Goal: Information Seeking & Learning: Learn about a topic

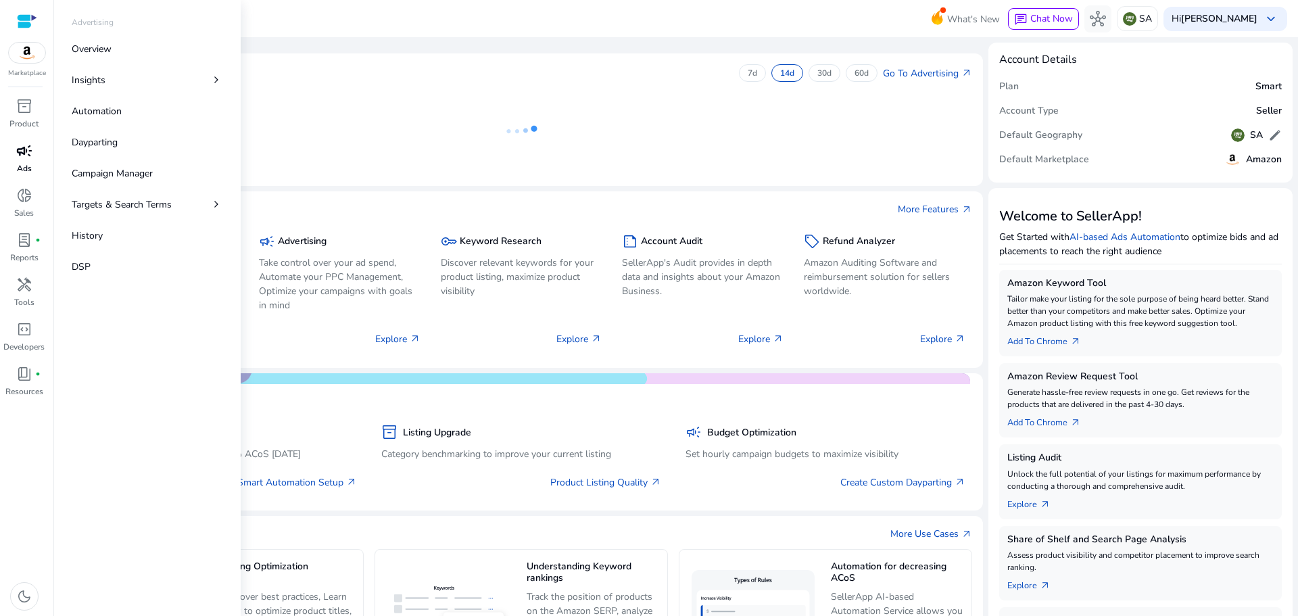
click at [24, 151] on span "campaign" at bounding box center [24, 151] width 16 height 16
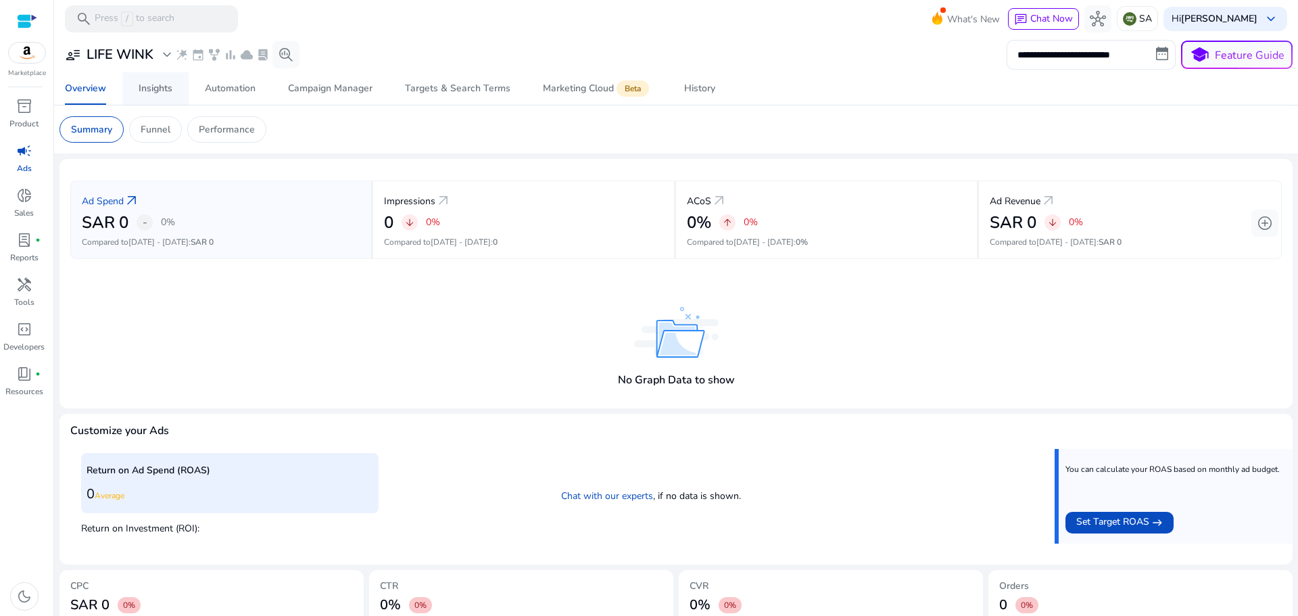
drag, startPoint x: 149, startPoint y: 87, endPoint x: 154, endPoint y: 82, distance: 7.2
click at [149, 87] on div "Insights" at bounding box center [156, 88] width 34 height 9
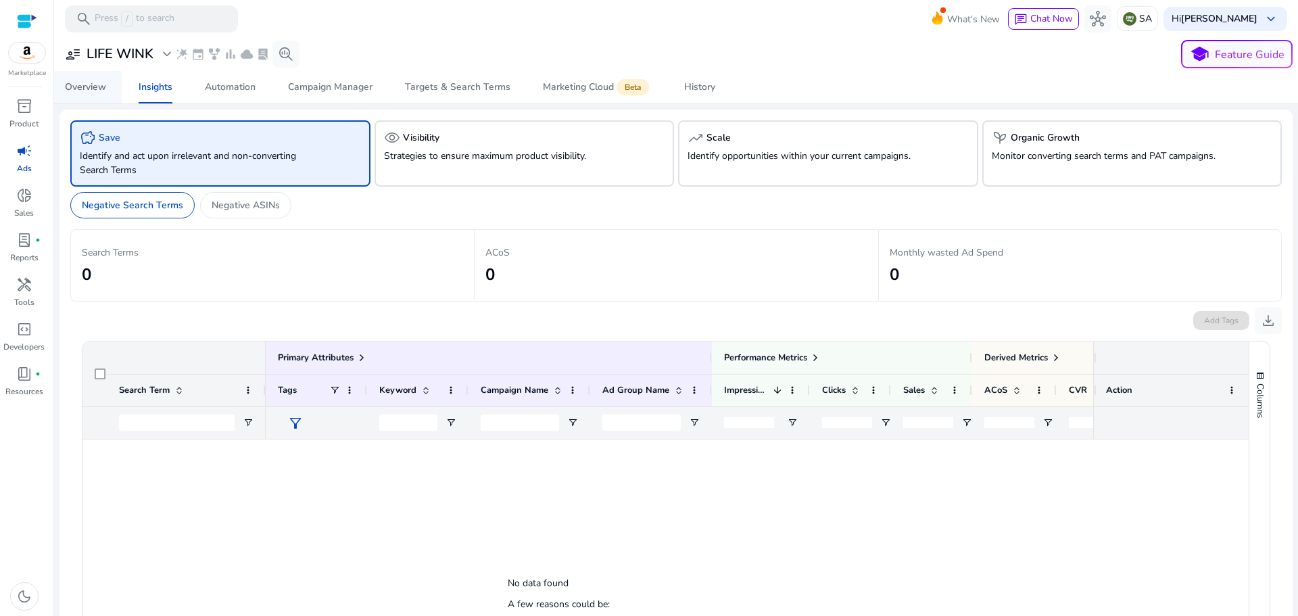
click at [95, 91] on div "Overview" at bounding box center [85, 86] width 41 height 9
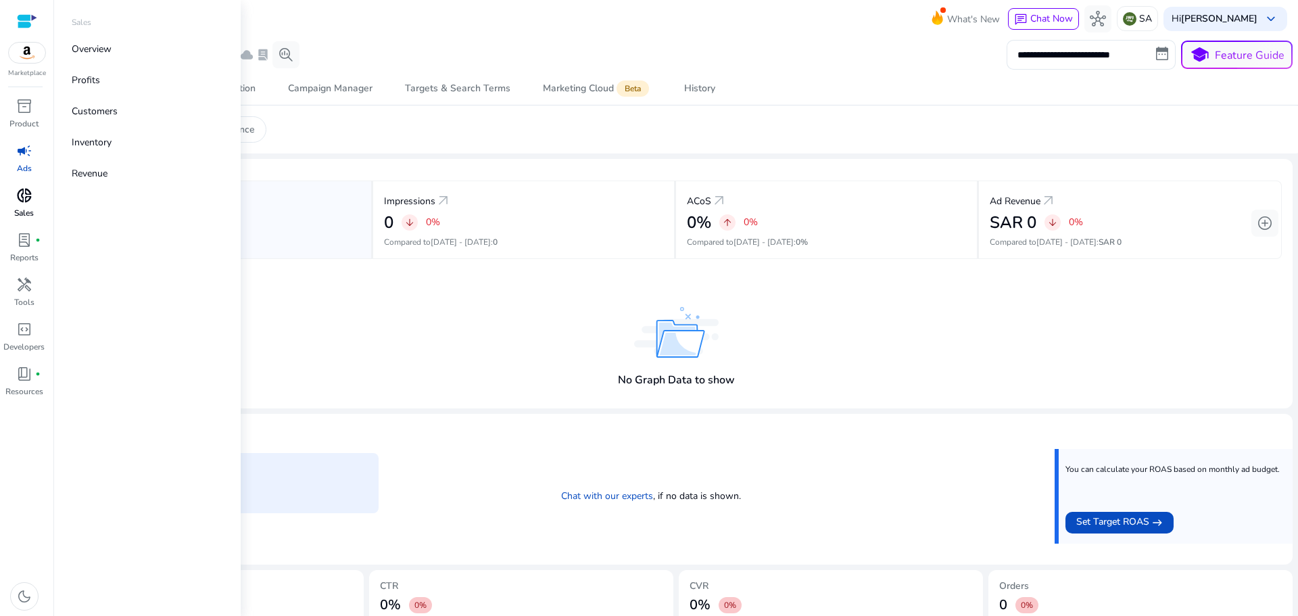
click at [28, 198] on span "donut_small" at bounding box center [24, 195] width 16 height 16
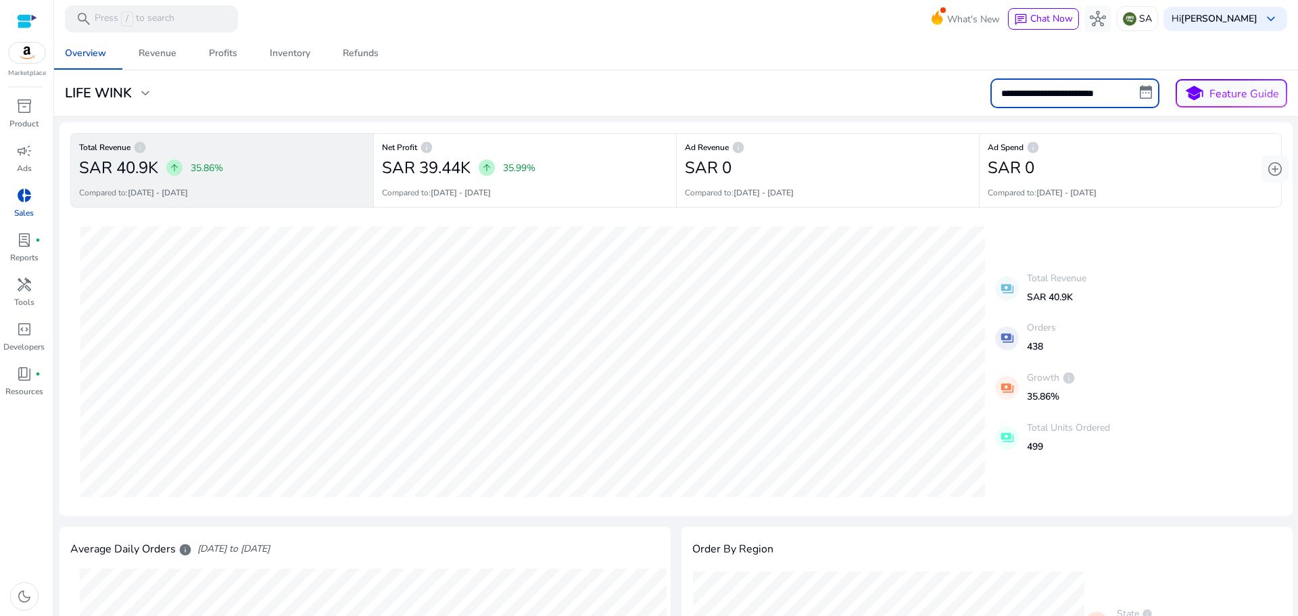
click at [1030, 101] on input "**********" at bounding box center [1074, 93] width 169 height 30
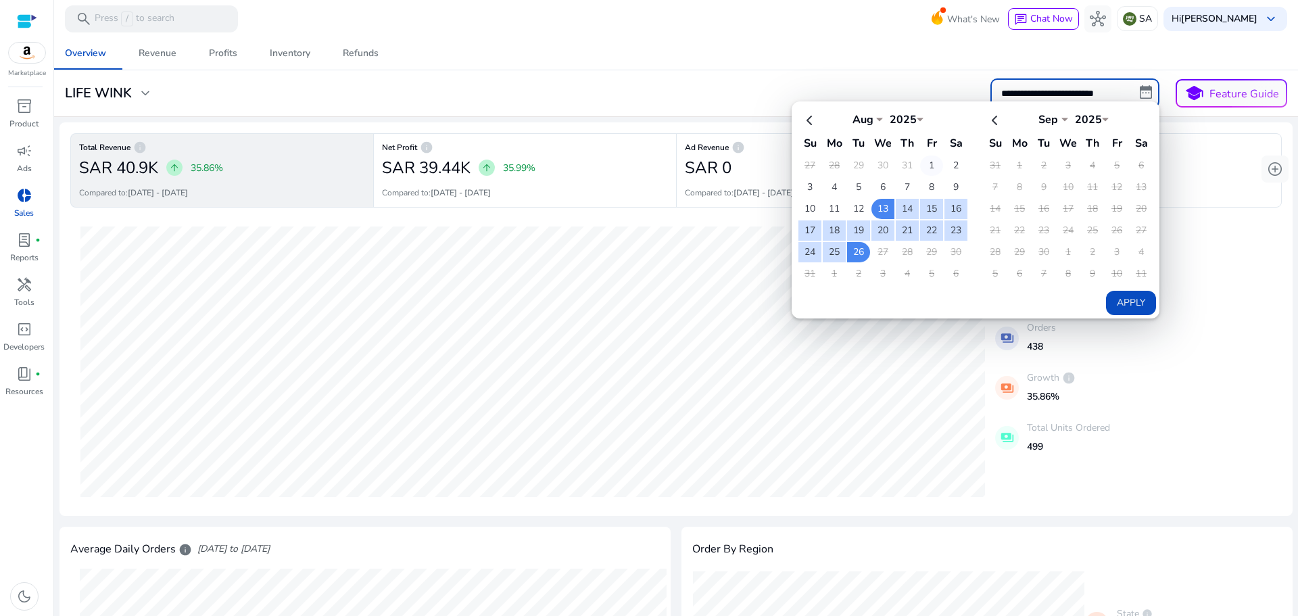
click at [928, 162] on td "1" at bounding box center [931, 165] width 23 height 20
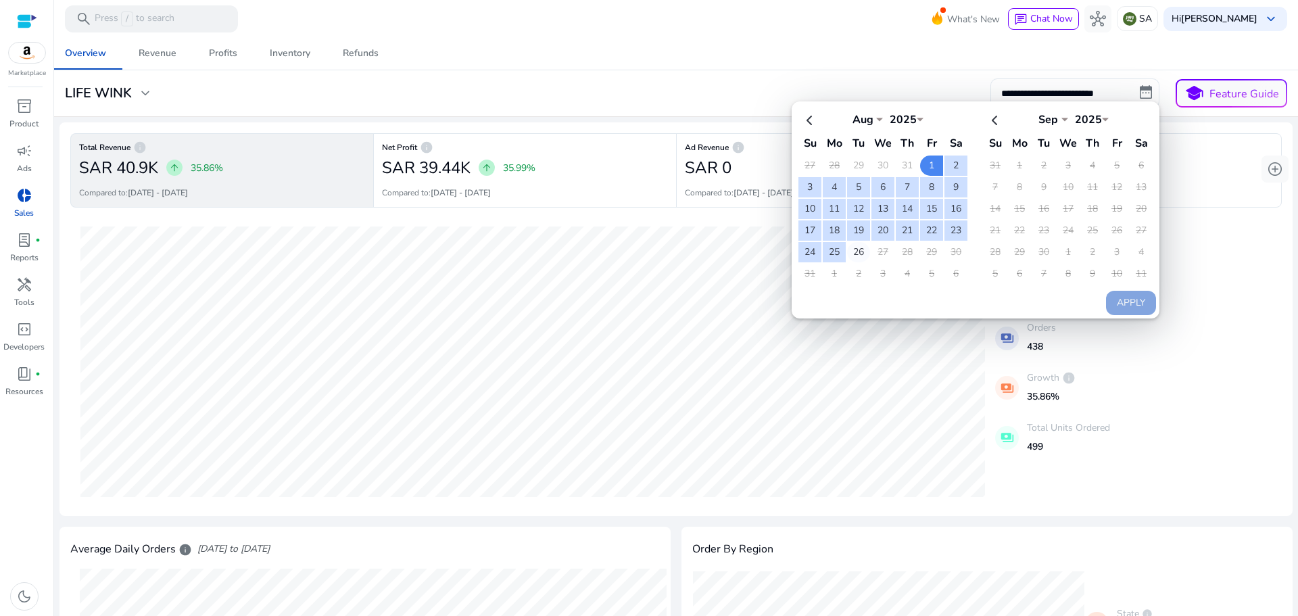
click at [856, 251] on td "26" at bounding box center [858, 252] width 23 height 20
click at [1130, 308] on button "Apply" at bounding box center [1131, 303] width 50 height 24
type input "**********"
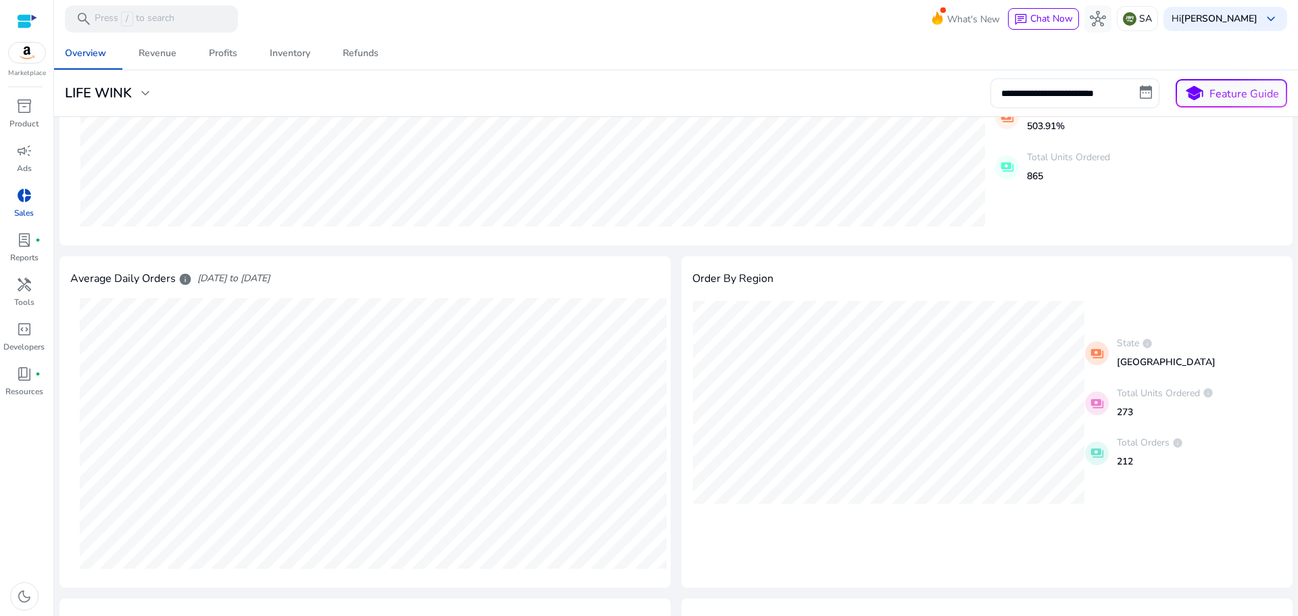
scroll to position [258, 0]
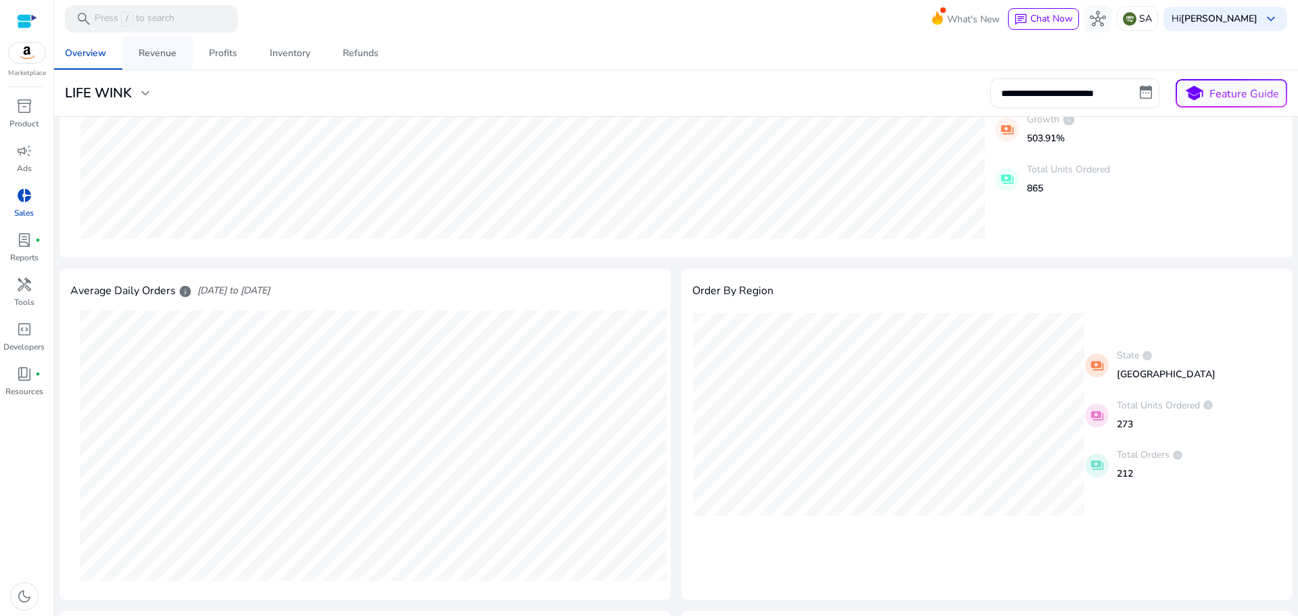
click at [156, 52] on div "Revenue" at bounding box center [158, 53] width 38 height 9
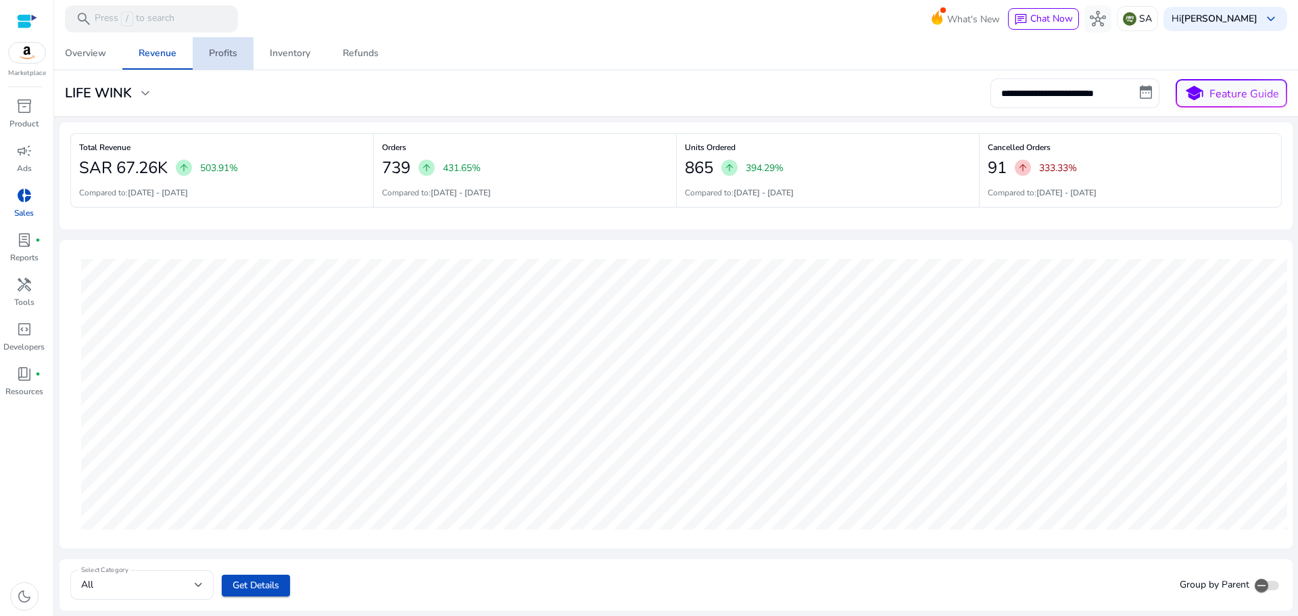
click at [226, 54] on div "Profits" at bounding box center [223, 53] width 28 height 9
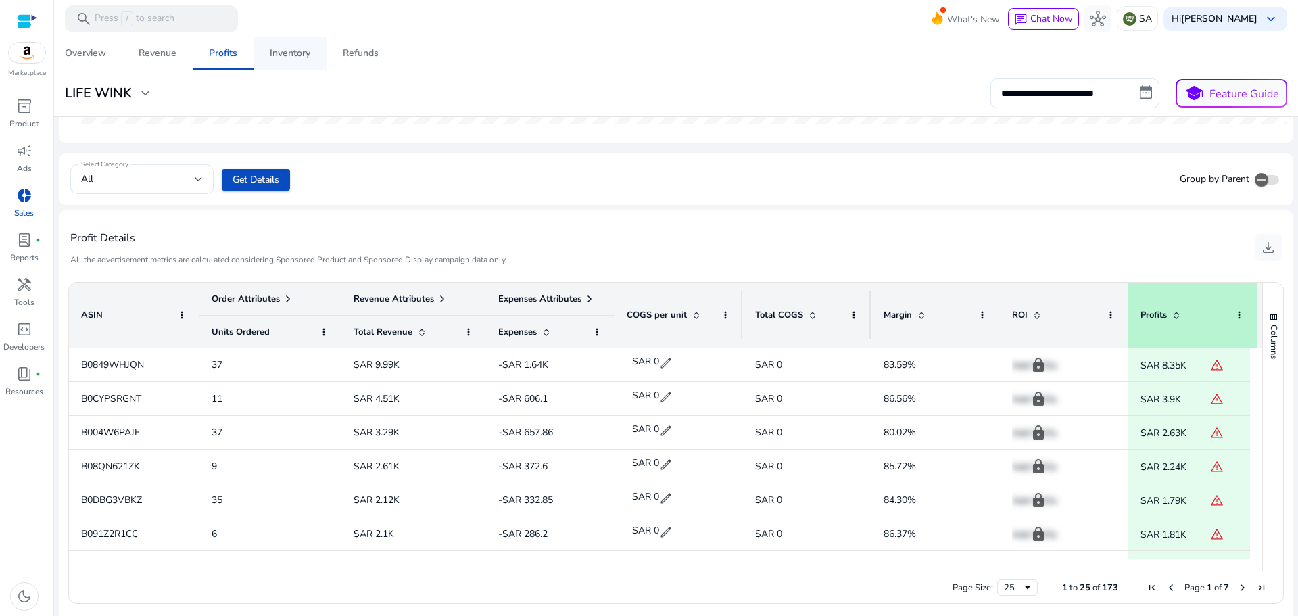
click at [297, 54] on div "Inventory" at bounding box center [290, 53] width 41 height 9
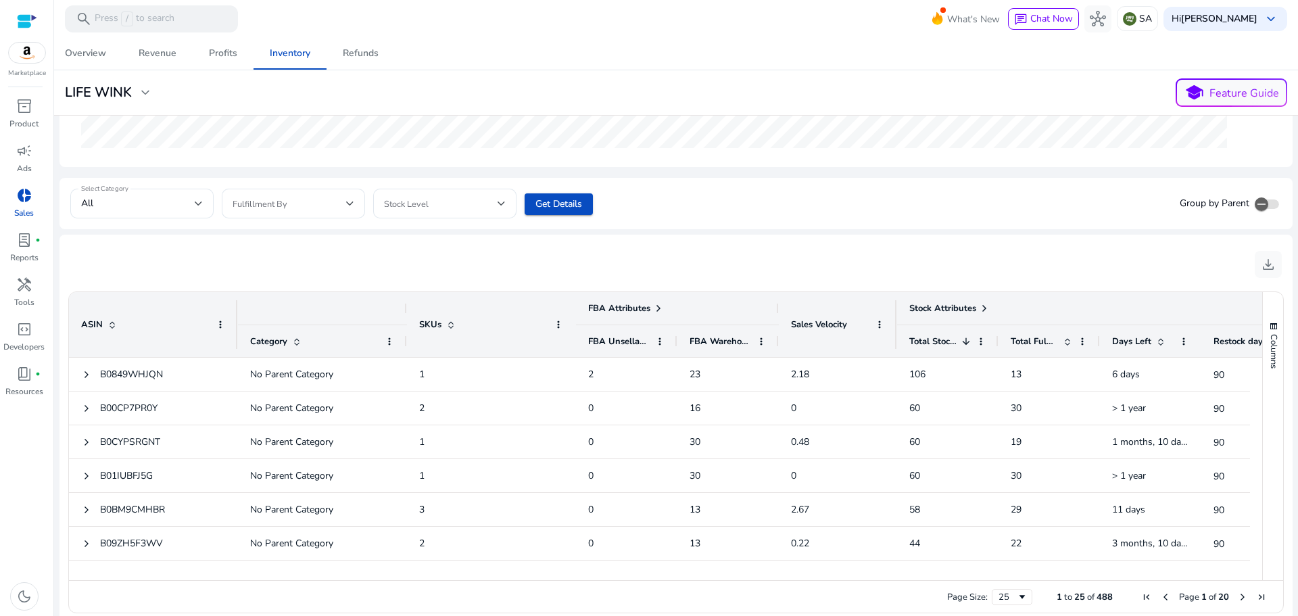
scroll to position [396, 0]
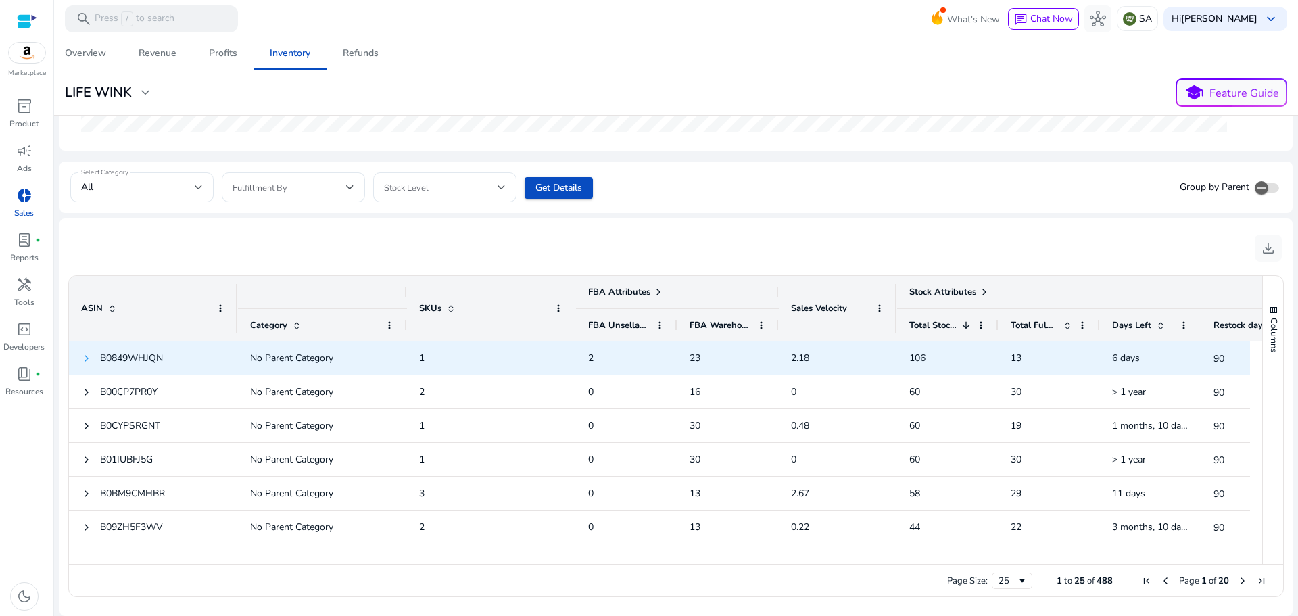
click at [87, 357] on span at bounding box center [86, 358] width 11 height 11
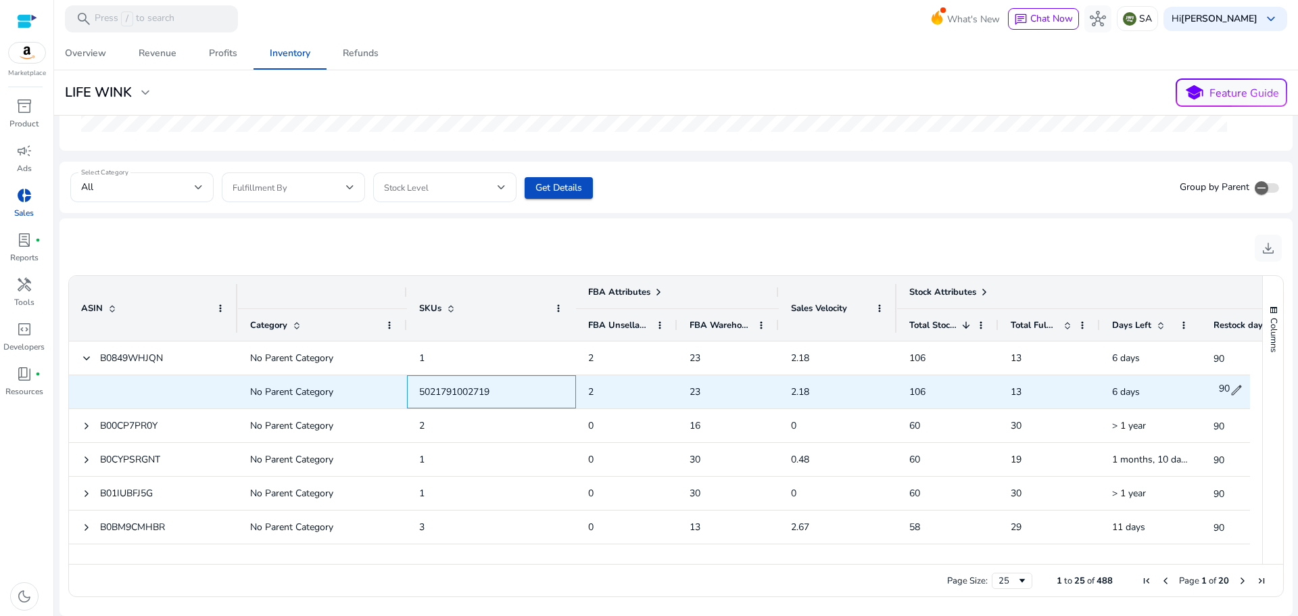
click at [471, 398] on span "5021791002719" at bounding box center [454, 391] width 70 height 13
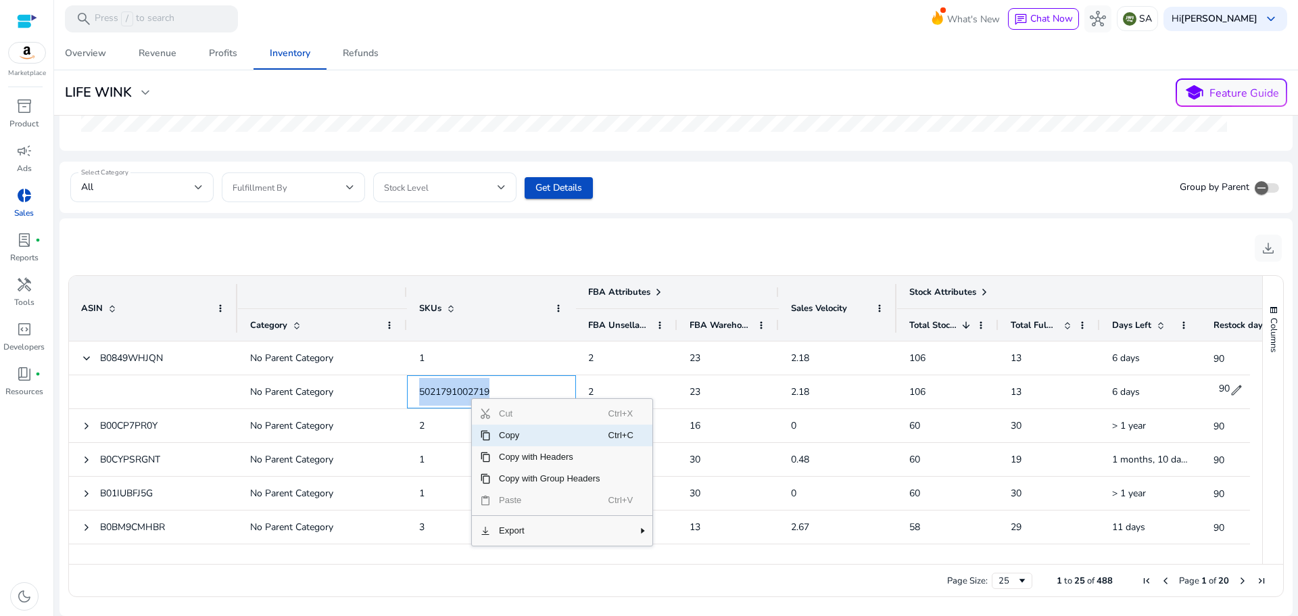
click at [517, 436] on span "Copy" at bounding box center [550, 436] width 118 height 22
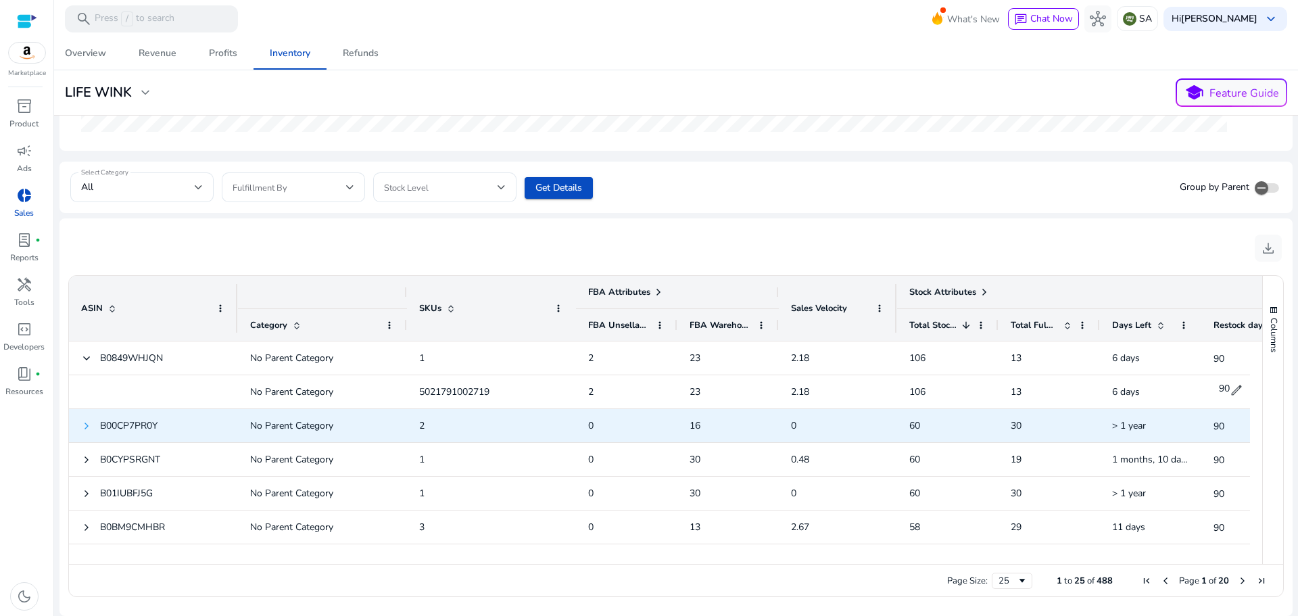
click at [84, 423] on span at bounding box center [86, 426] width 11 height 11
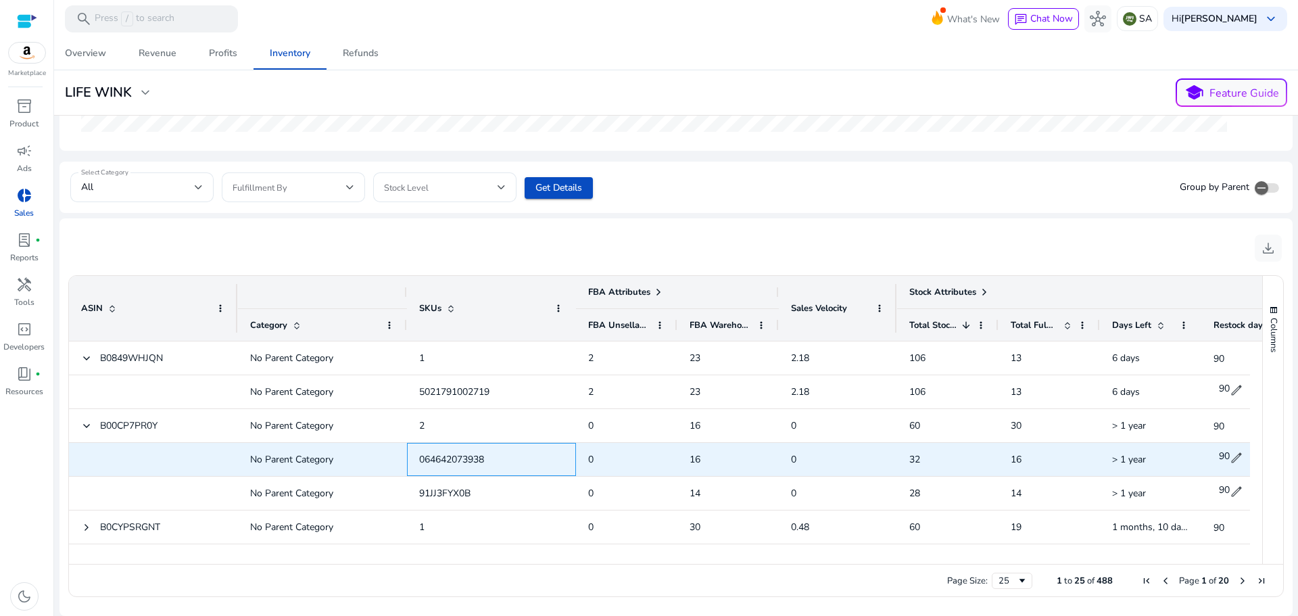
click at [464, 462] on span "064642073938" at bounding box center [451, 459] width 65 height 13
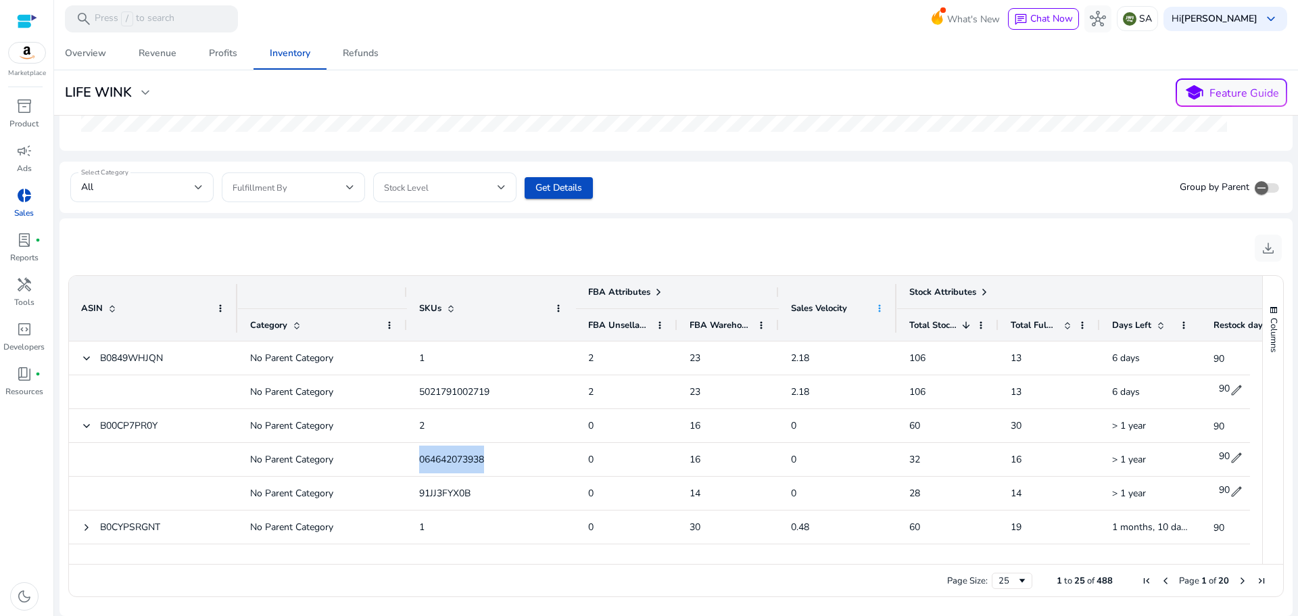
click at [882, 308] on span at bounding box center [879, 308] width 11 height 11
click at [821, 309] on span "Sales Velocity" at bounding box center [819, 308] width 56 height 12
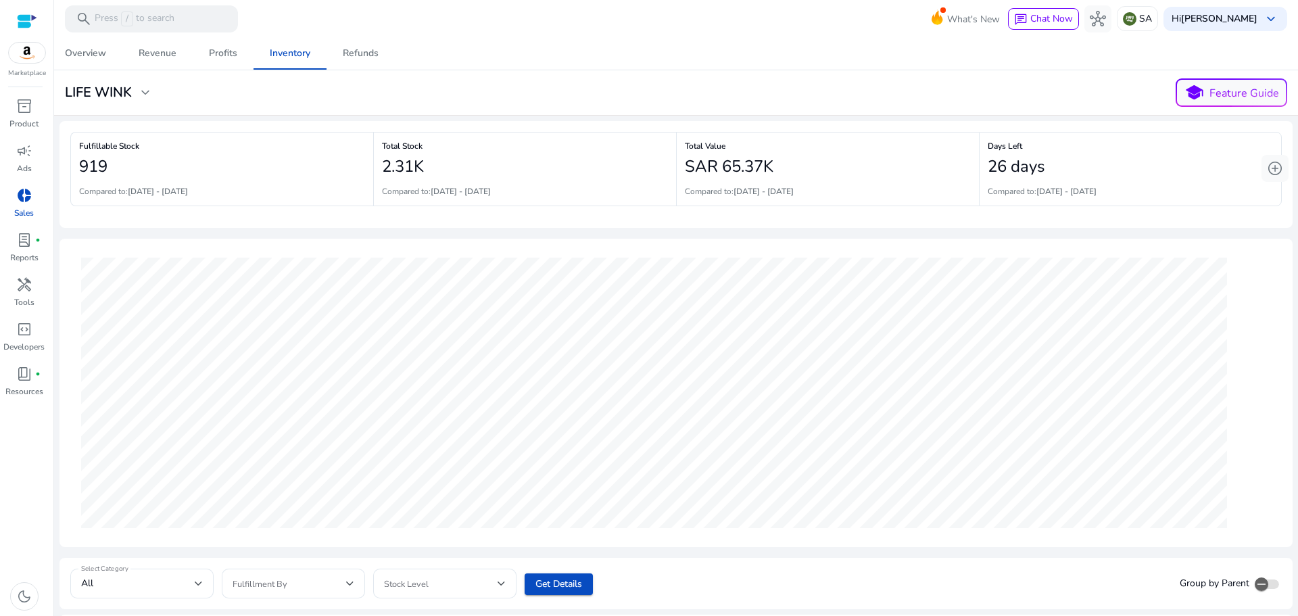
scroll to position [396, 0]
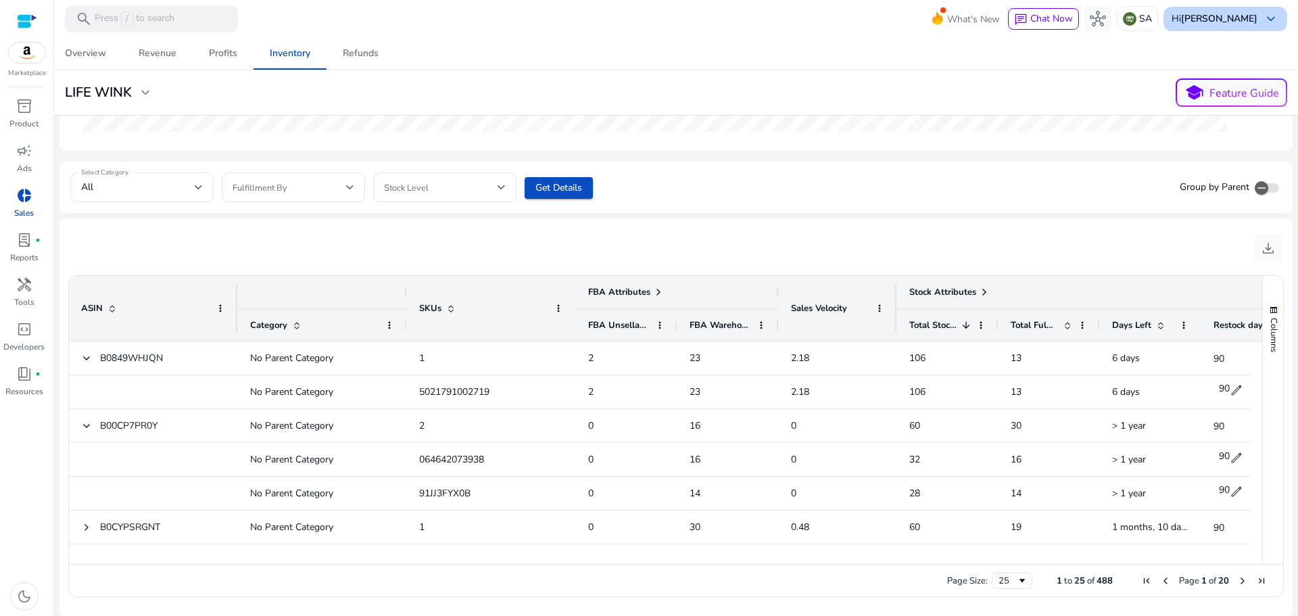
click at [1263, 14] on span "keyboard_arrow_down" at bounding box center [1271, 19] width 16 height 16
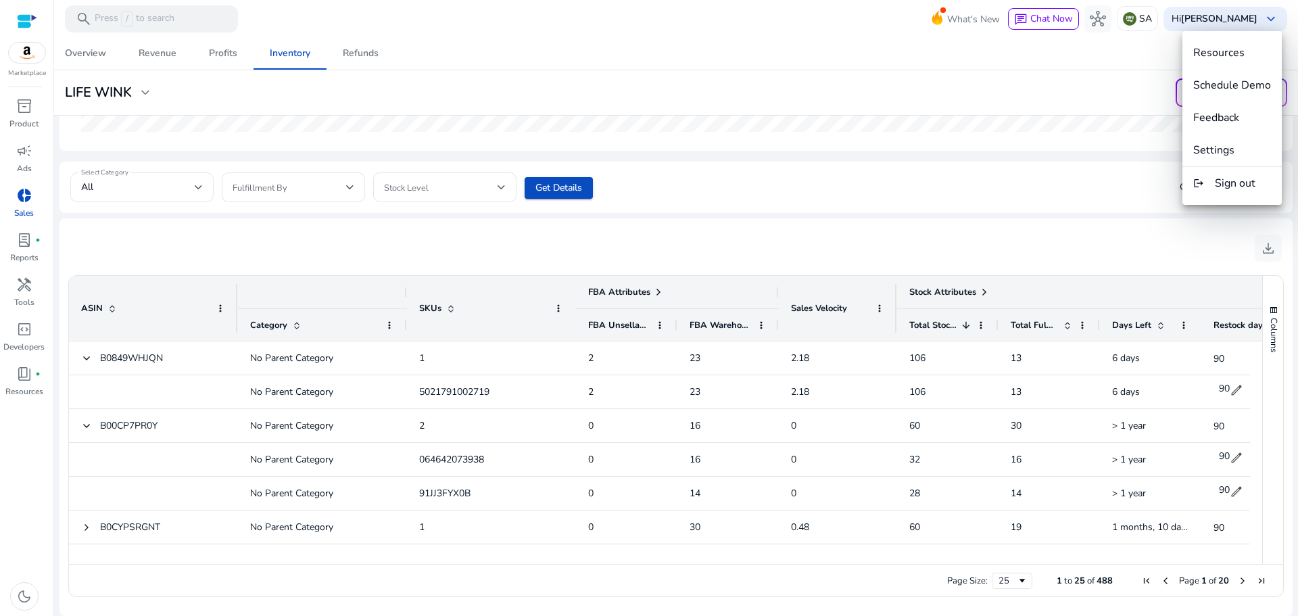
click at [454, 466] on div at bounding box center [649, 308] width 1298 height 616
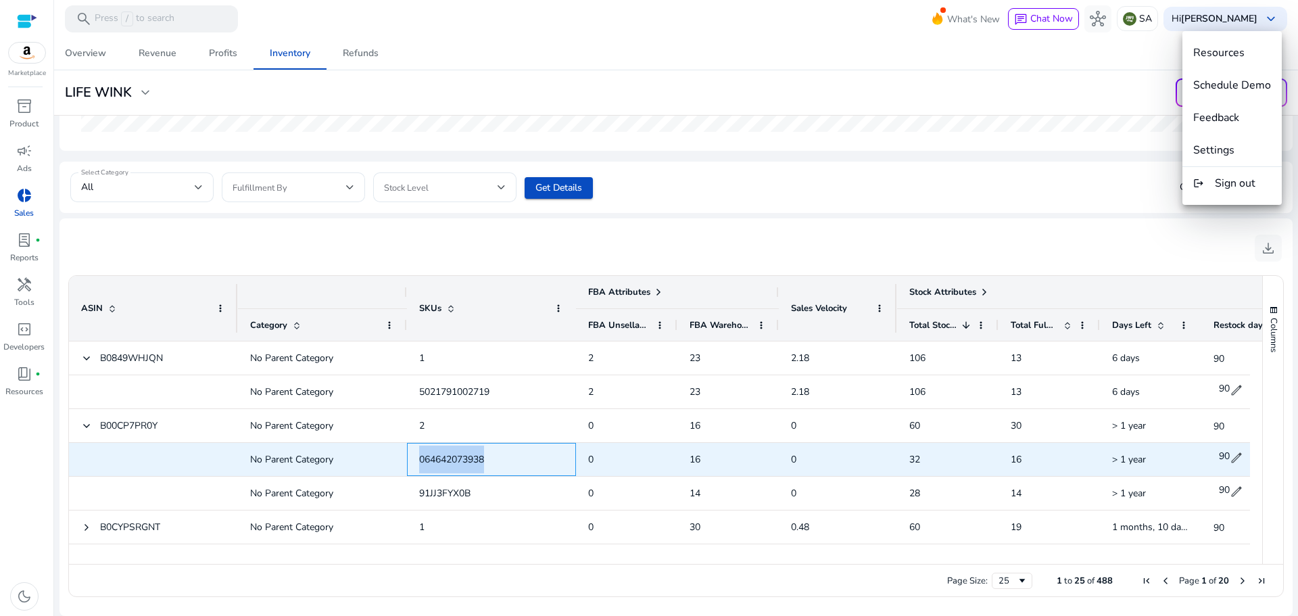
click at [454, 466] on span "064642073938" at bounding box center [491, 460] width 145 height 28
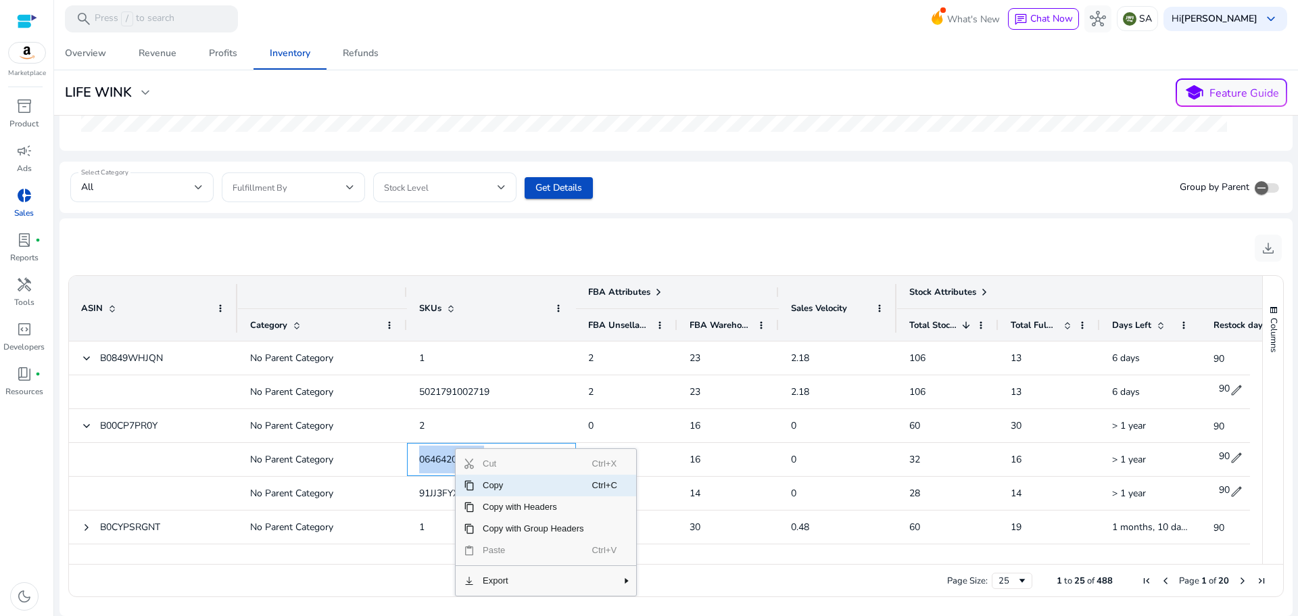
click at [502, 487] on span "Copy" at bounding box center [534, 486] width 118 height 22
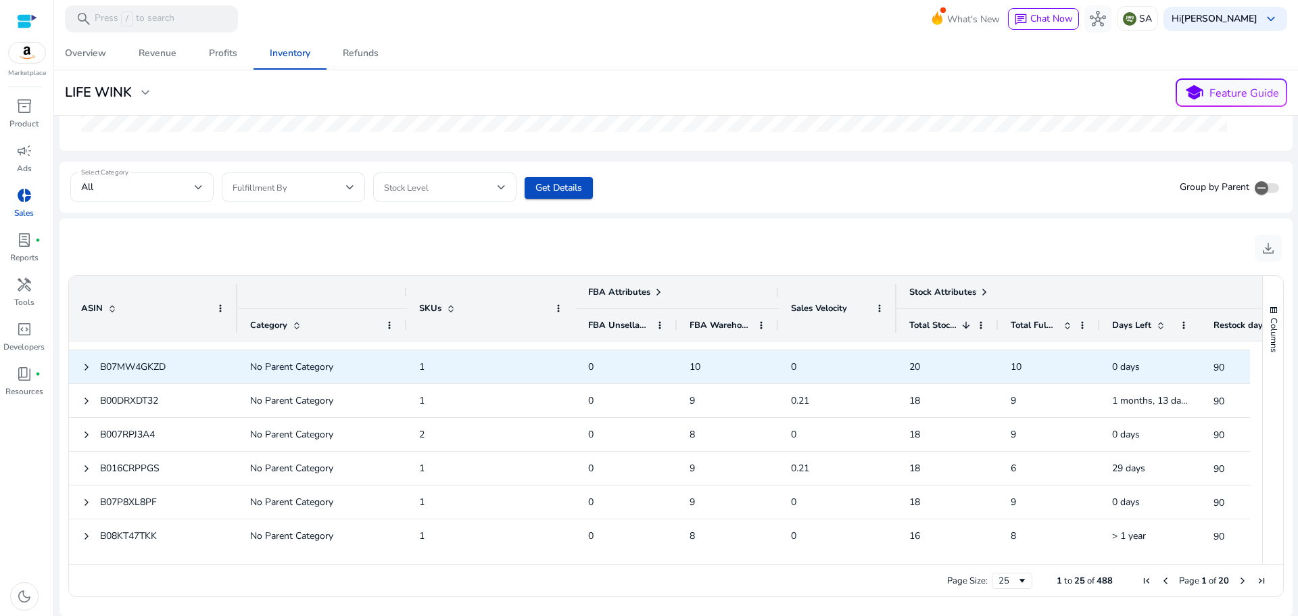
scroll to position [0, 0]
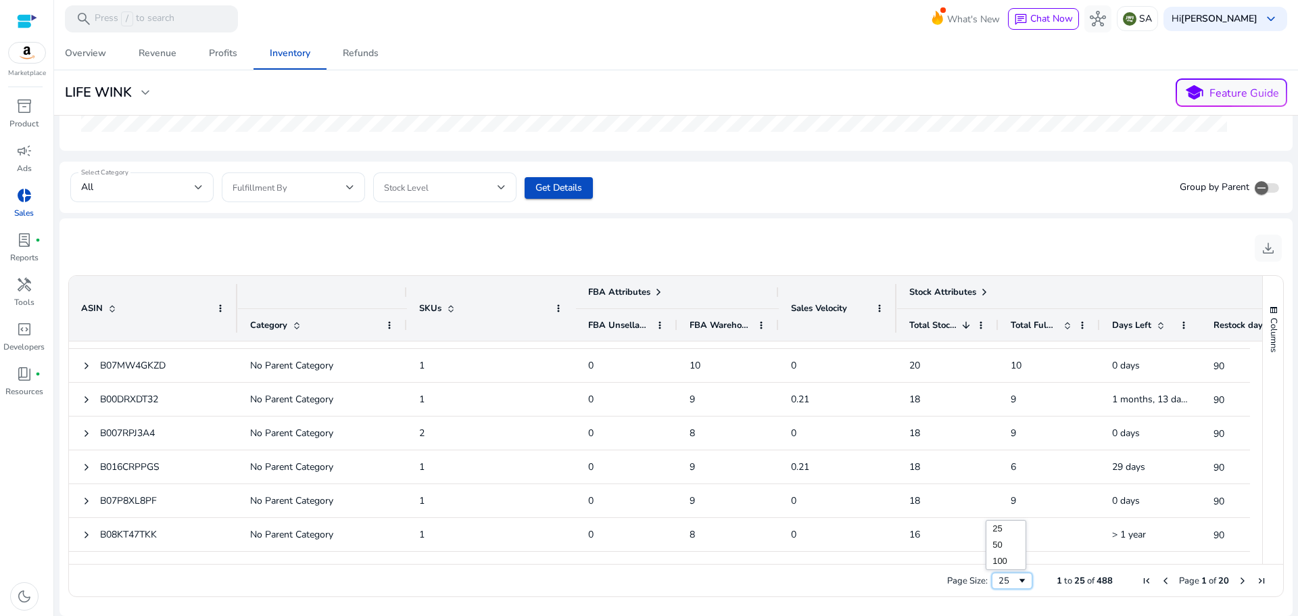
click at [1021, 579] on span "Page Size" at bounding box center [1022, 580] width 11 height 11
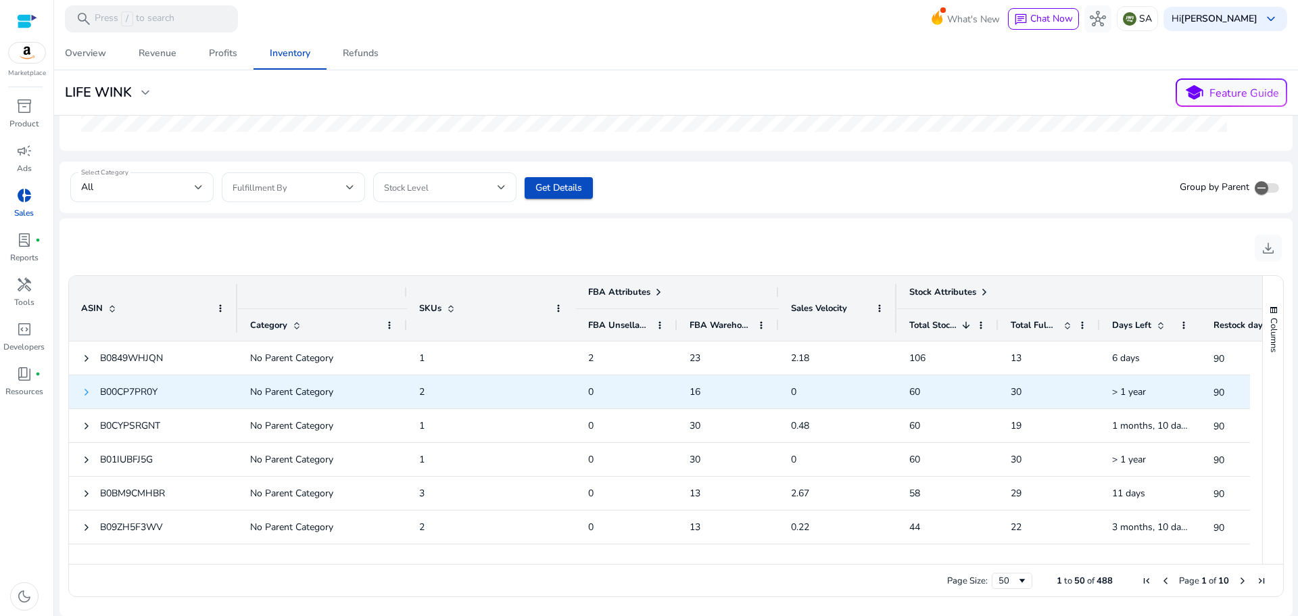
click at [88, 393] on span at bounding box center [86, 392] width 11 height 11
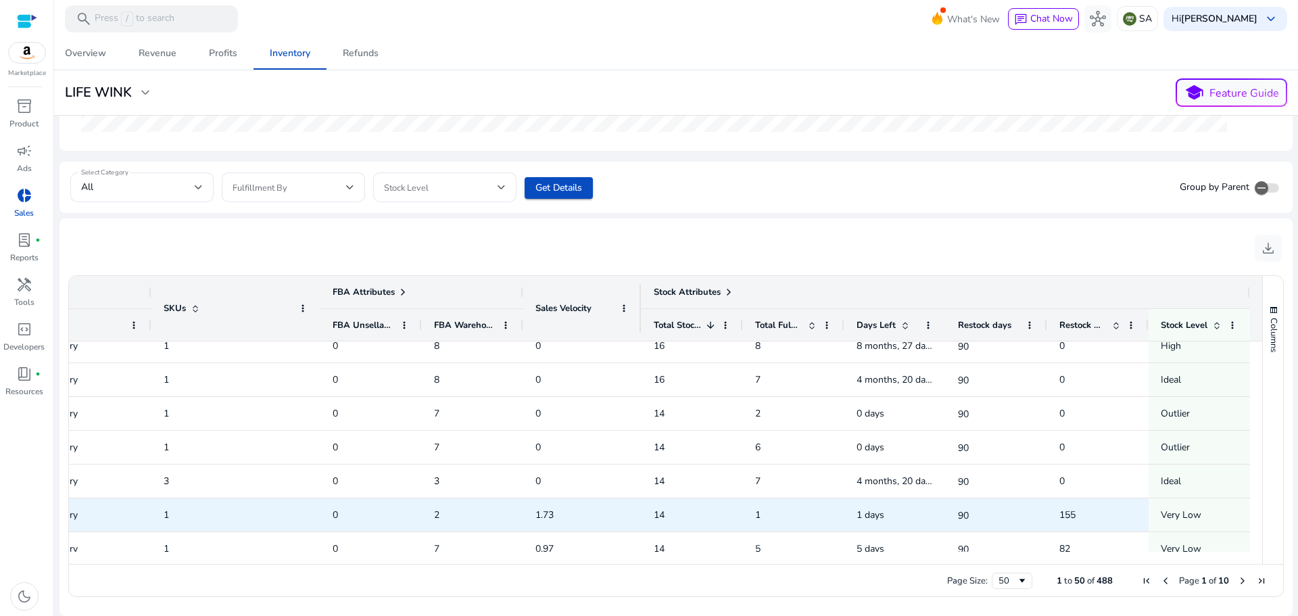
scroll to position [1111, 0]
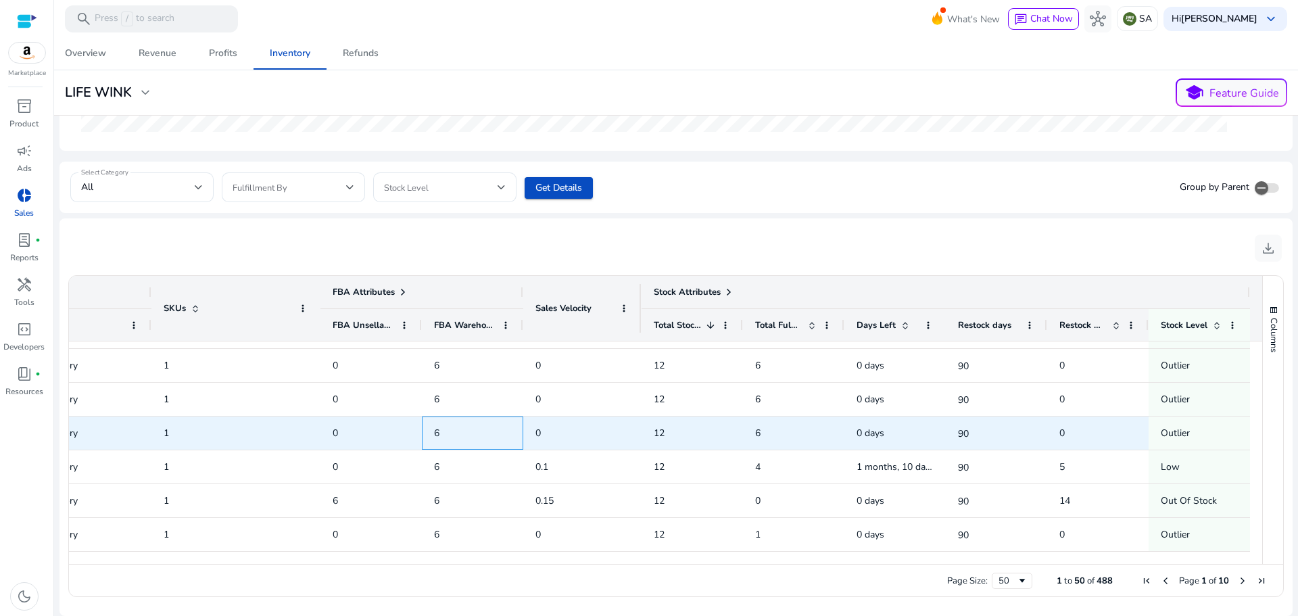
click at [443, 431] on span "6" at bounding box center [472, 433] width 77 height 28
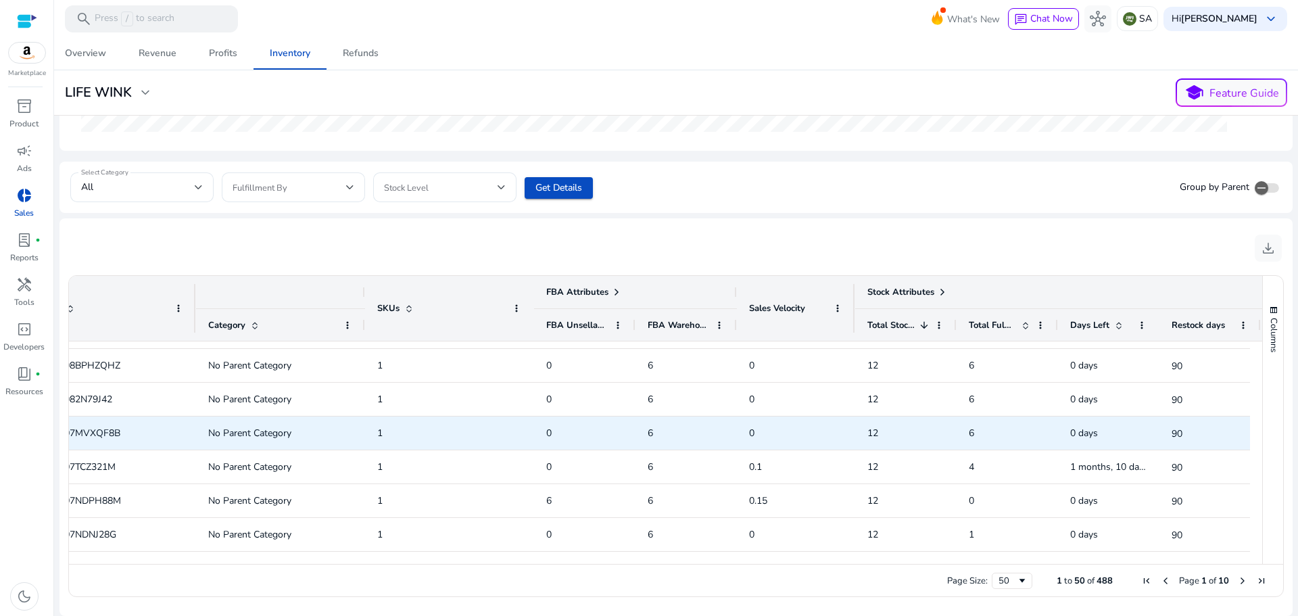
click at [116, 436] on span "B07MVXQF8B" at bounding box center [89, 433] width 62 height 13
copy span "B07MVXQF8B"
click at [298, 429] on span "No Parent Category" at bounding box center [280, 433] width 145 height 28
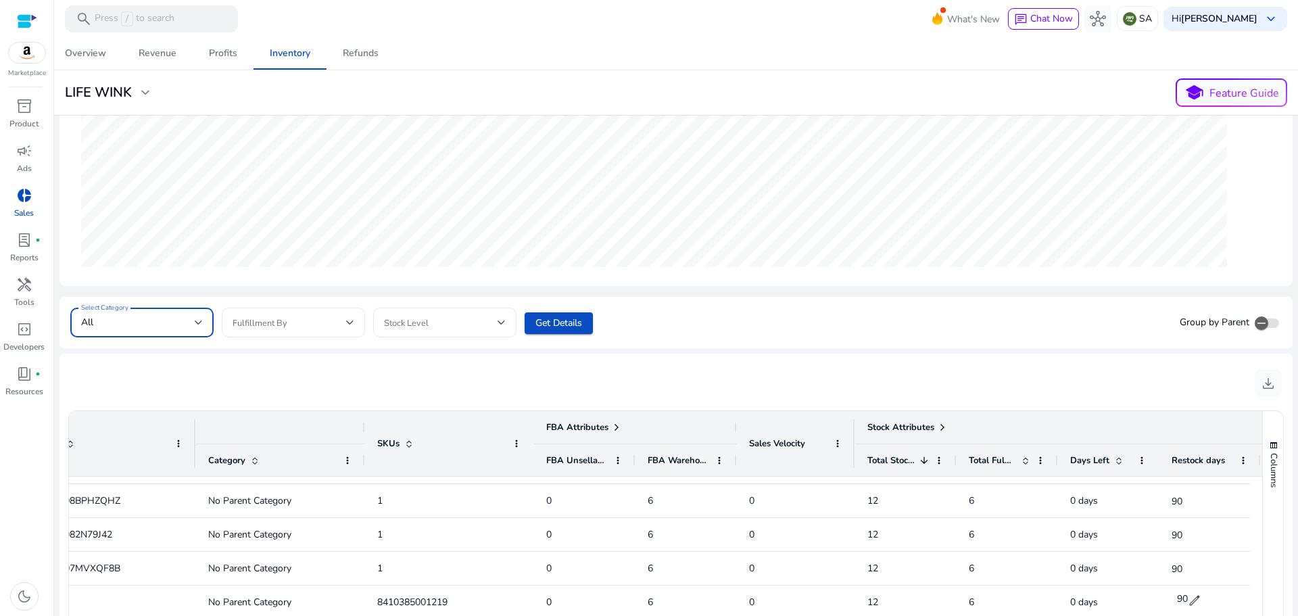
click at [168, 325] on div "All" at bounding box center [138, 322] width 114 height 15
click at [168, 325] on div at bounding box center [649, 308] width 1298 height 616
click at [263, 322] on span at bounding box center [290, 322] width 114 height 15
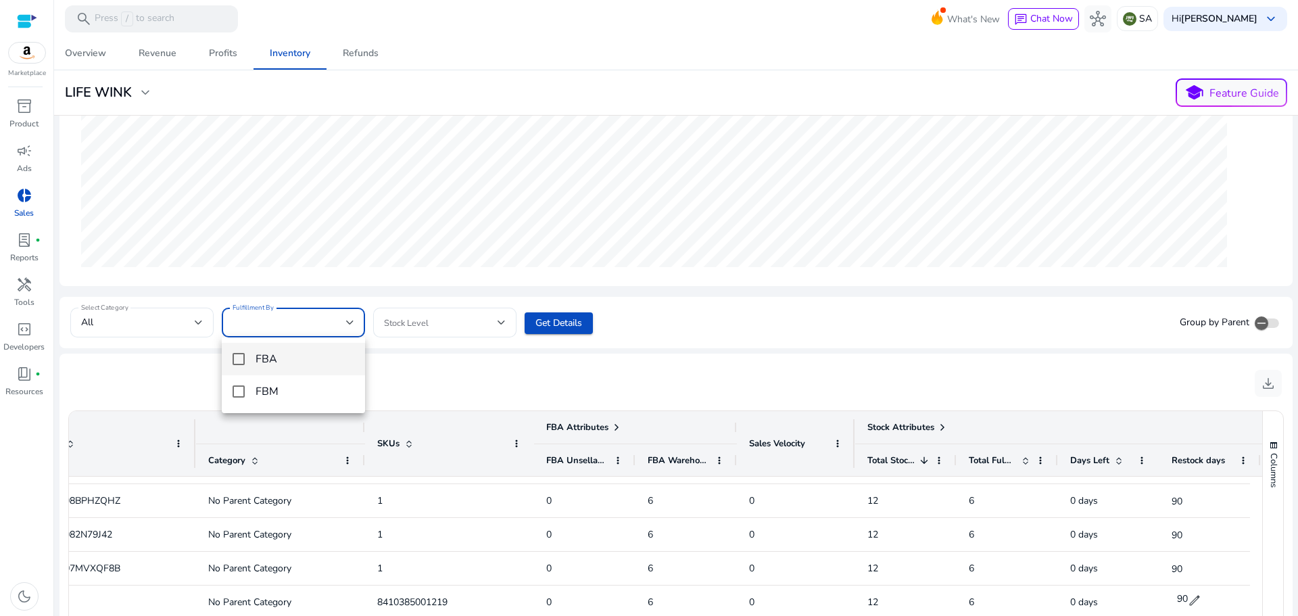
click at [263, 322] on div at bounding box center [649, 308] width 1298 height 616
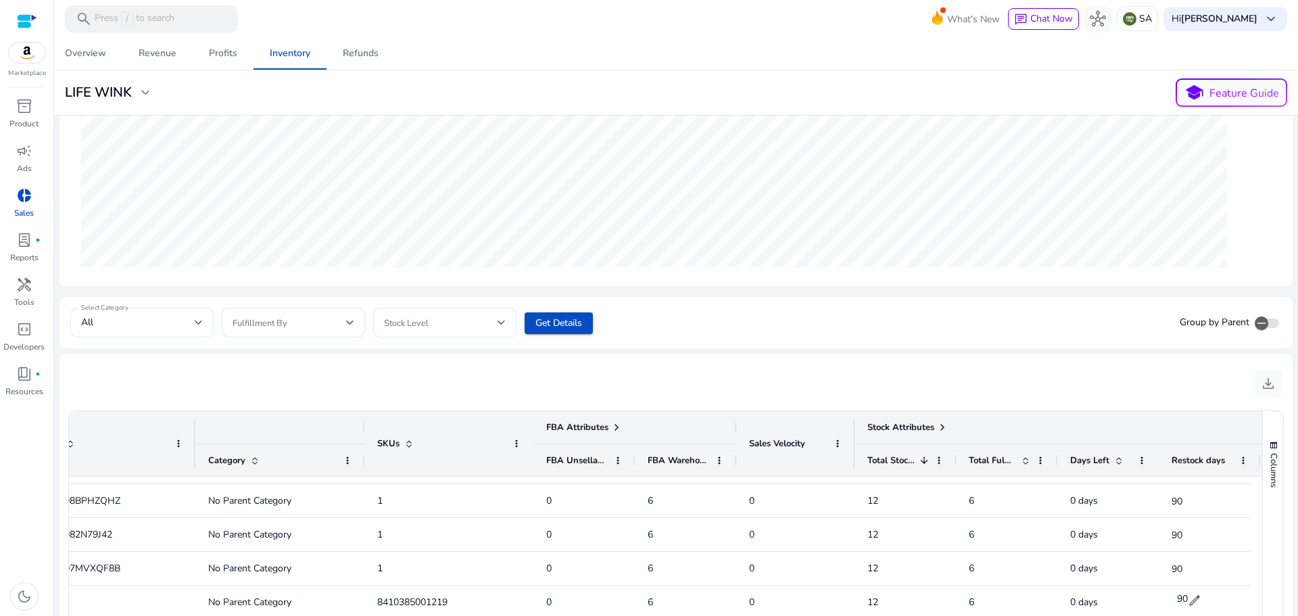
click at [443, 316] on span at bounding box center [441, 322] width 114 height 15
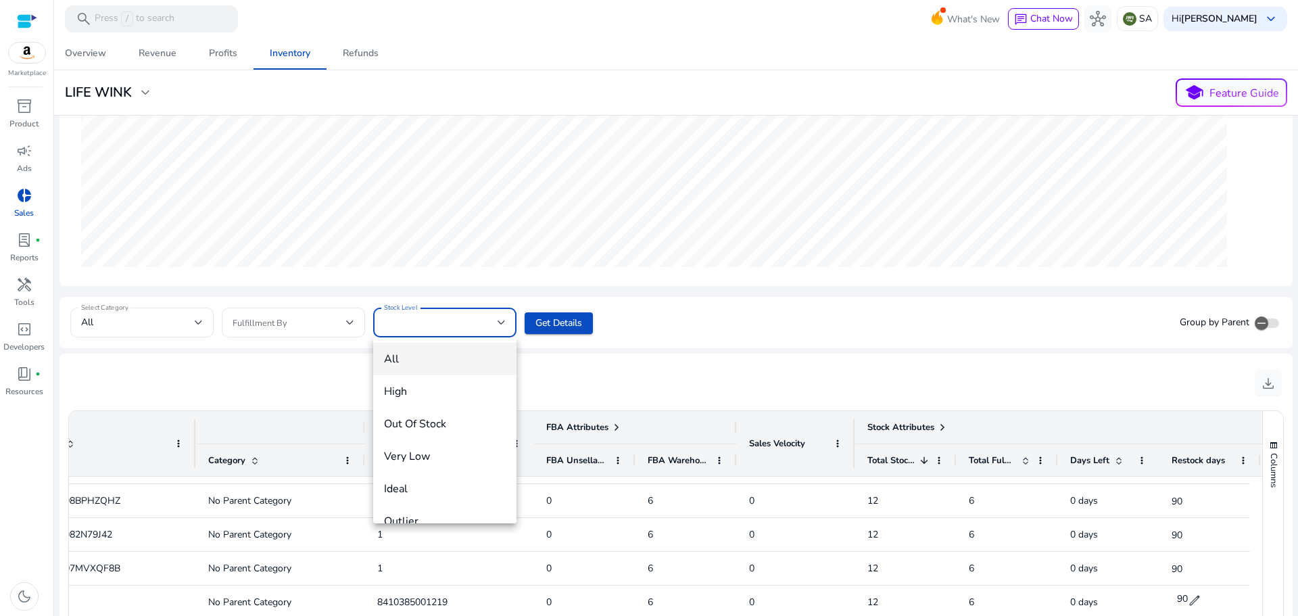
click at [741, 341] on div at bounding box center [649, 308] width 1298 height 616
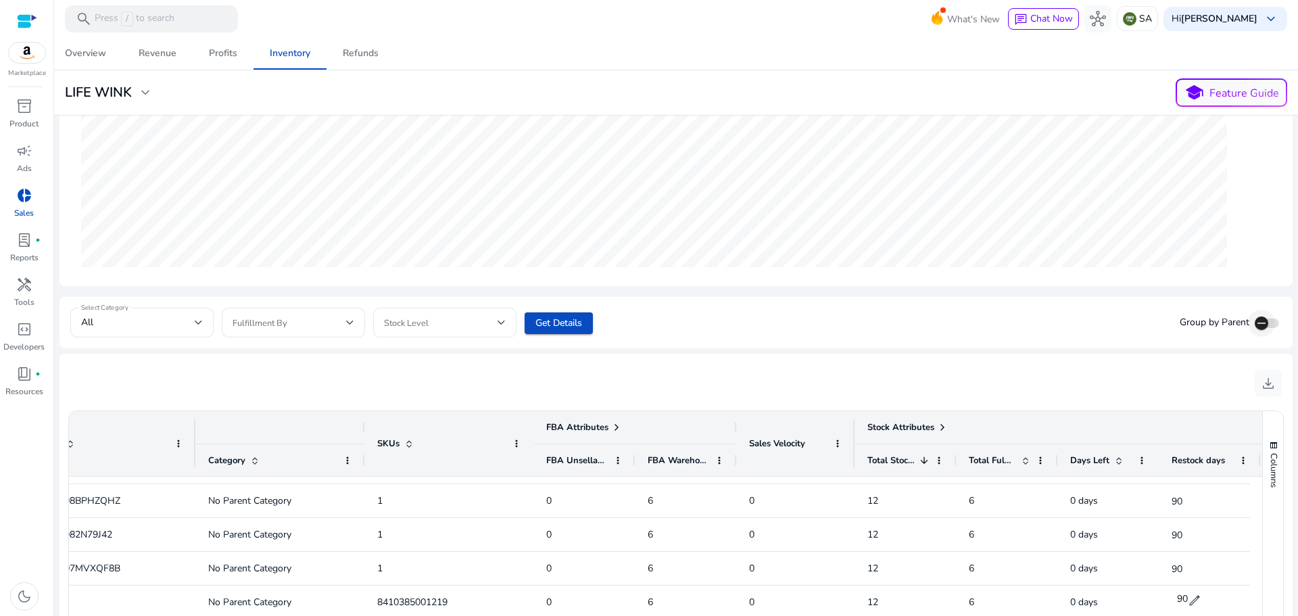
click at [1255, 322] on icon "button" at bounding box center [1261, 323] width 12 height 12
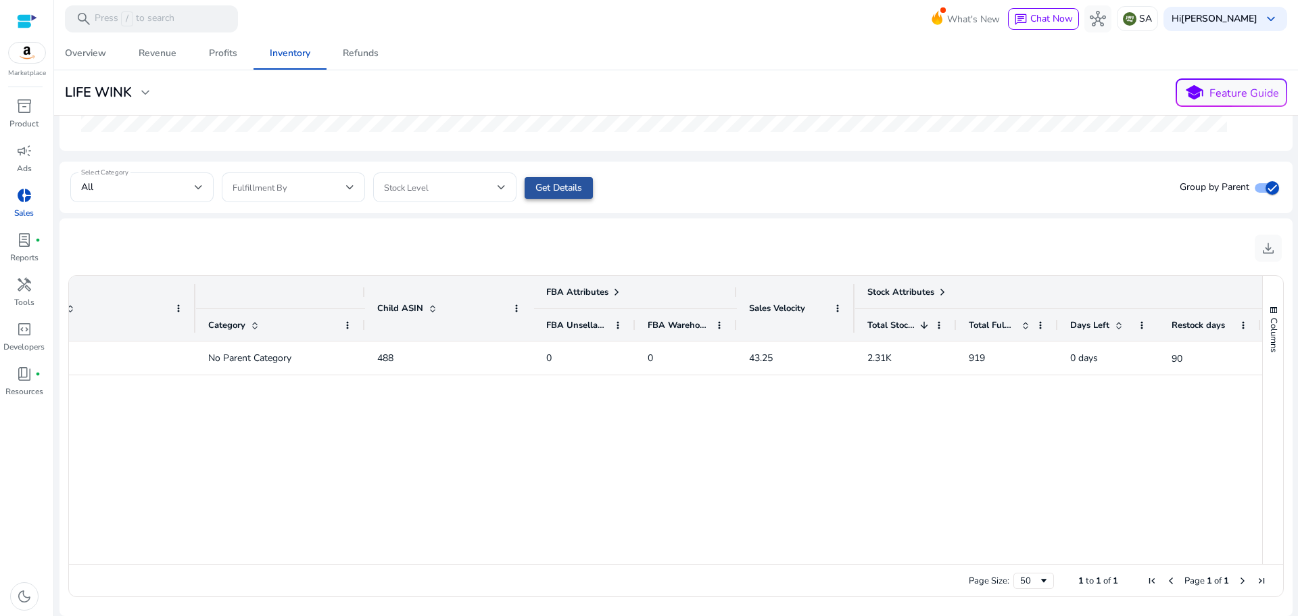
click at [554, 185] on span "Get Details" at bounding box center [558, 188] width 47 height 14
click at [1266, 189] on icon "button" at bounding box center [1272, 188] width 12 height 12
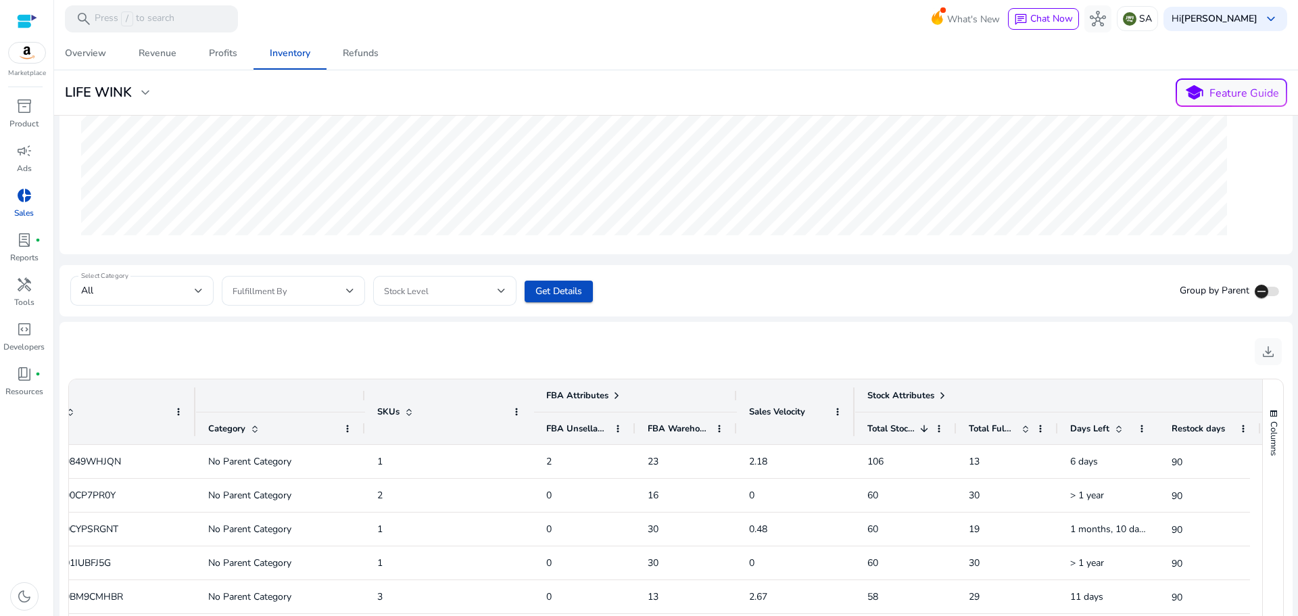
scroll to position [126, 0]
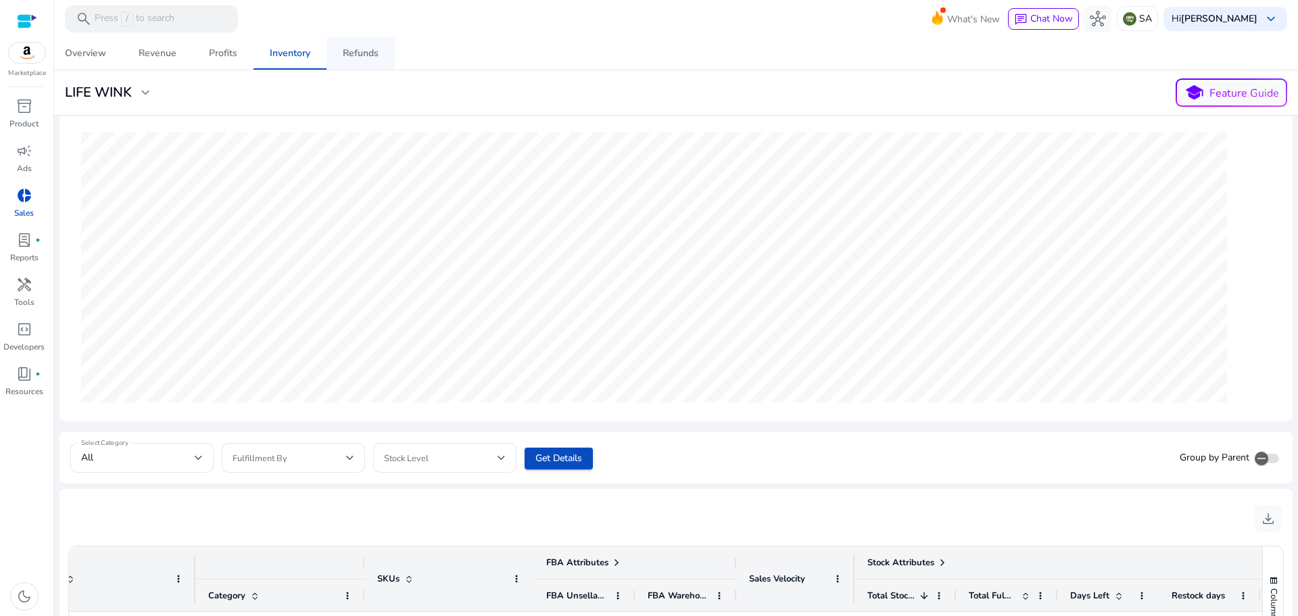
click at [352, 53] on div "Refunds" at bounding box center [361, 53] width 36 height 9
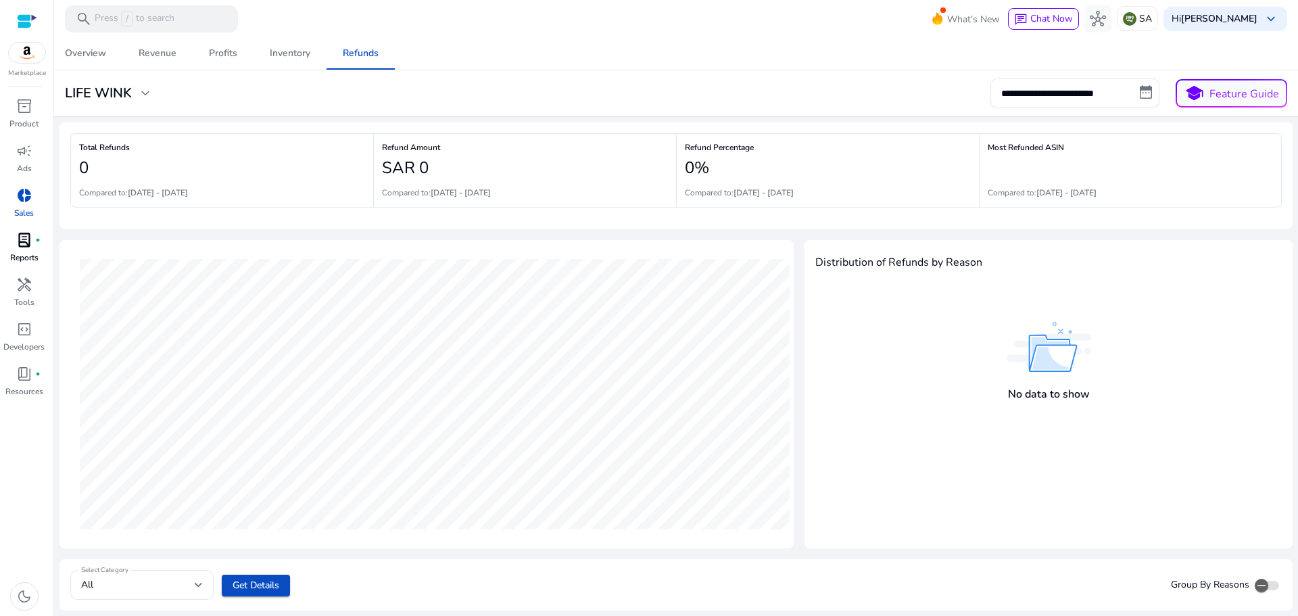
click at [23, 246] on span "lab_profile" at bounding box center [24, 240] width 16 height 16
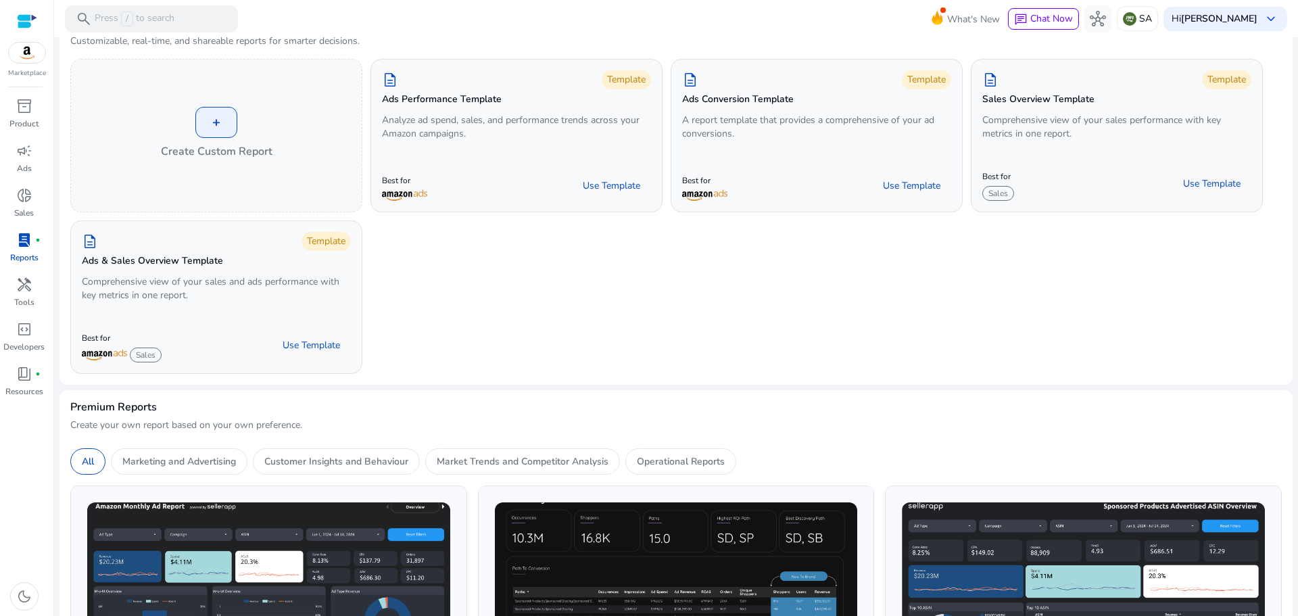
scroll to position [68, 0]
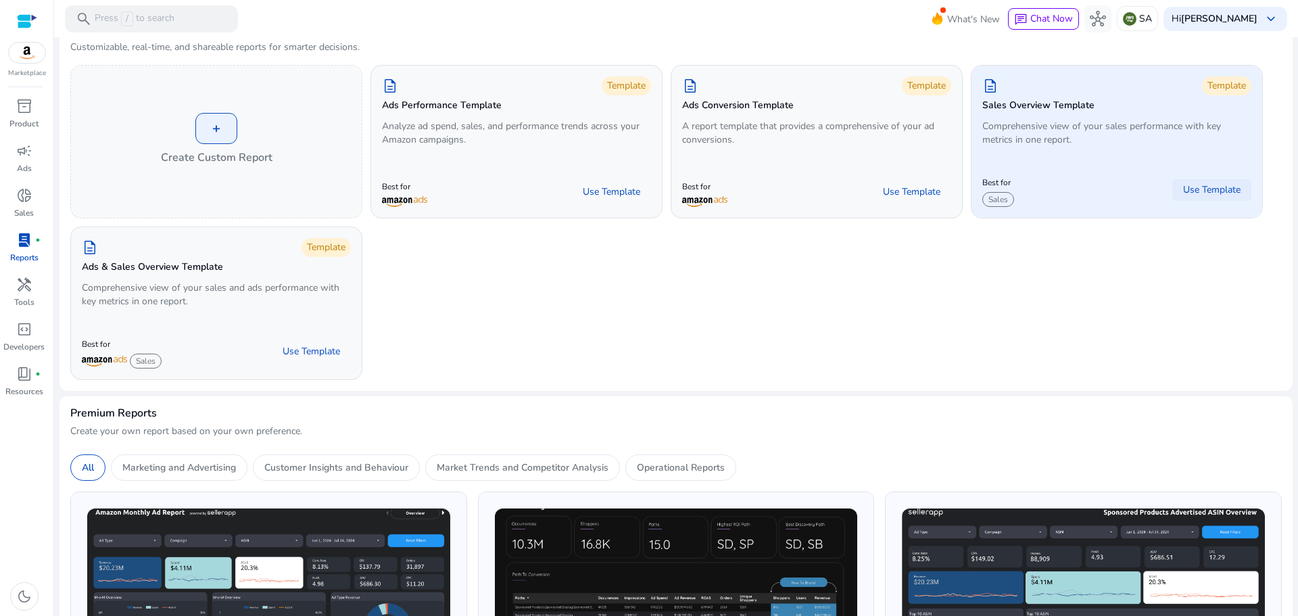
click at [1205, 190] on span "Use Template" at bounding box center [1211, 190] width 57 height 14
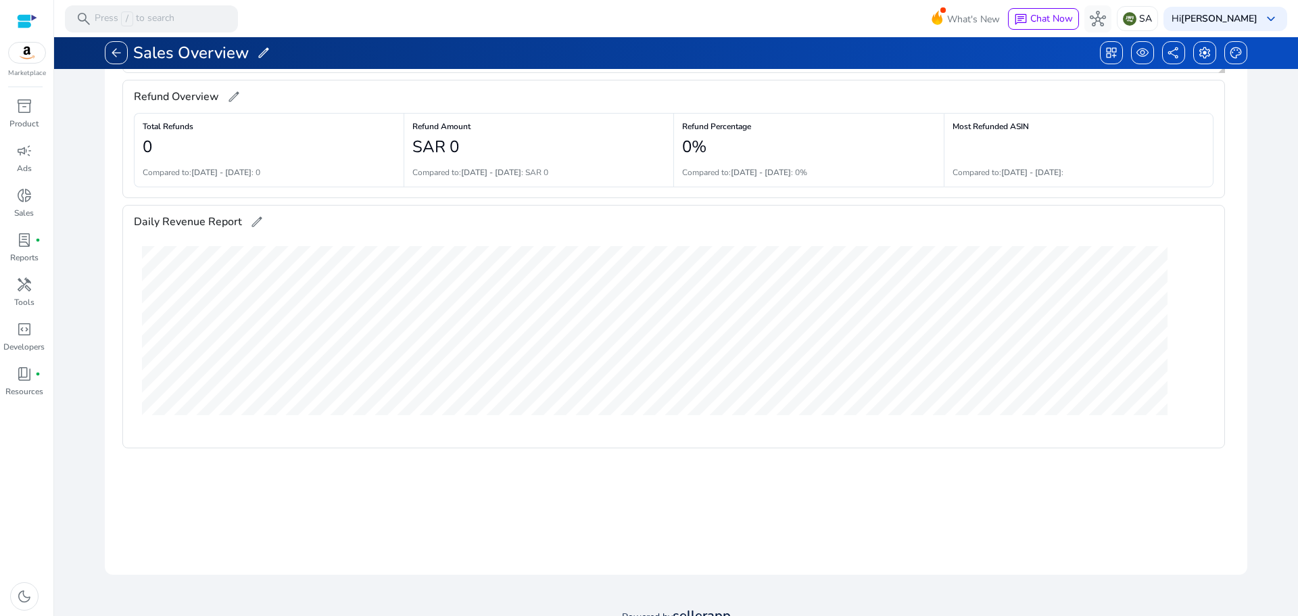
scroll to position [345, 0]
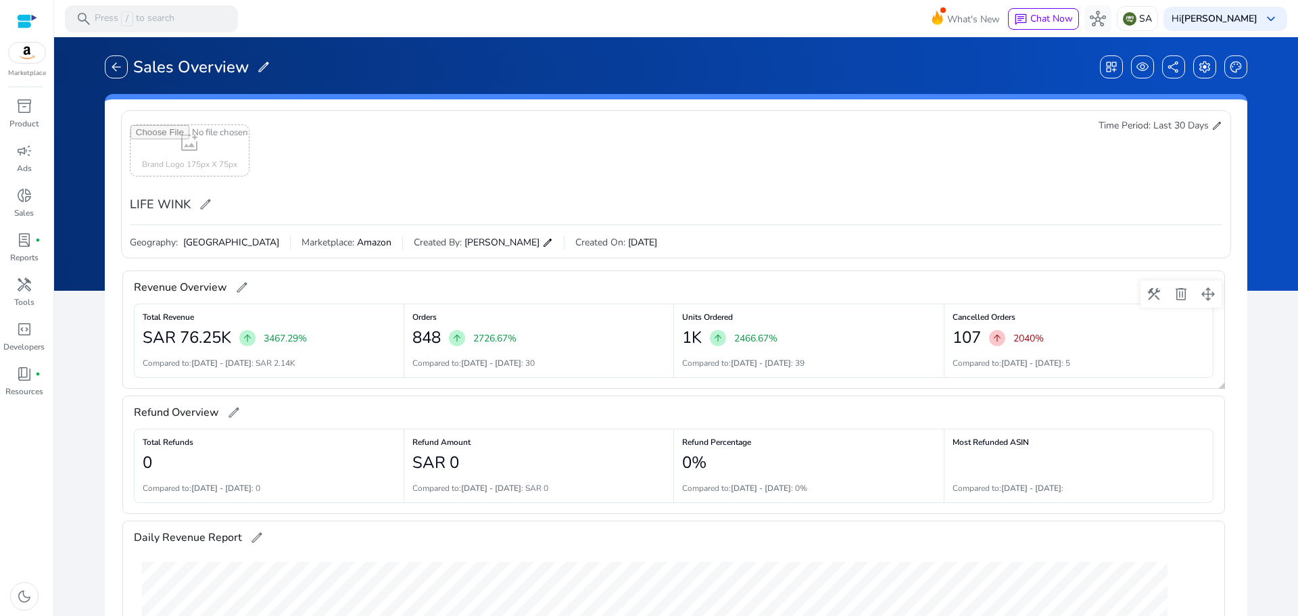
scroll to position [74, 0]
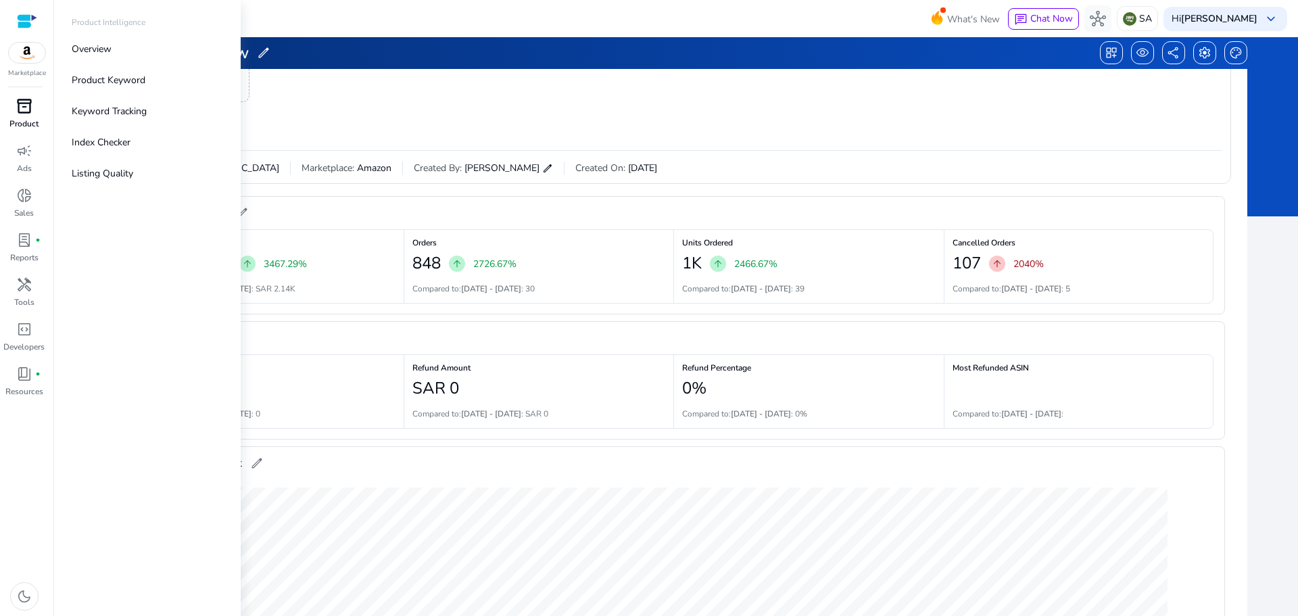
click at [19, 104] on span "inventory_2" at bounding box center [24, 106] width 16 height 16
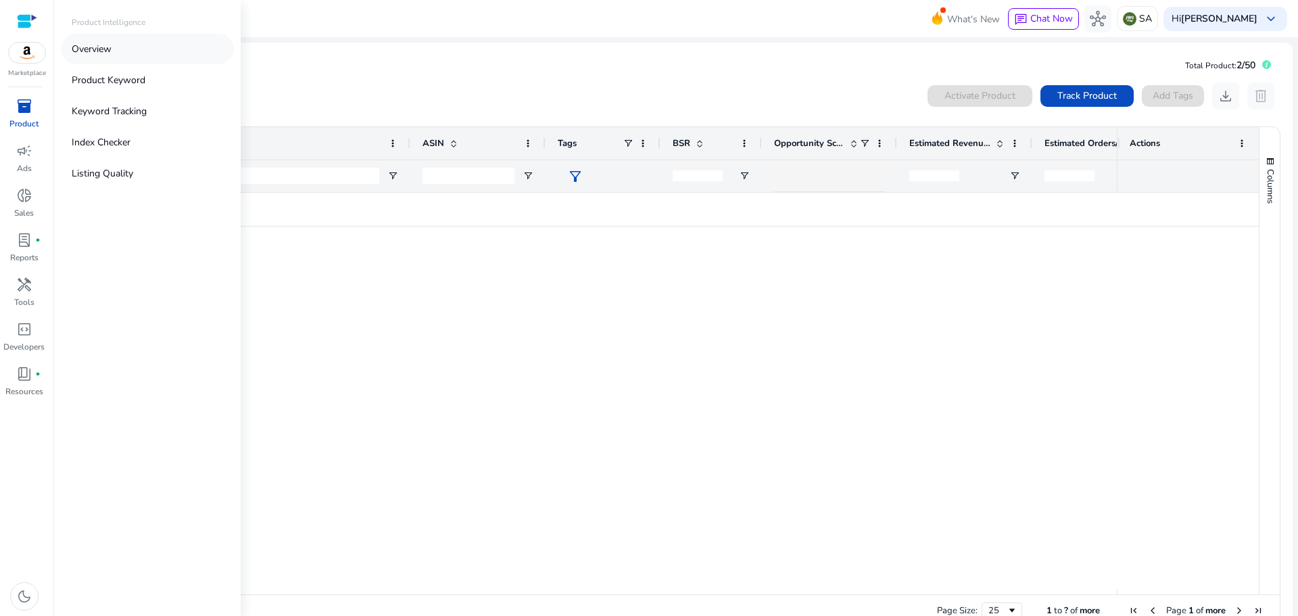
click at [87, 51] on p "Overview" at bounding box center [92, 49] width 40 height 14
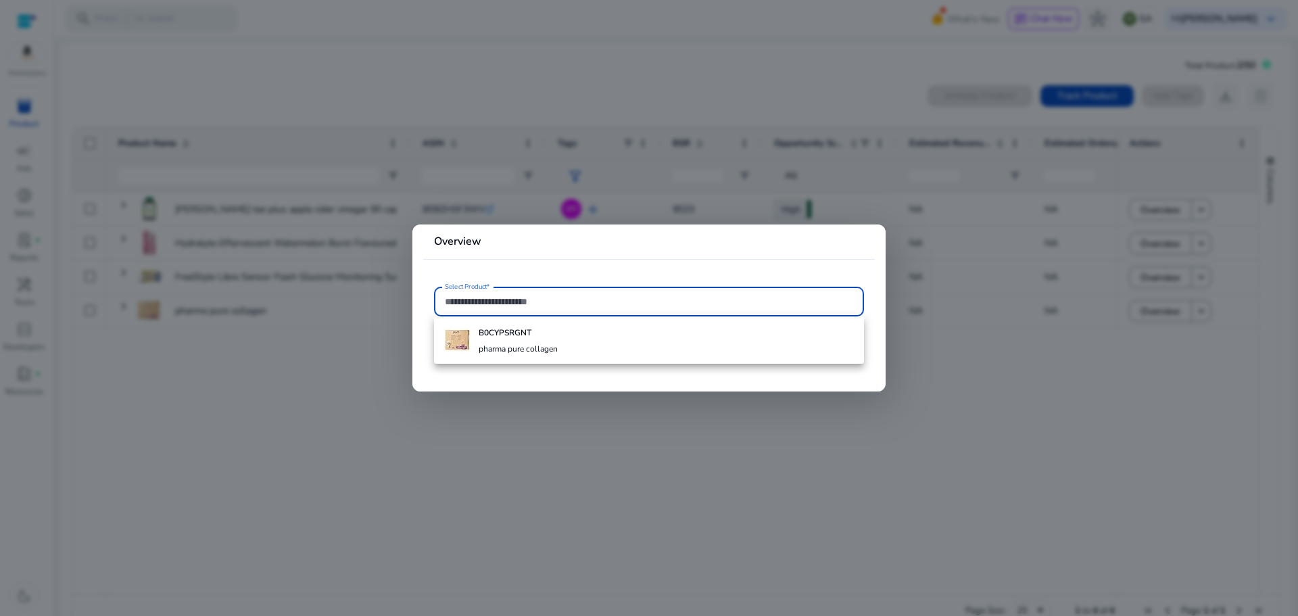
click at [742, 490] on div at bounding box center [649, 308] width 1298 height 616
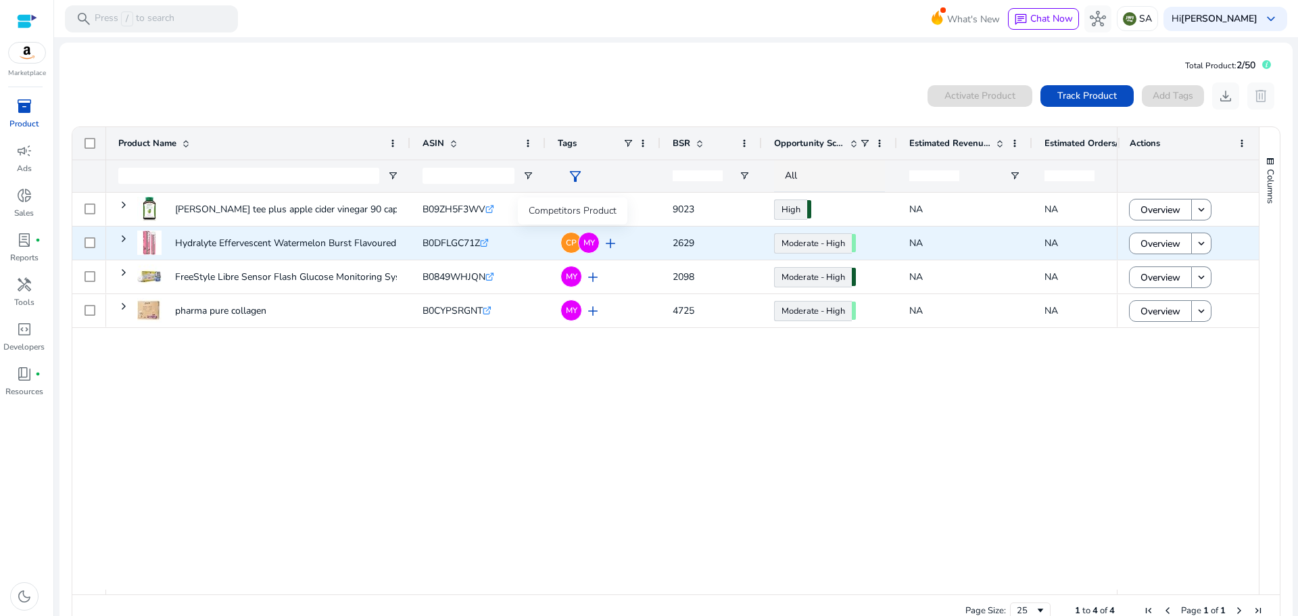
scroll to position [30, 0]
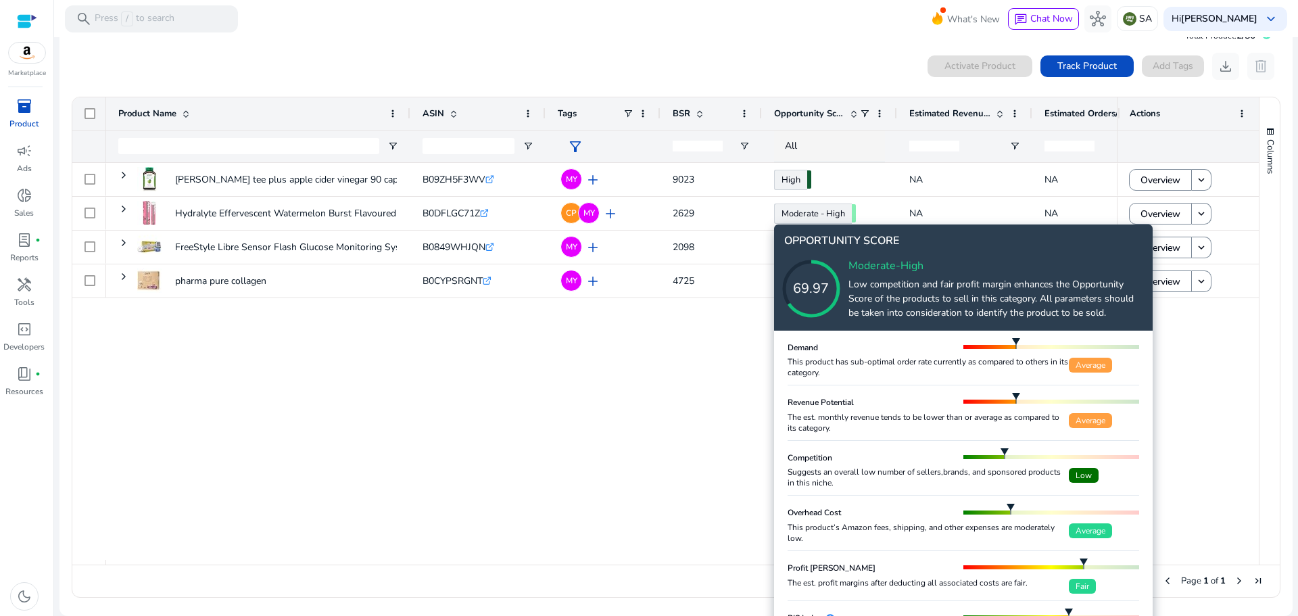
click at [808, 214] on icon at bounding box center [824, 275] width 135 height 135
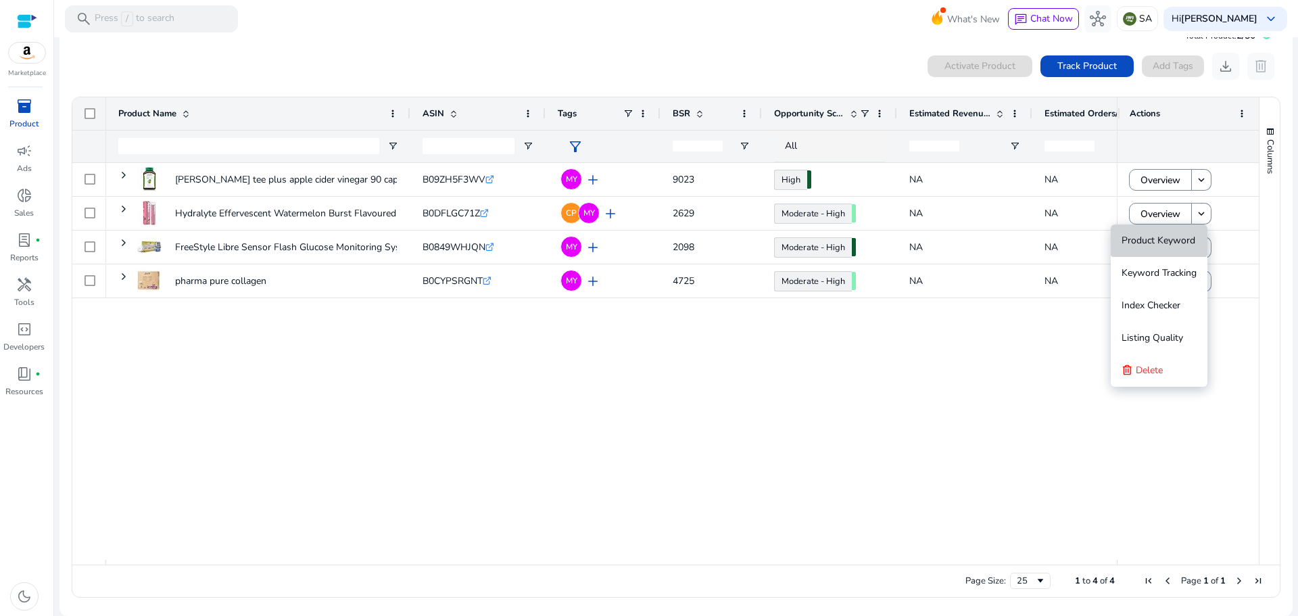
click at [1149, 239] on span "Product Keyword" at bounding box center [1159, 240] width 74 height 13
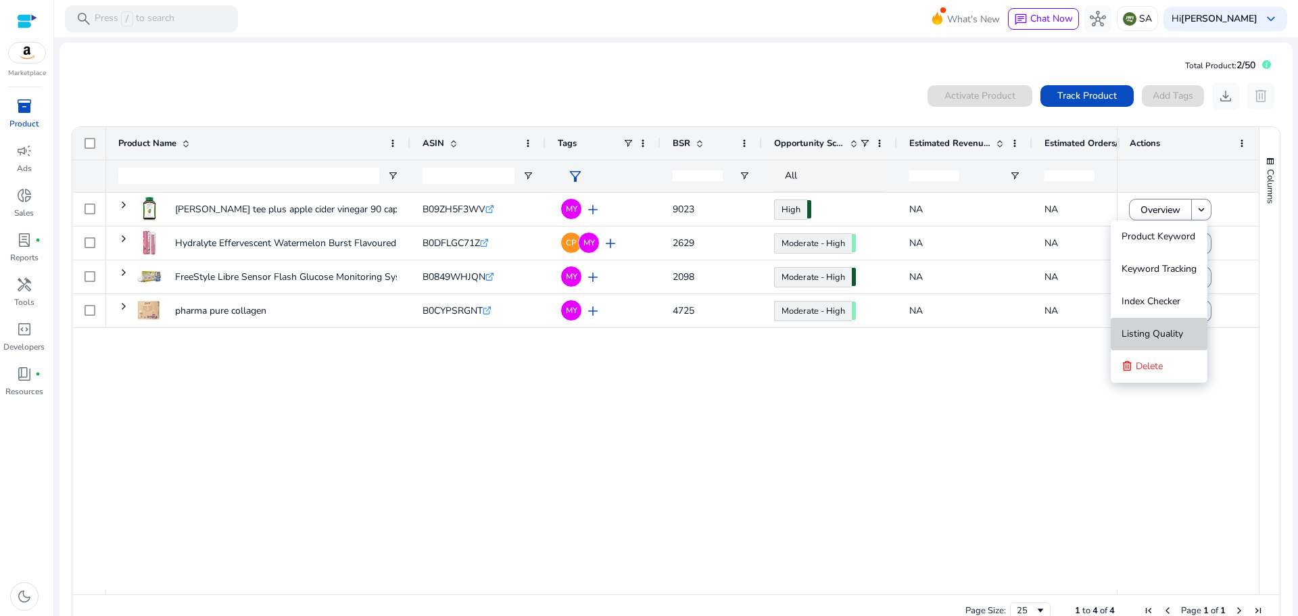
click at [1140, 325] on span "Listing Quality" at bounding box center [1153, 333] width 62 height 27
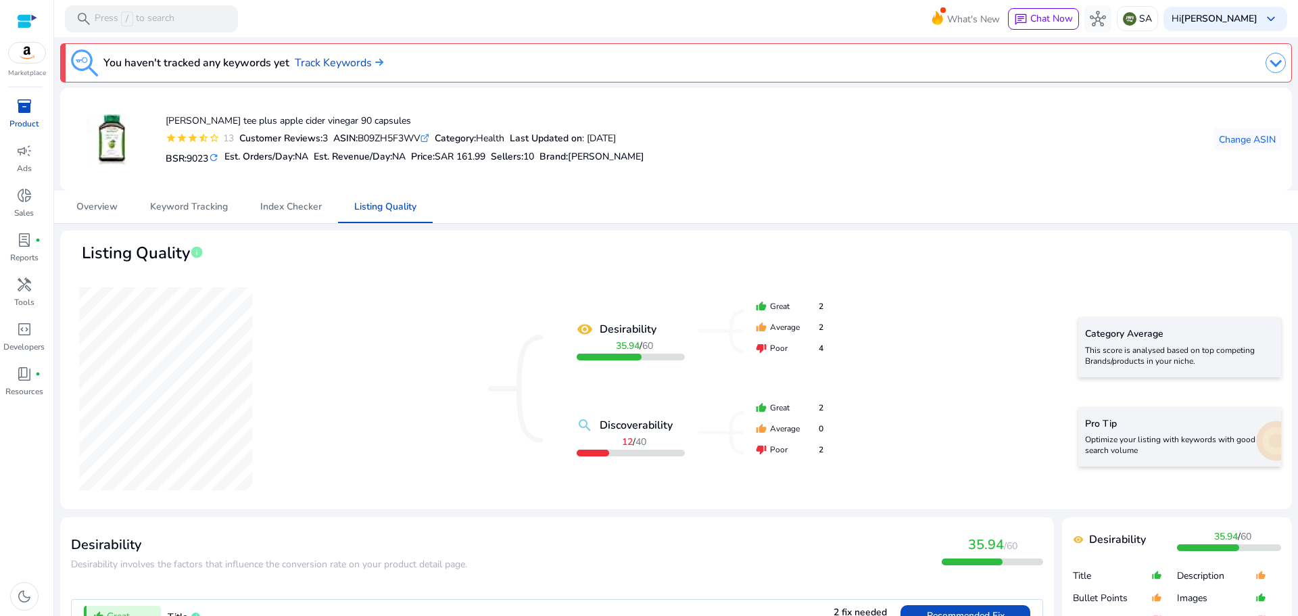
click at [1270, 59] on img at bounding box center [1276, 63] width 20 height 20
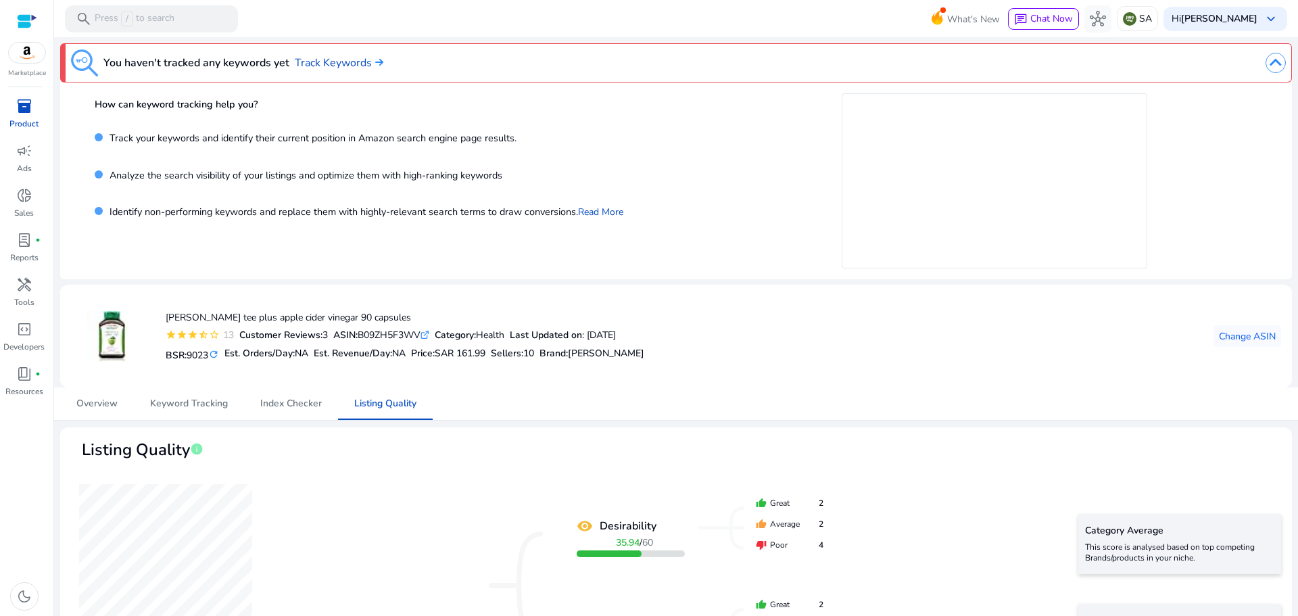
click at [1271, 62] on img at bounding box center [1276, 63] width 20 height 20
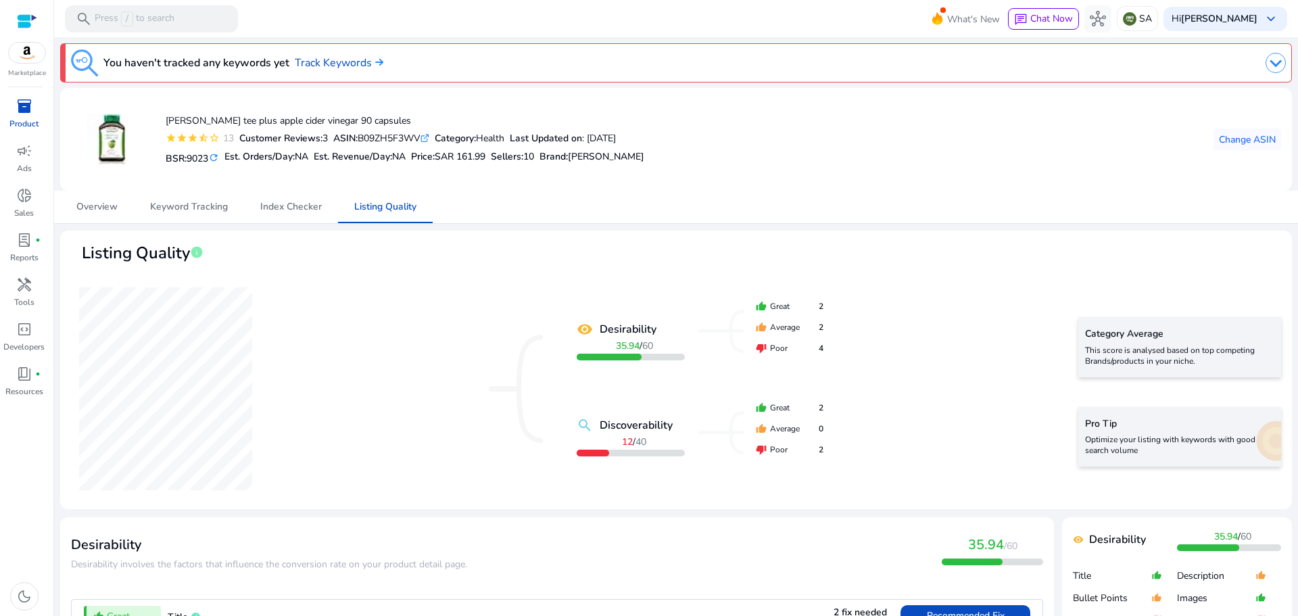
click at [1266, 66] on img at bounding box center [1276, 63] width 20 height 20
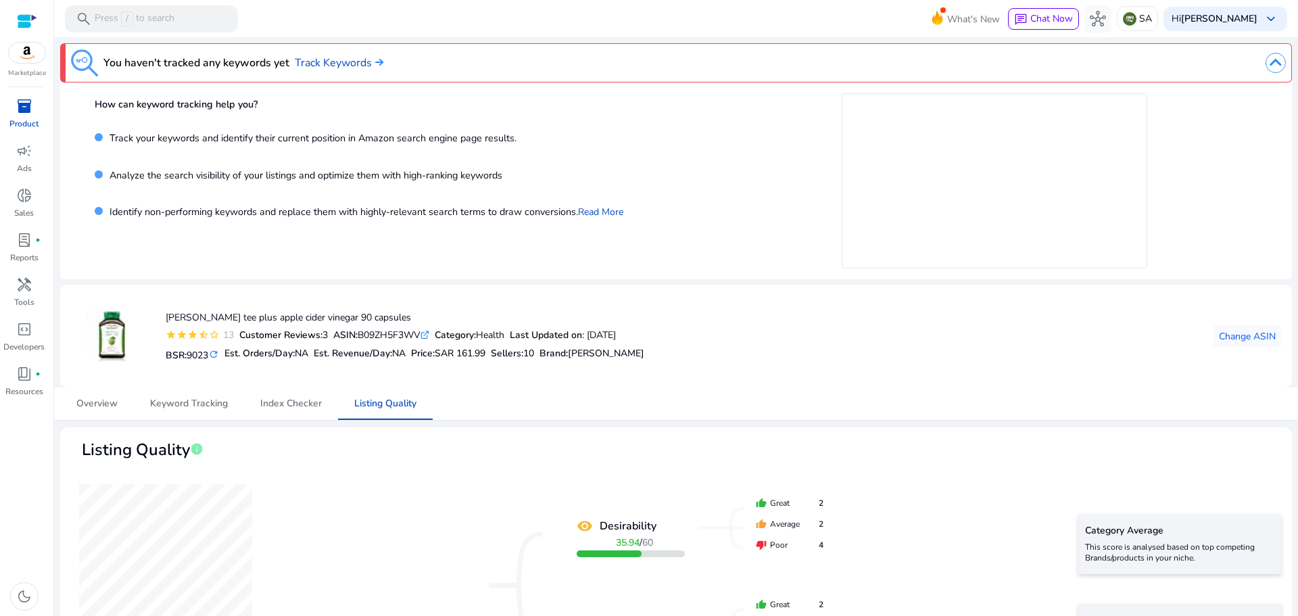
click at [1266, 66] on img at bounding box center [1276, 63] width 20 height 20
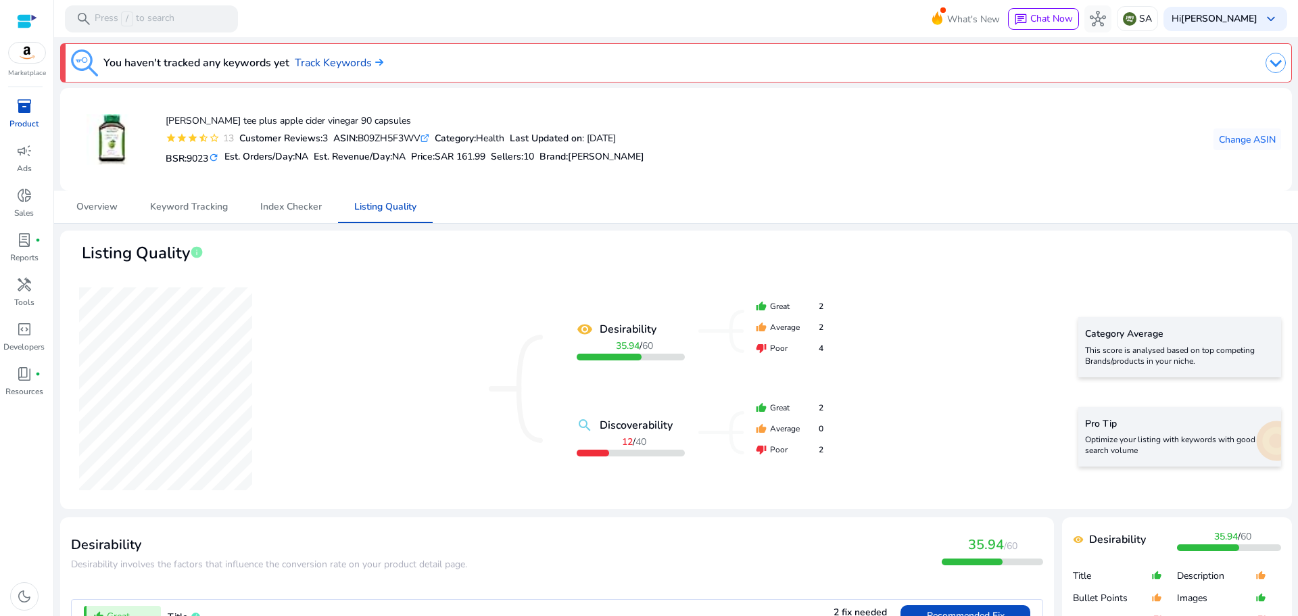
click at [1274, 65] on img at bounding box center [1276, 63] width 20 height 20
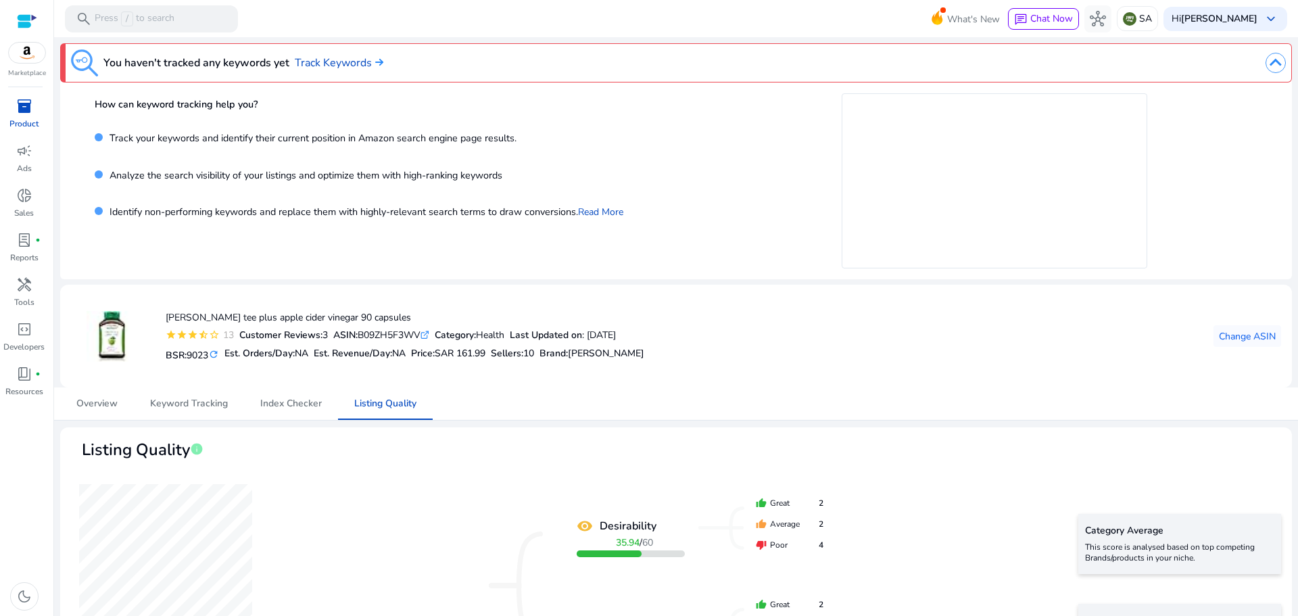
click at [1274, 65] on img at bounding box center [1276, 63] width 20 height 20
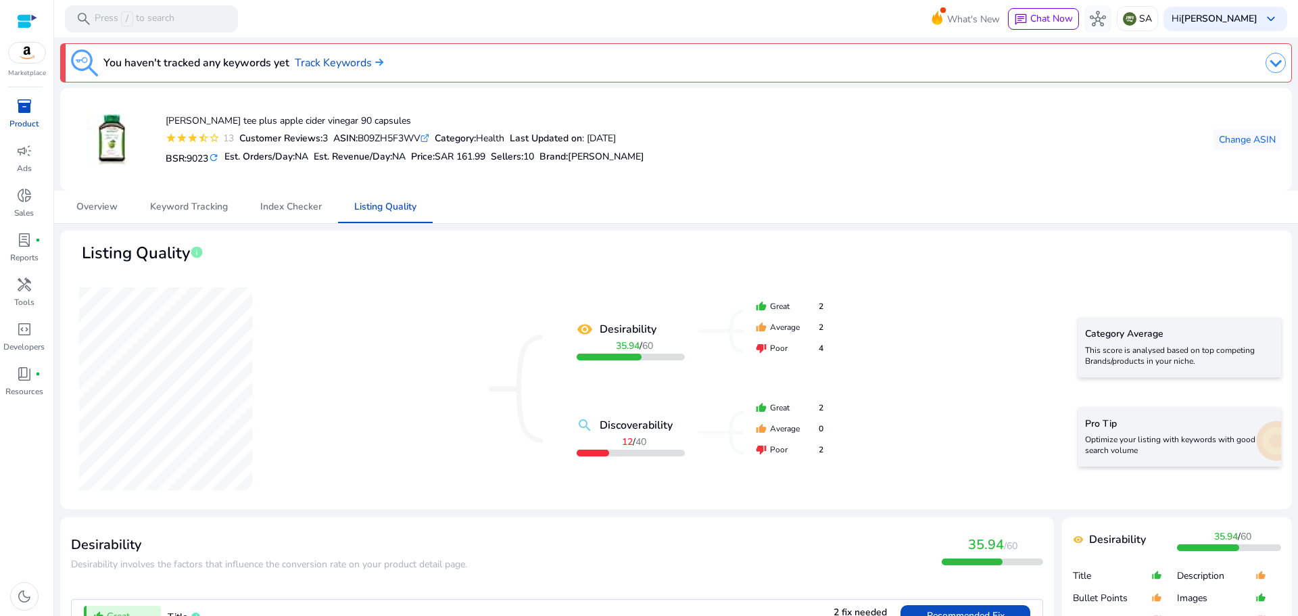
click at [362, 22] on mat-toolbar "search Press / to search What's New chat Chat Now hub SA Hi kareem Brakat keybo…" at bounding box center [676, 18] width 1244 height 37
click at [1272, 65] on img at bounding box center [1276, 63] width 20 height 20
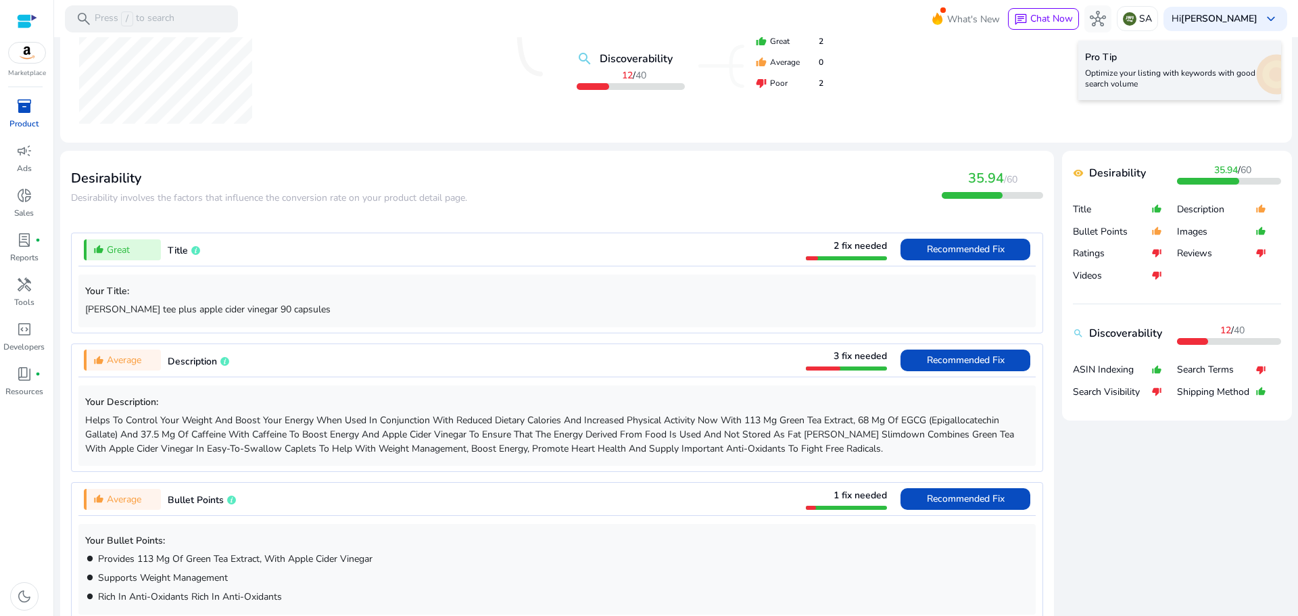
scroll to position [608, 0]
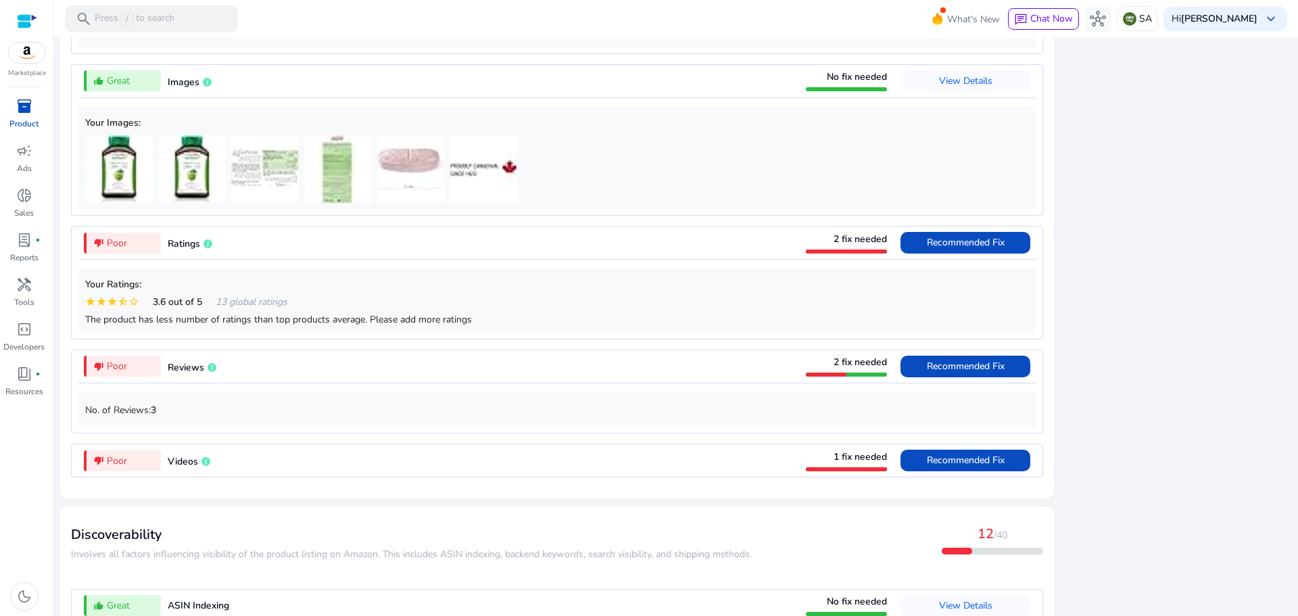
scroll to position [1149, 0]
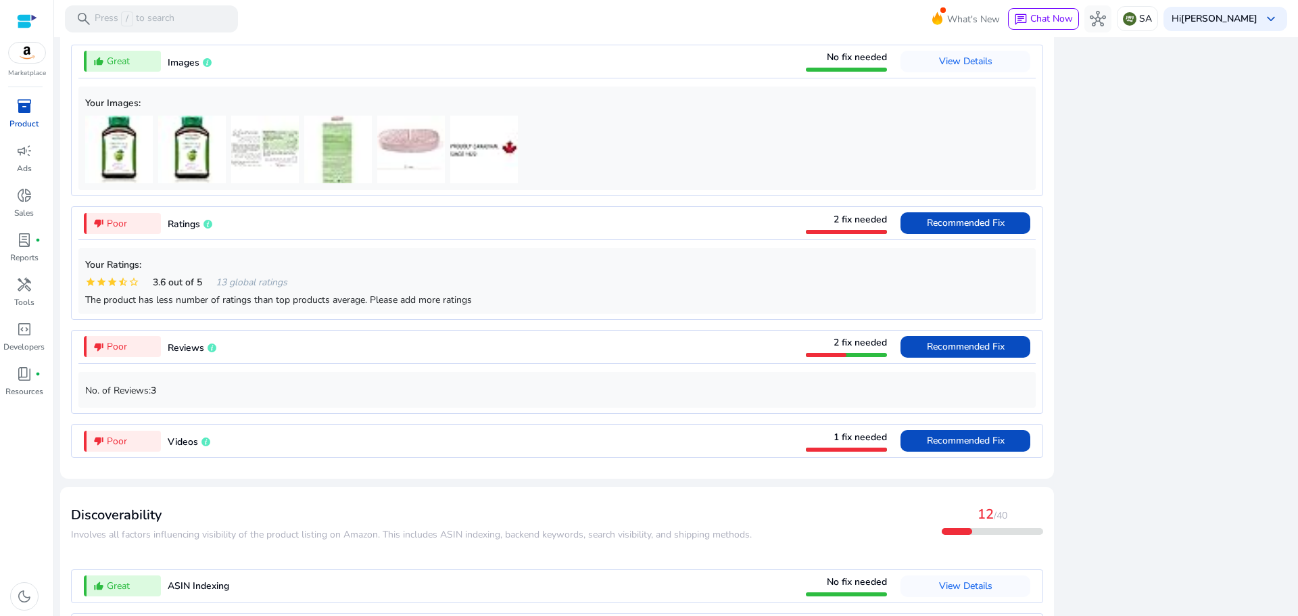
click at [186, 353] on span "Reviews" at bounding box center [186, 347] width 37 height 13
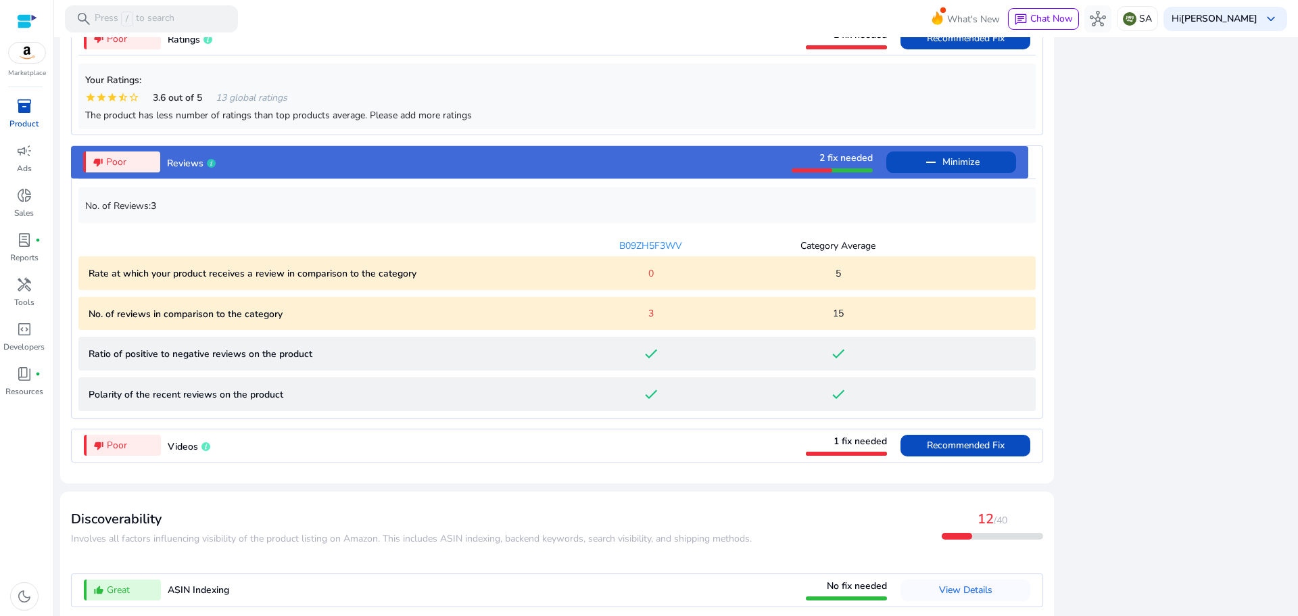
scroll to position [1378, 0]
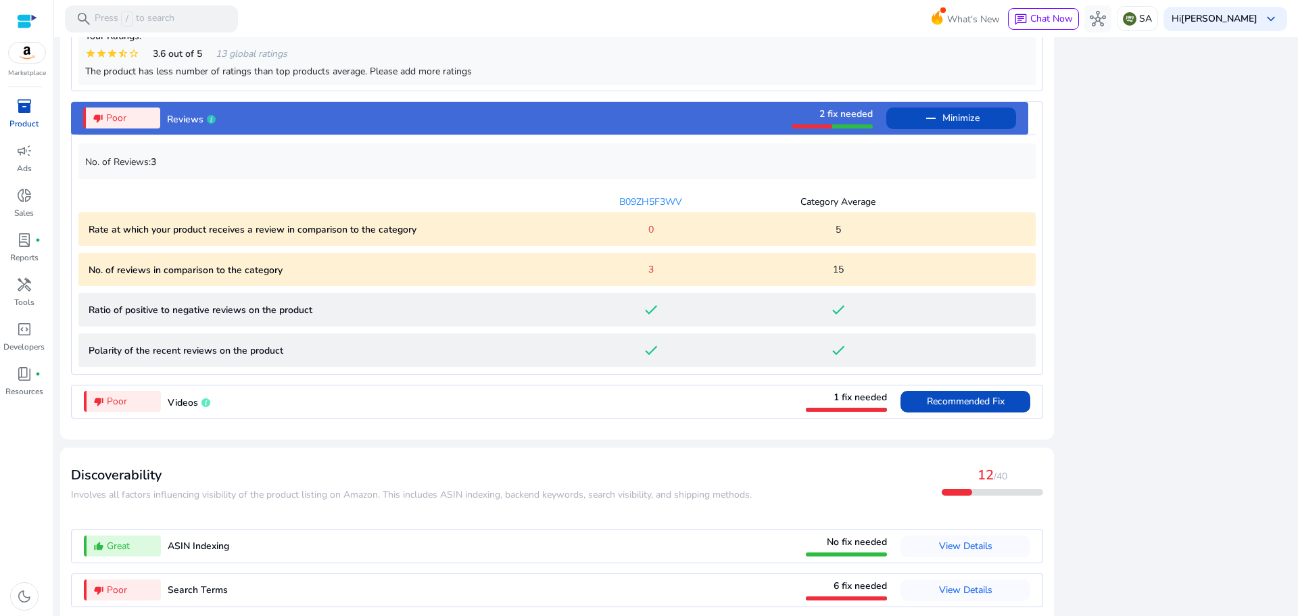
click at [175, 402] on span "Videos" at bounding box center [183, 402] width 30 height 13
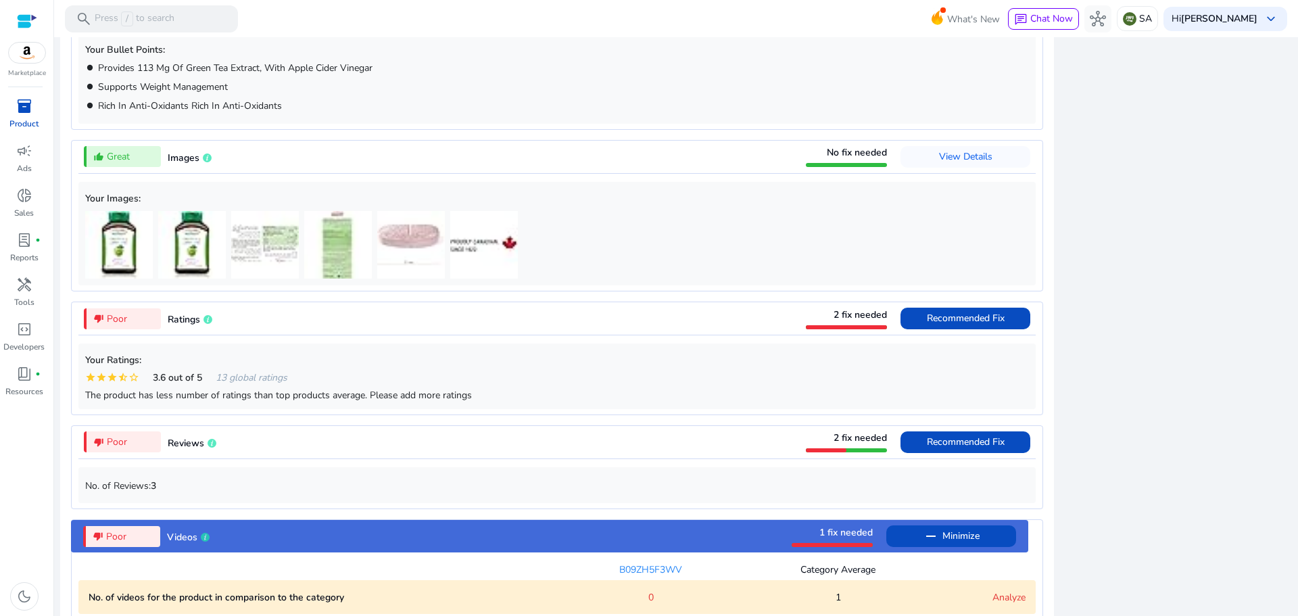
scroll to position [1324, 0]
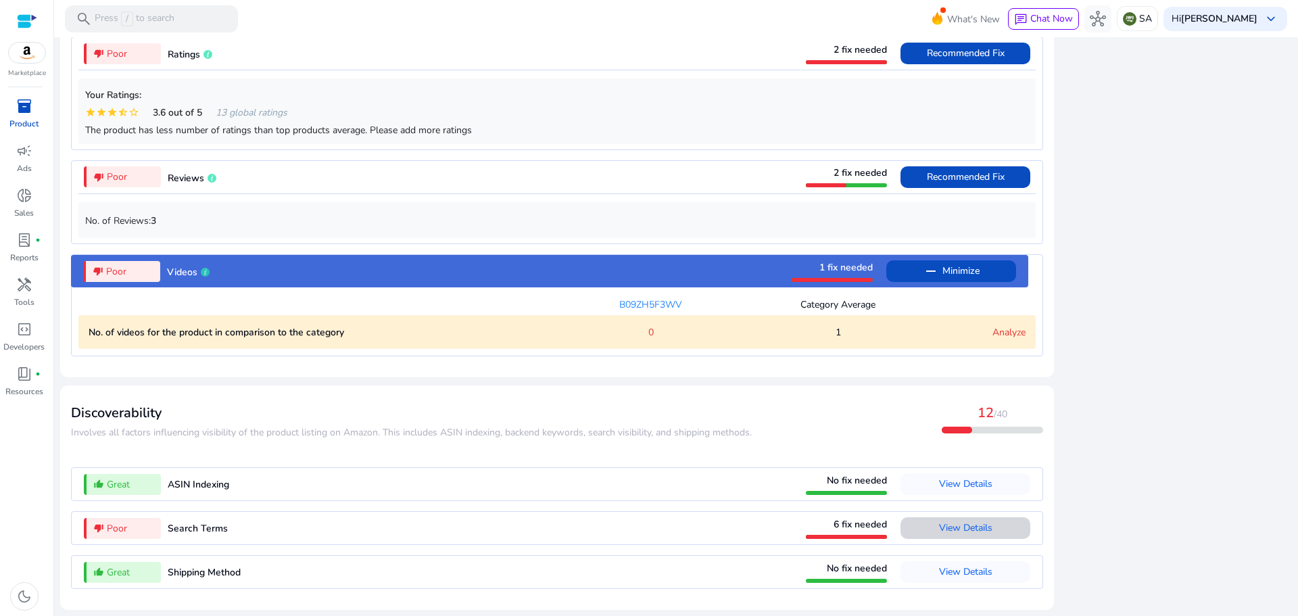
click at [947, 528] on span "View Details" at bounding box center [965, 527] width 53 height 13
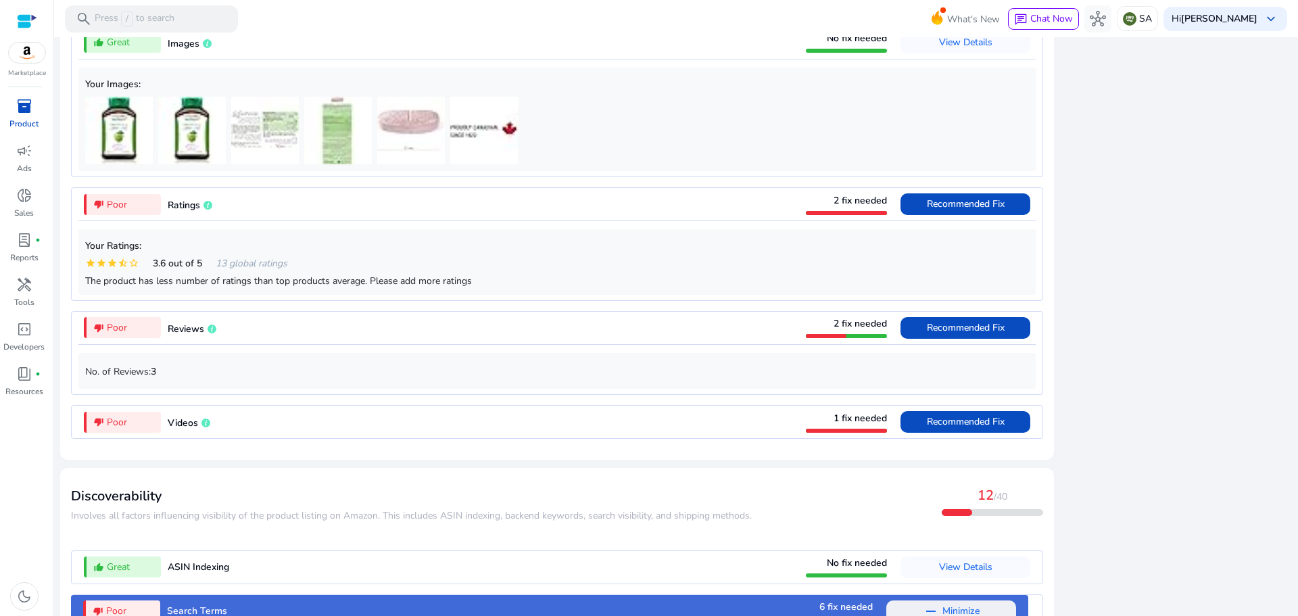
scroll to position [917, 0]
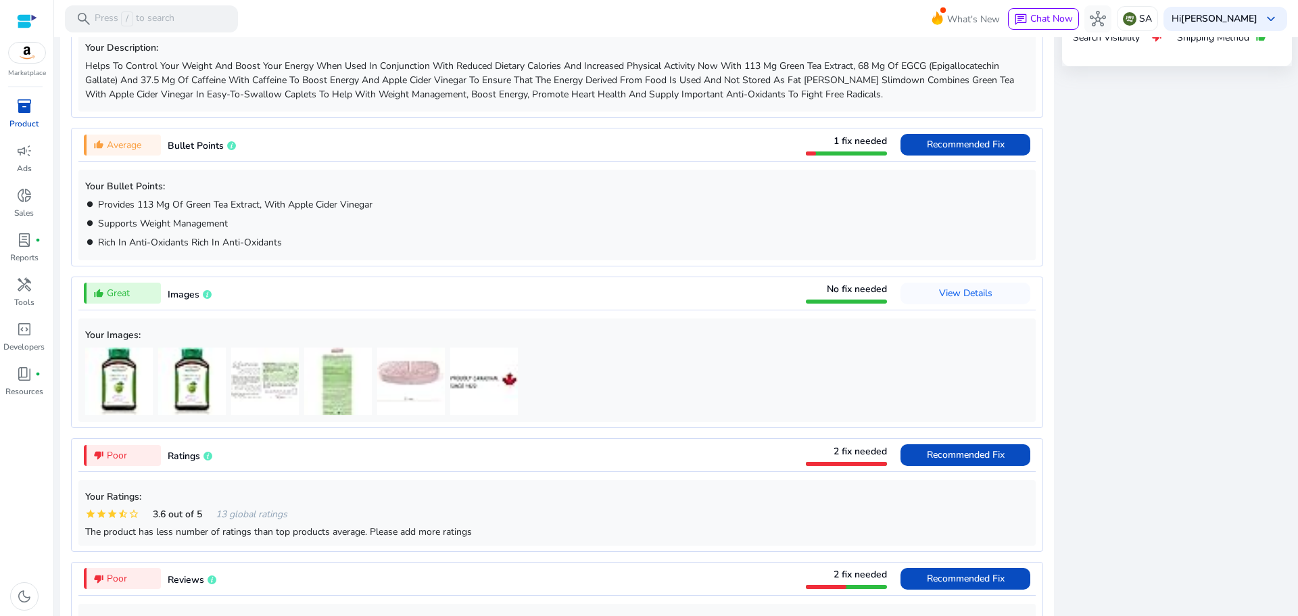
click at [195, 141] on span "Bullet Points" at bounding box center [196, 145] width 56 height 13
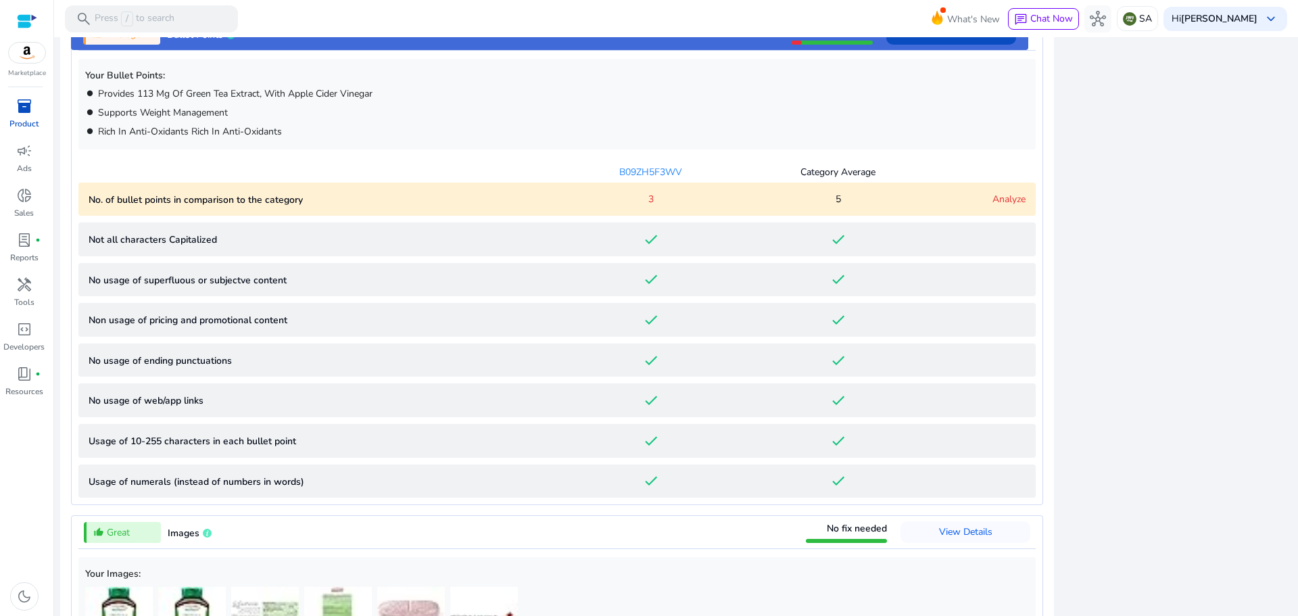
scroll to position [1045, 0]
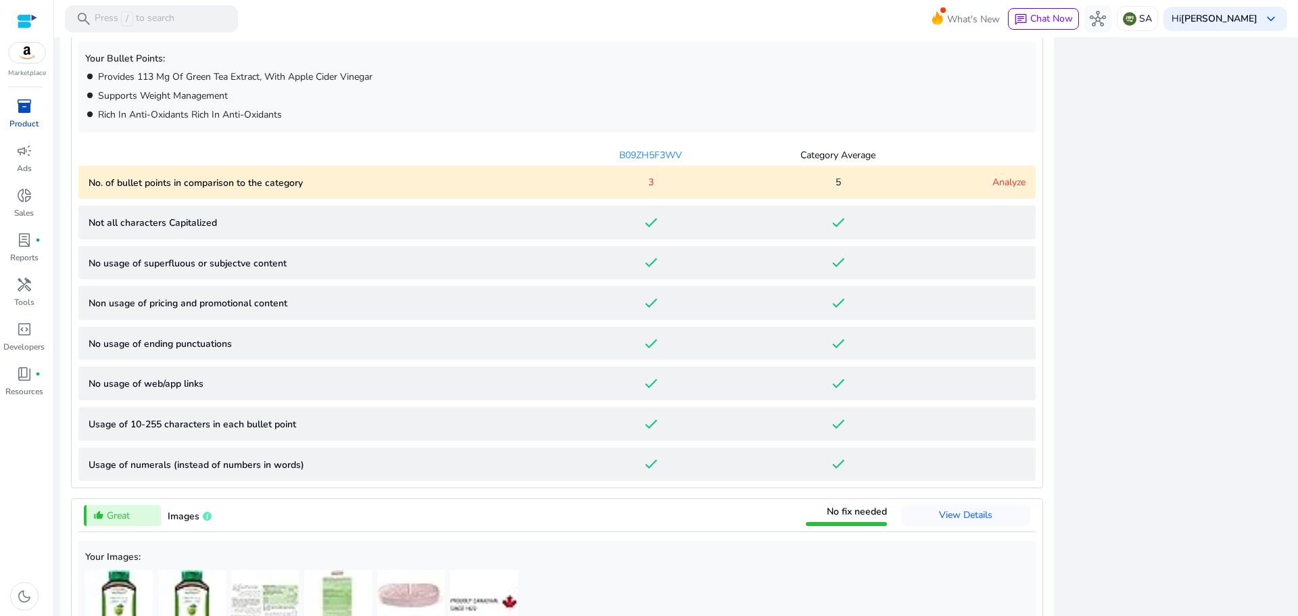
click at [1007, 182] on link "Analyze" at bounding box center [1008, 182] width 33 height 13
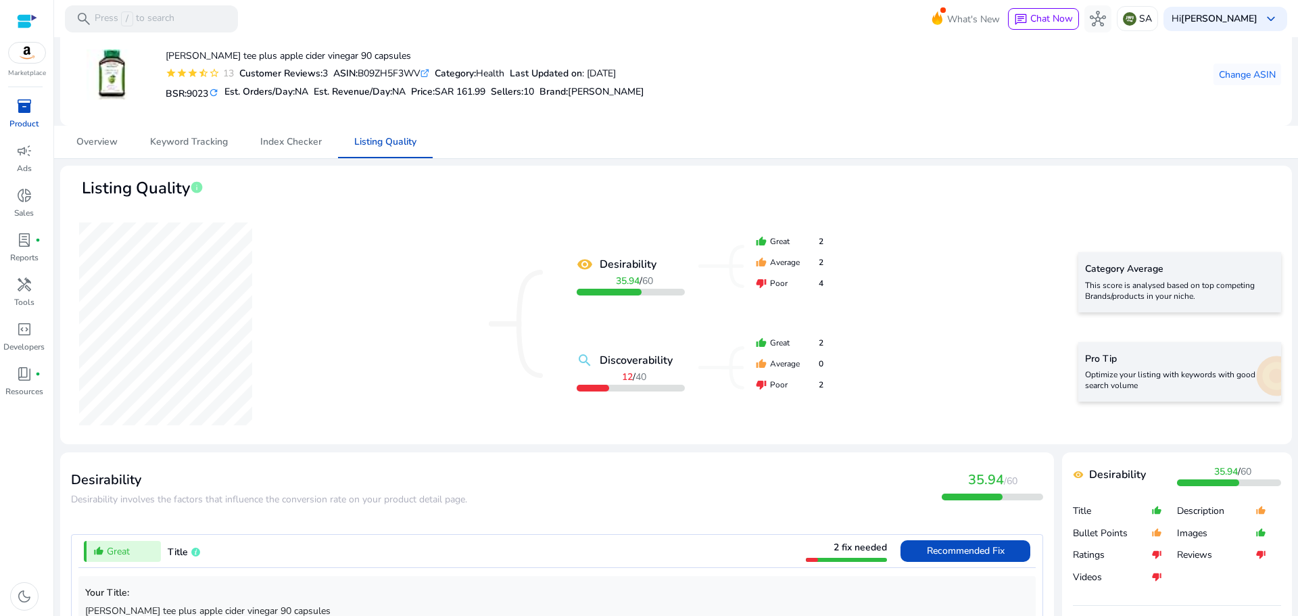
scroll to position [0, 0]
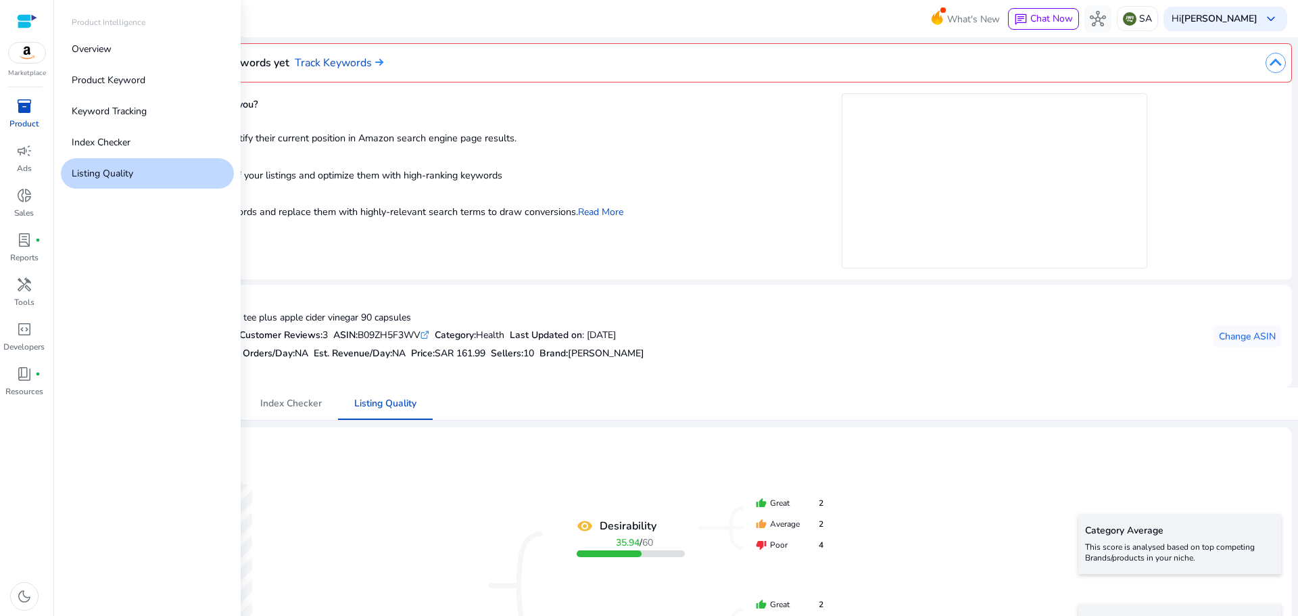
click at [18, 105] on span "inventory_2" at bounding box center [24, 106] width 16 height 16
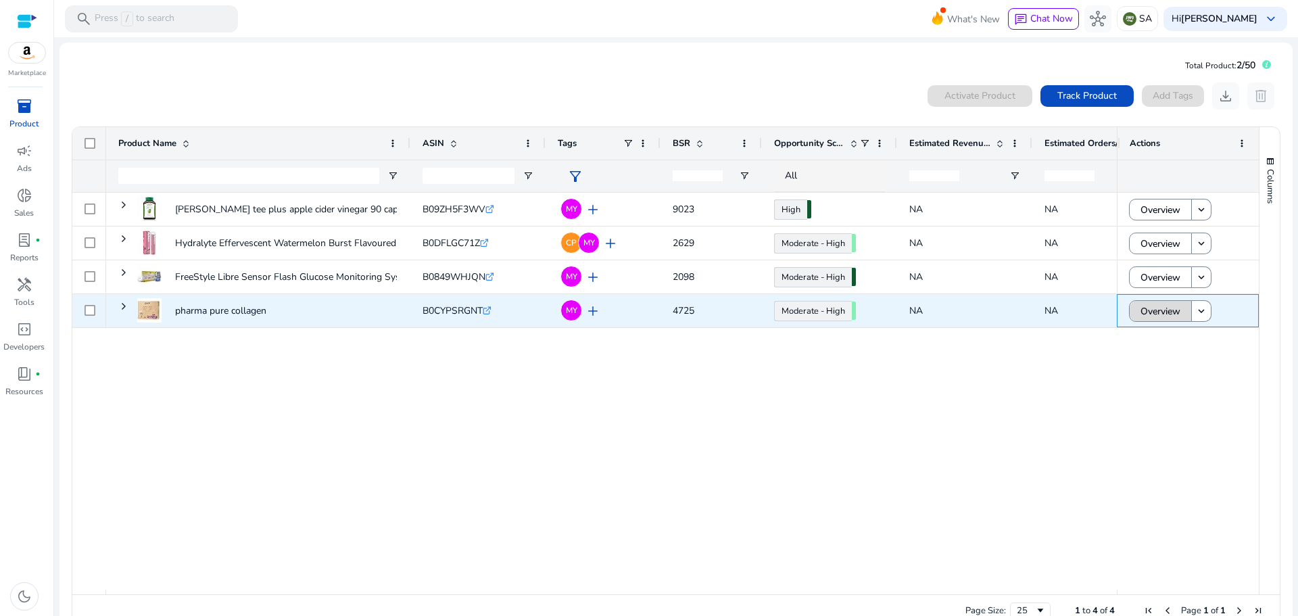
click at [1155, 313] on span "Overview" at bounding box center [1161, 311] width 40 height 28
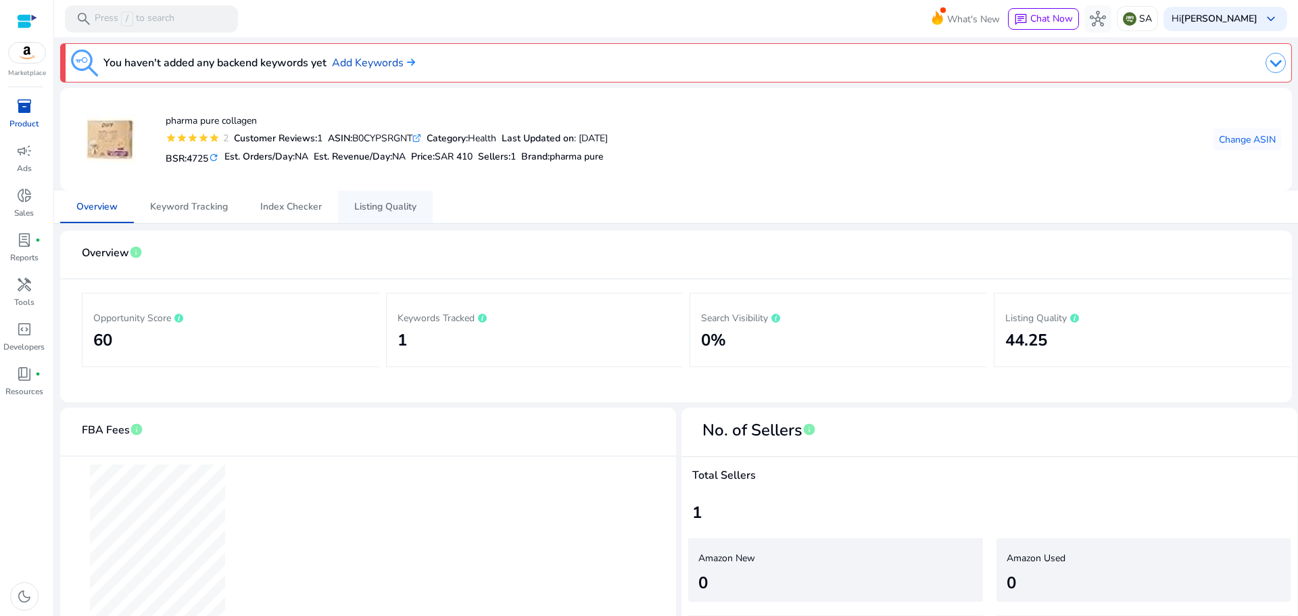
click at [394, 207] on span "Listing Quality" at bounding box center [385, 206] width 62 height 9
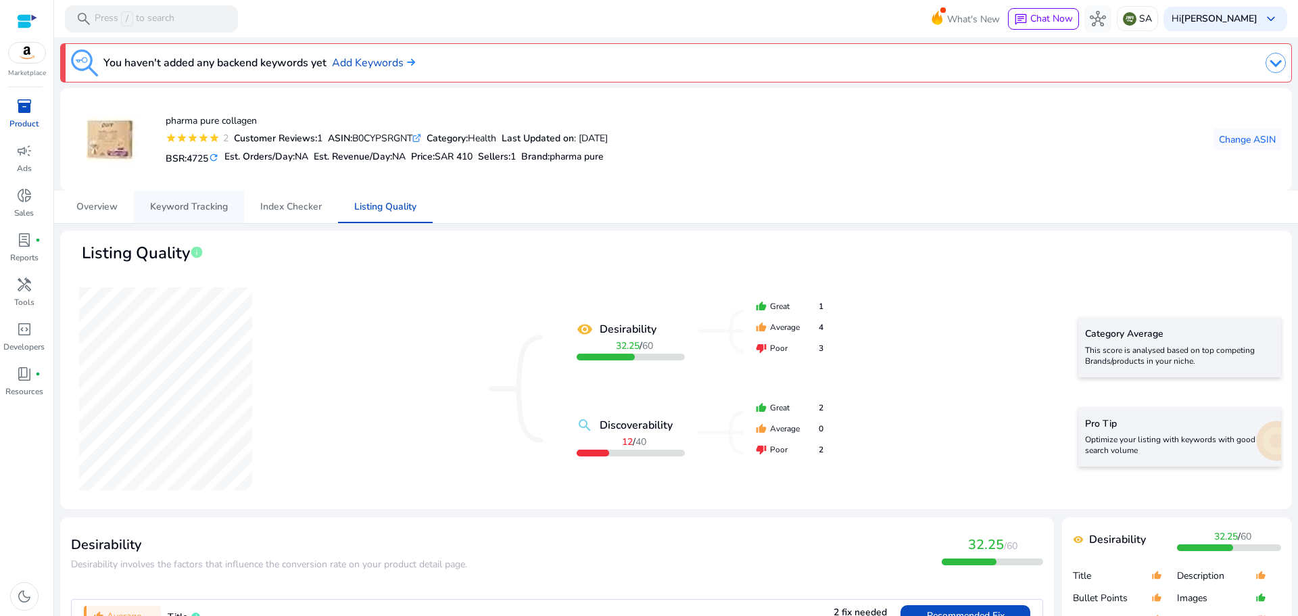
click at [175, 210] on span "Keyword Tracking" at bounding box center [189, 206] width 78 height 9
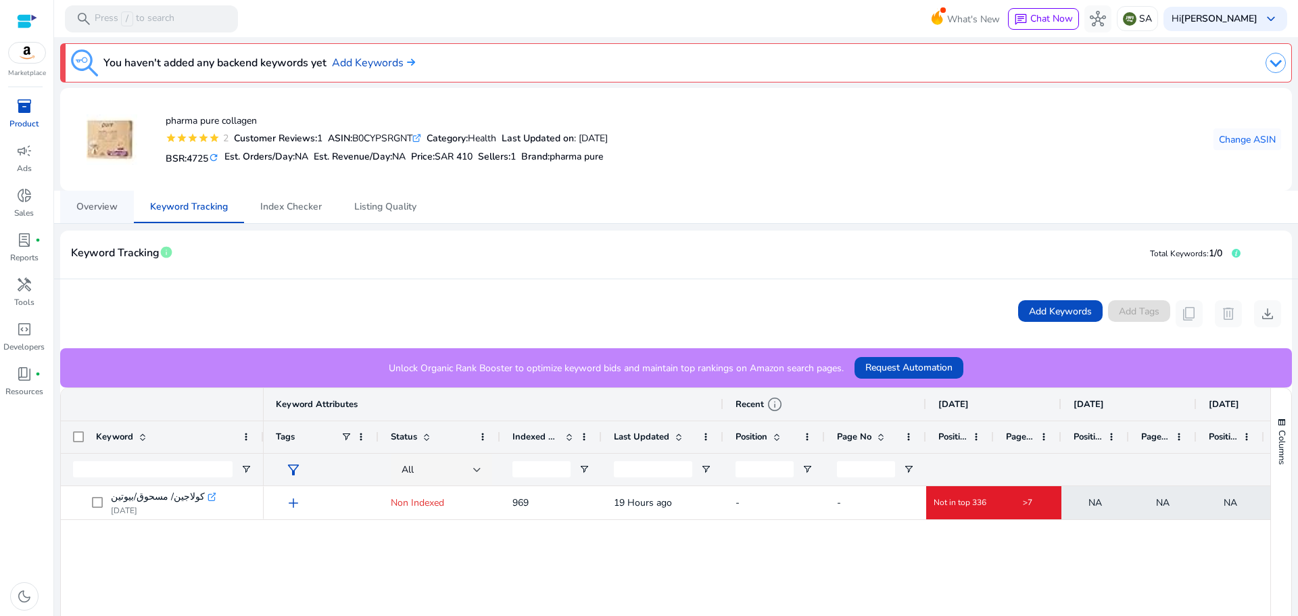
click at [100, 213] on span "Overview" at bounding box center [96, 207] width 41 height 32
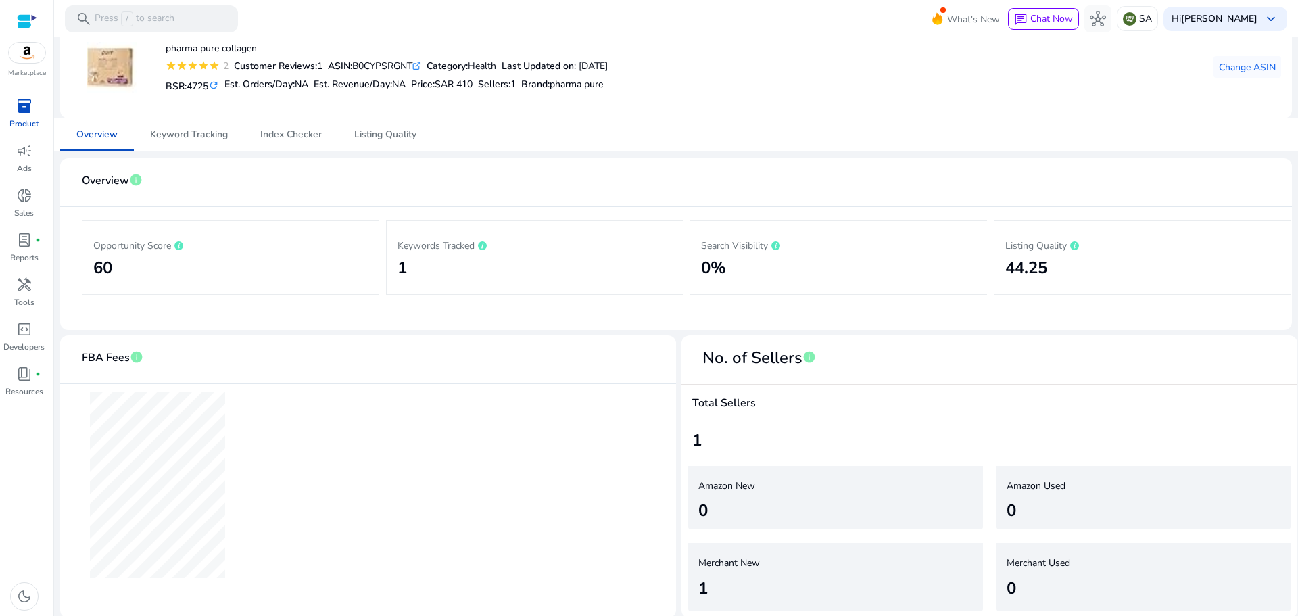
scroll to position [75, 0]
click at [484, 239] on icon at bounding box center [482, 243] width 9 height 9
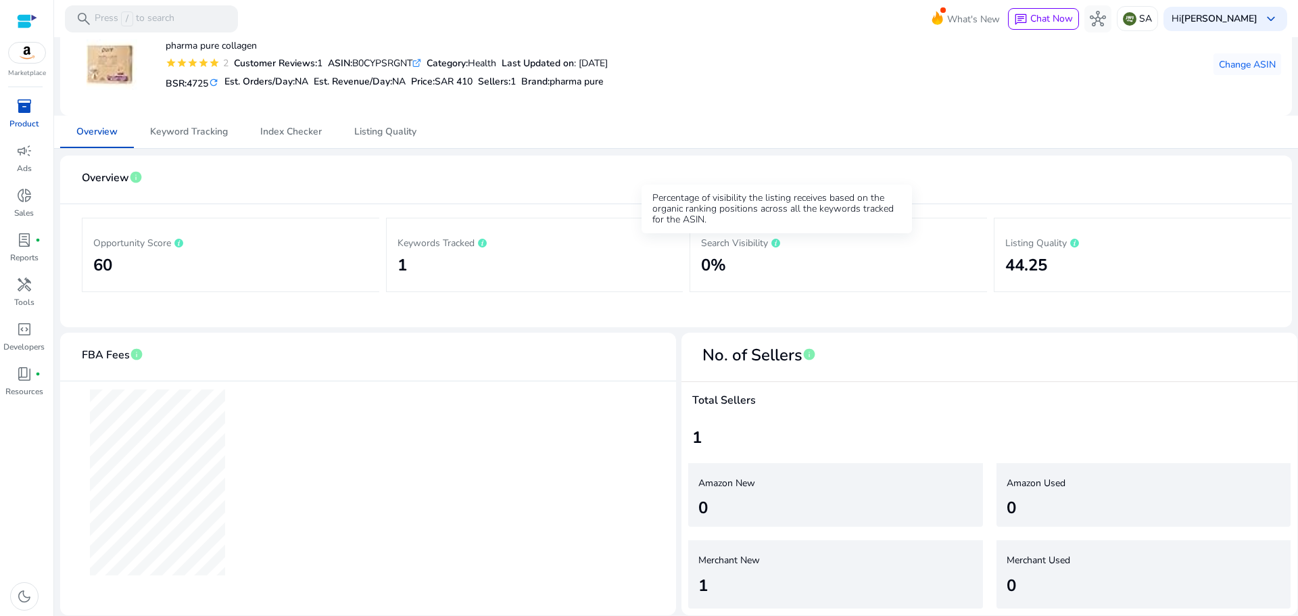
click at [780, 243] on icon at bounding box center [775, 243] width 9 height 9
click at [382, 130] on span "Listing Quality" at bounding box center [385, 131] width 62 height 9
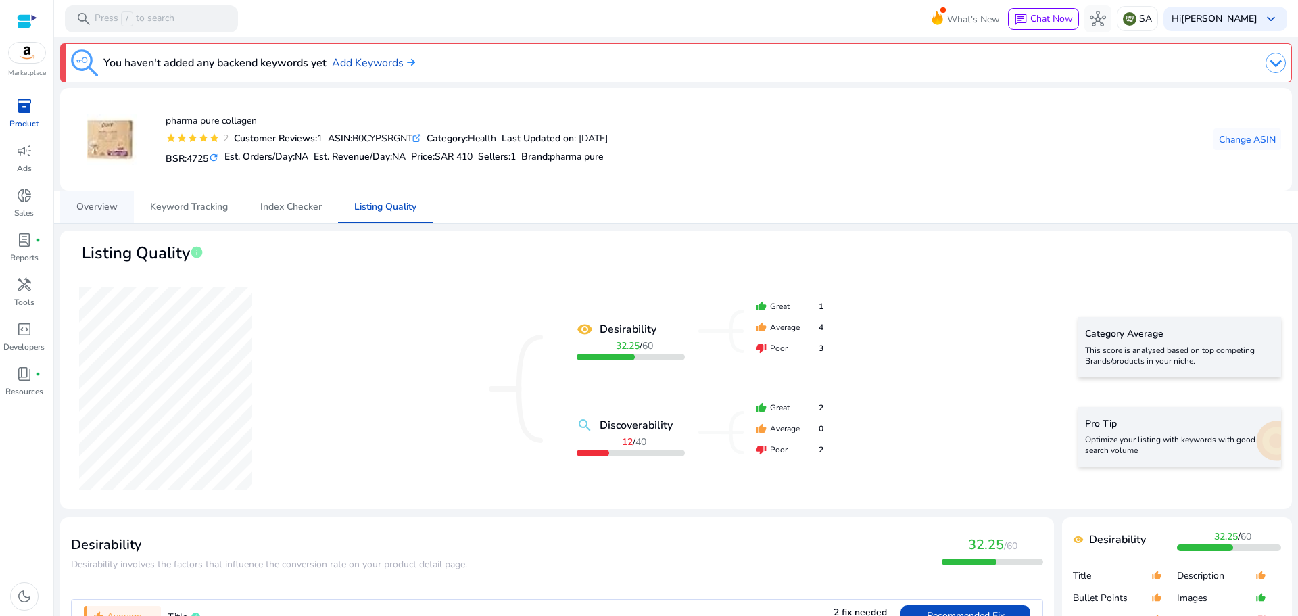
click at [100, 197] on span "Overview" at bounding box center [96, 207] width 41 height 32
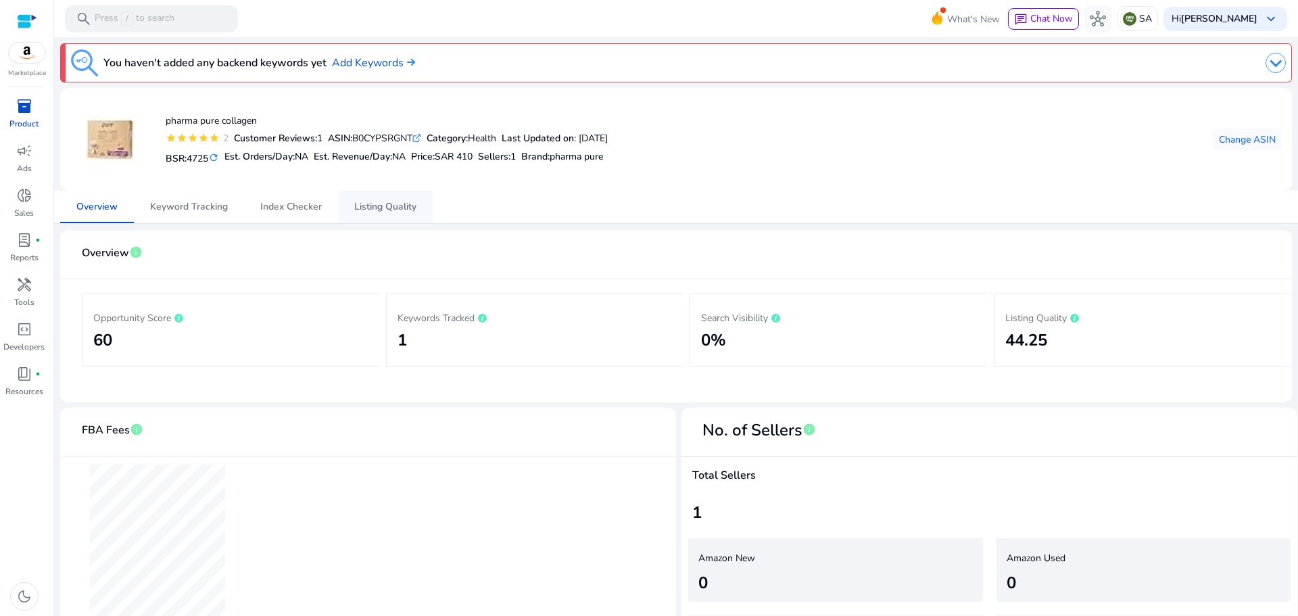
click at [395, 207] on span "Listing Quality" at bounding box center [385, 206] width 62 height 9
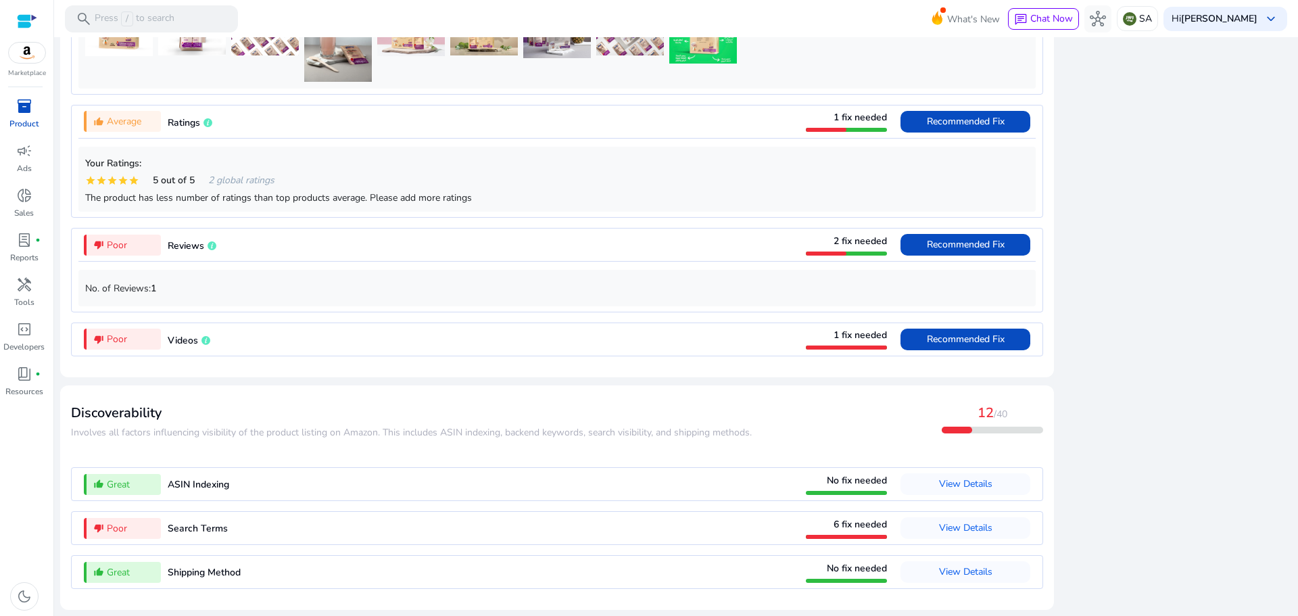
scroll to position [1063, 0]
click at [952, 530] on span "View Details" at bounding box center [965, 527] width 53 height 13
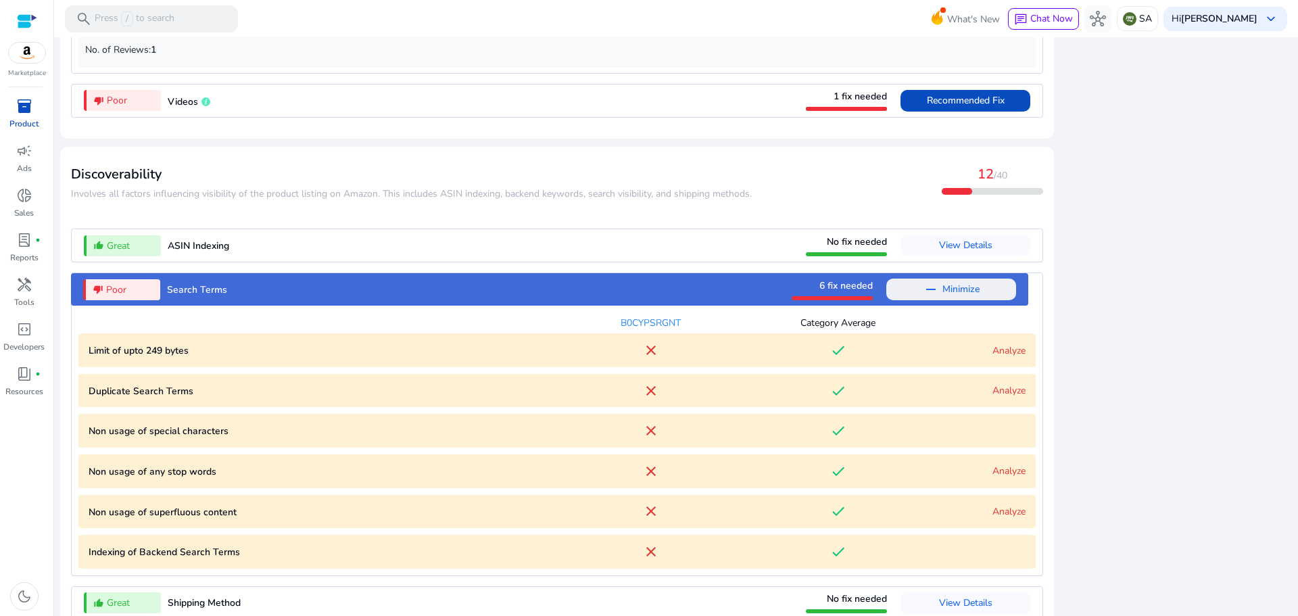
scroll to position [1333, 0]
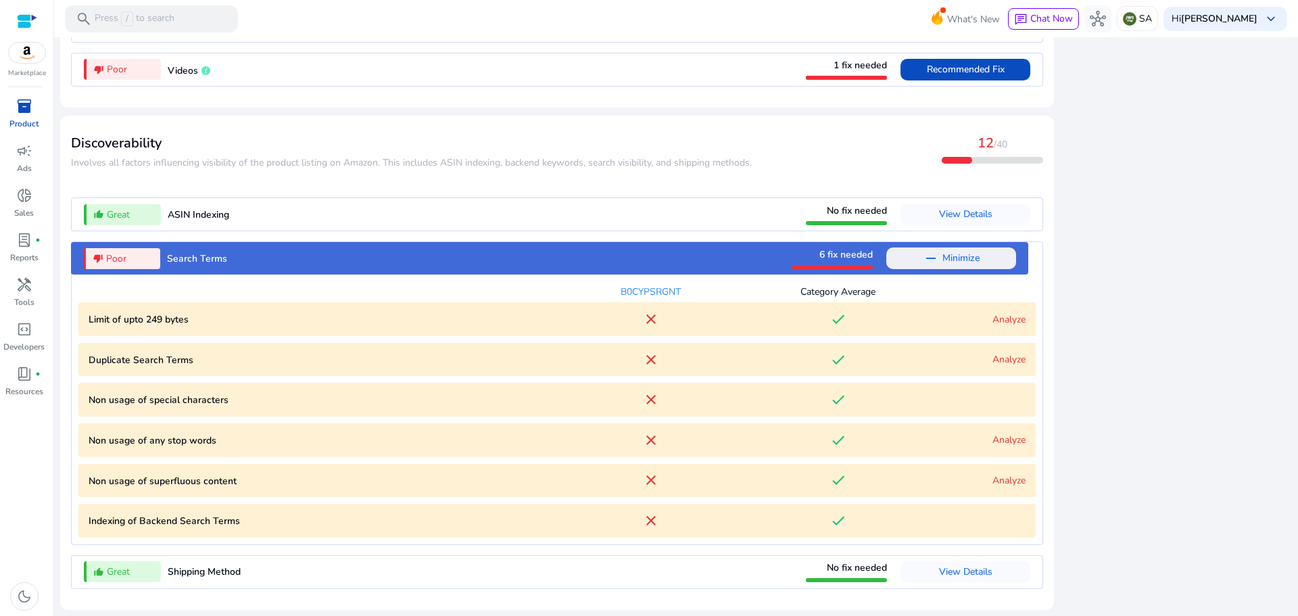
click at [1007, 321] on link "Analyze" at bounding box center [1008, 319] width 33 height 13
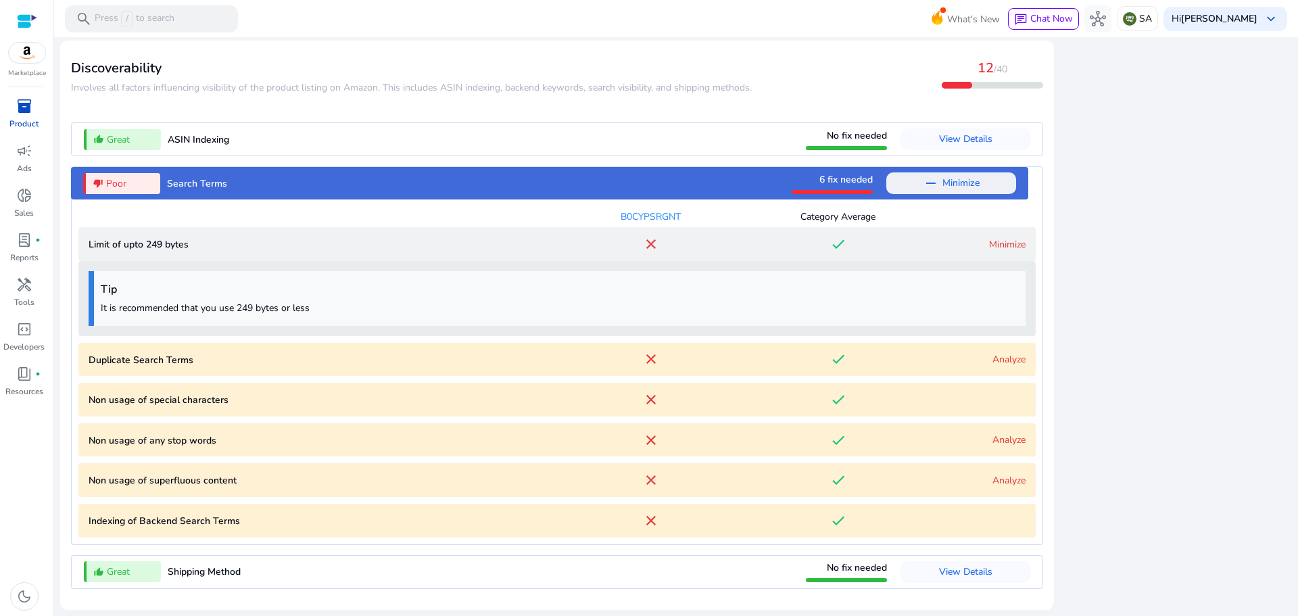
scroll to position [1408, 0]
click at [1005, 362] on link "Analyze" at bounding box center [1008, 359] width 33 height 13
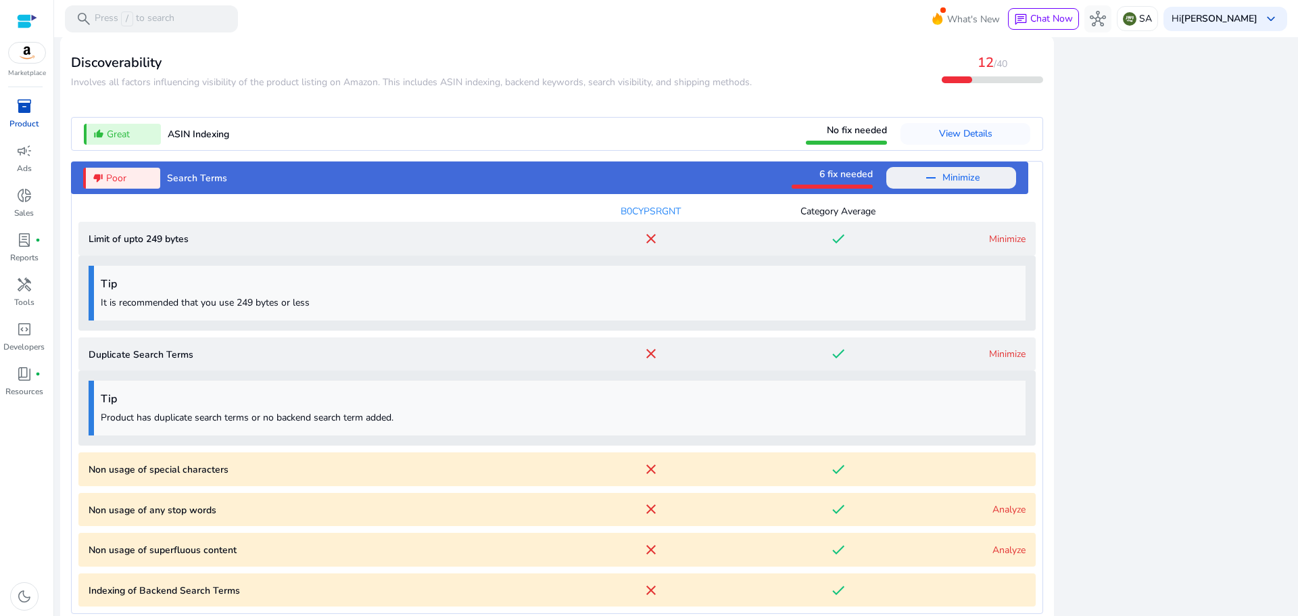
scroll to position [1483, 0]
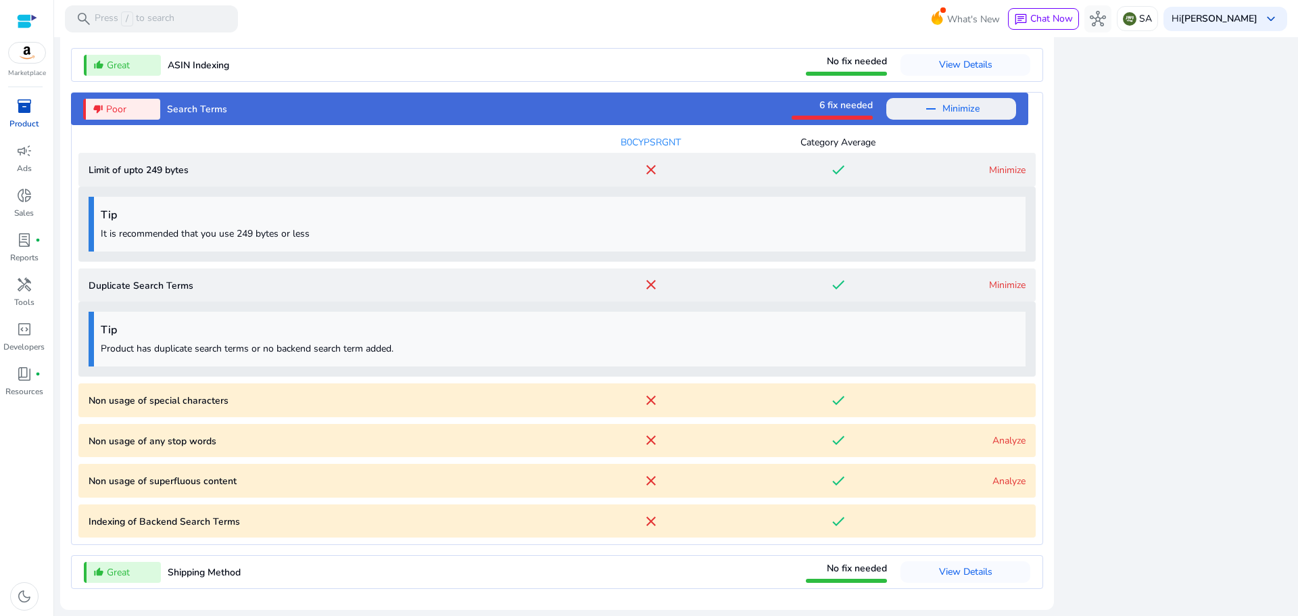
click at [1002, 444] on link "Analyze" at bounding box center [1008, 440] width 33 height 13
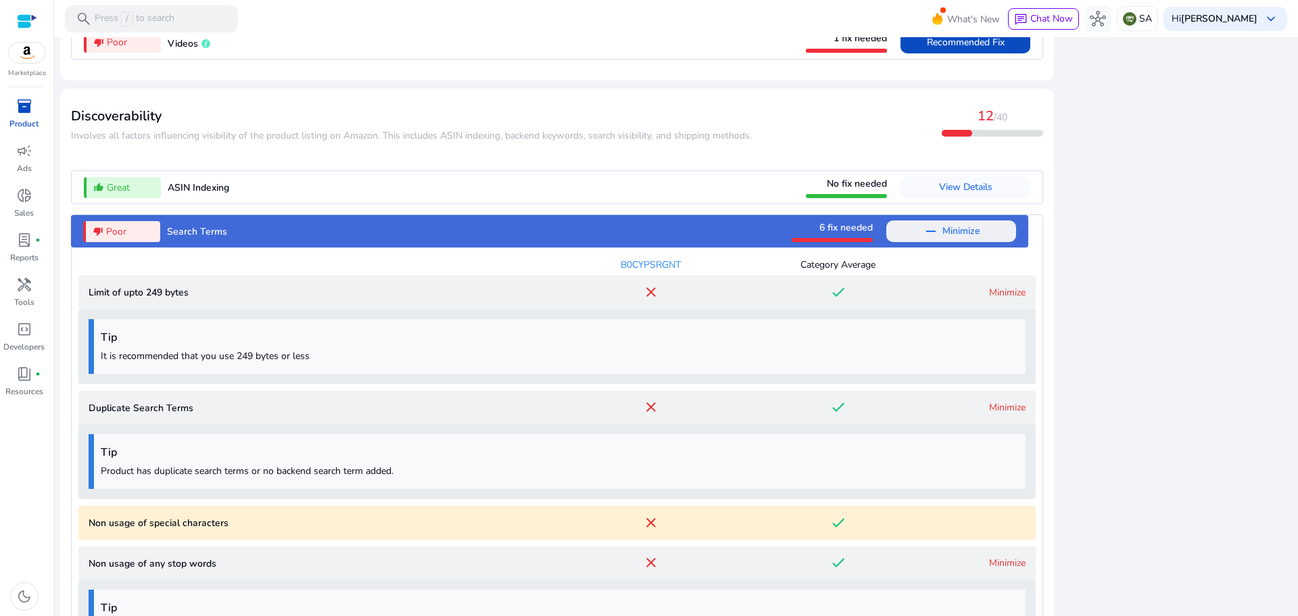
scroll to position [1558, 0]
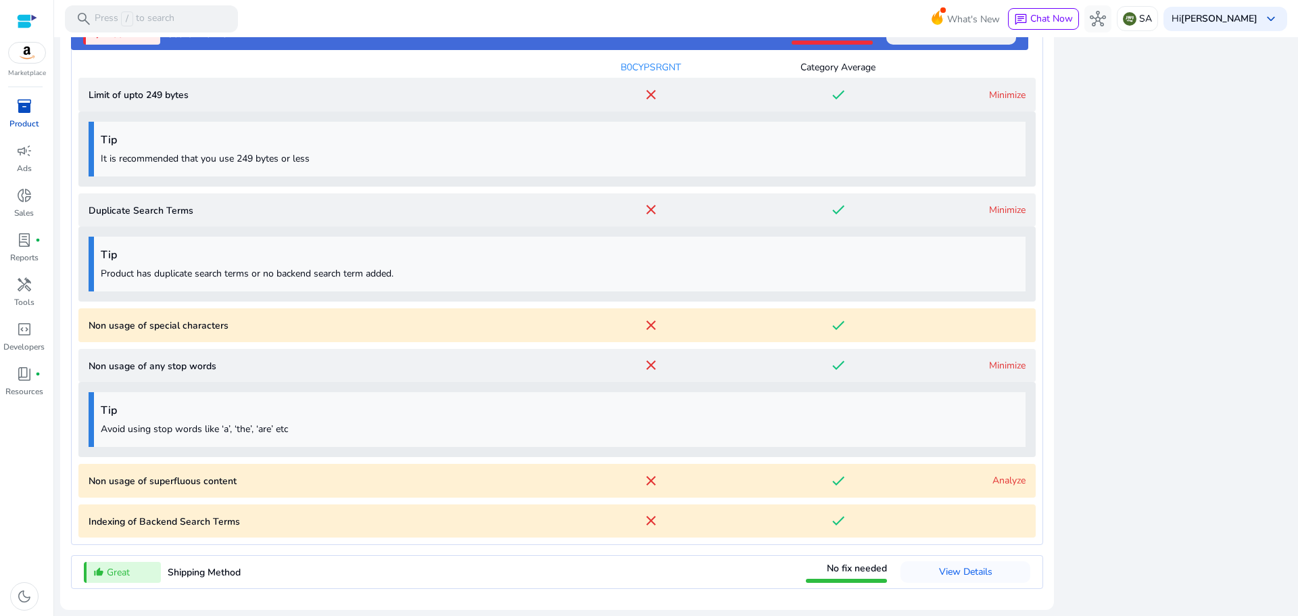
click at [1005, 480] on link "Analyze" at bounding box center [1008, 480] width 33 height 13
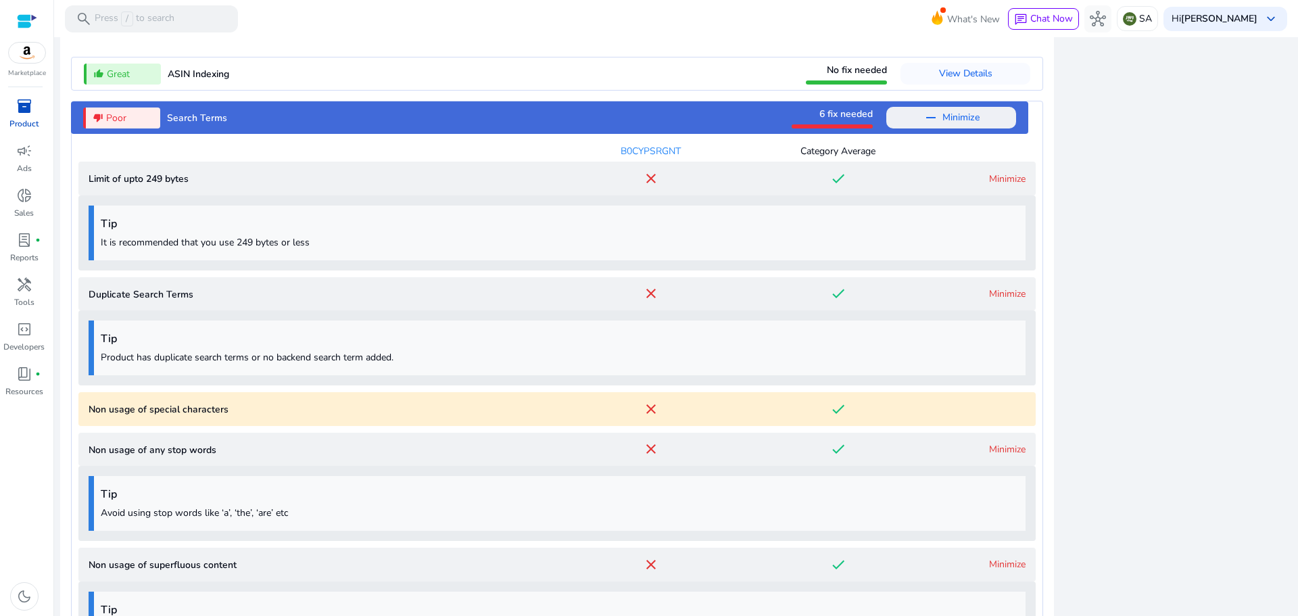
scroll to position [1295, 0]
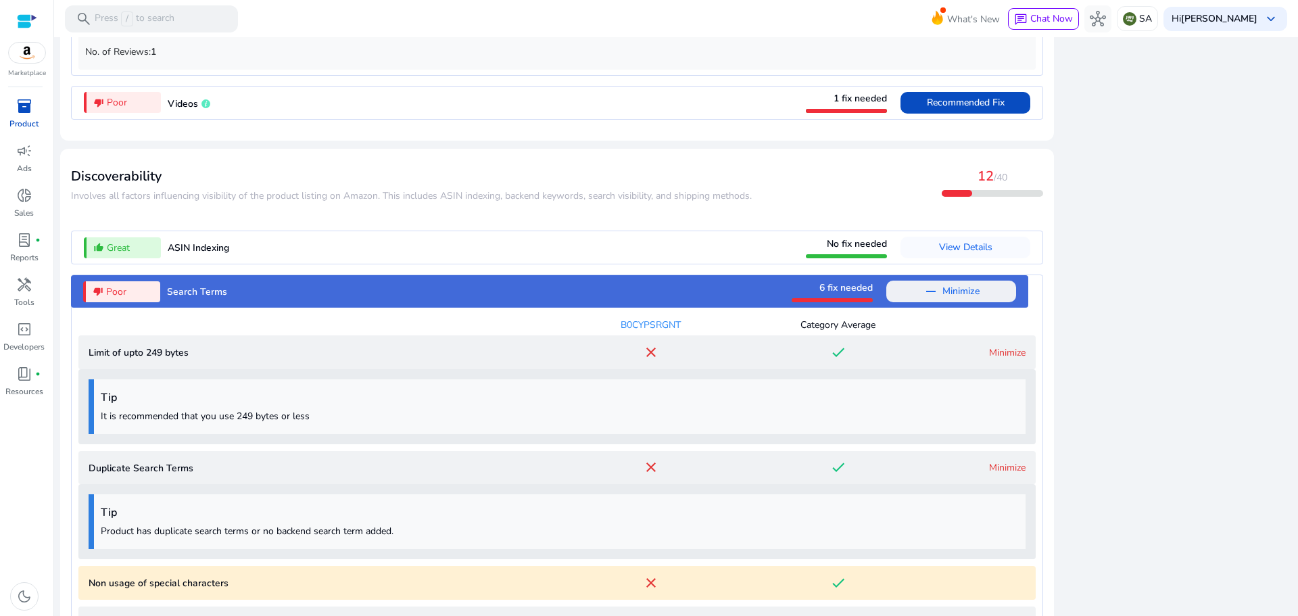
click at [198, 298] on span "Search Terms" at bounding box center [197, 291] width 60 height 13
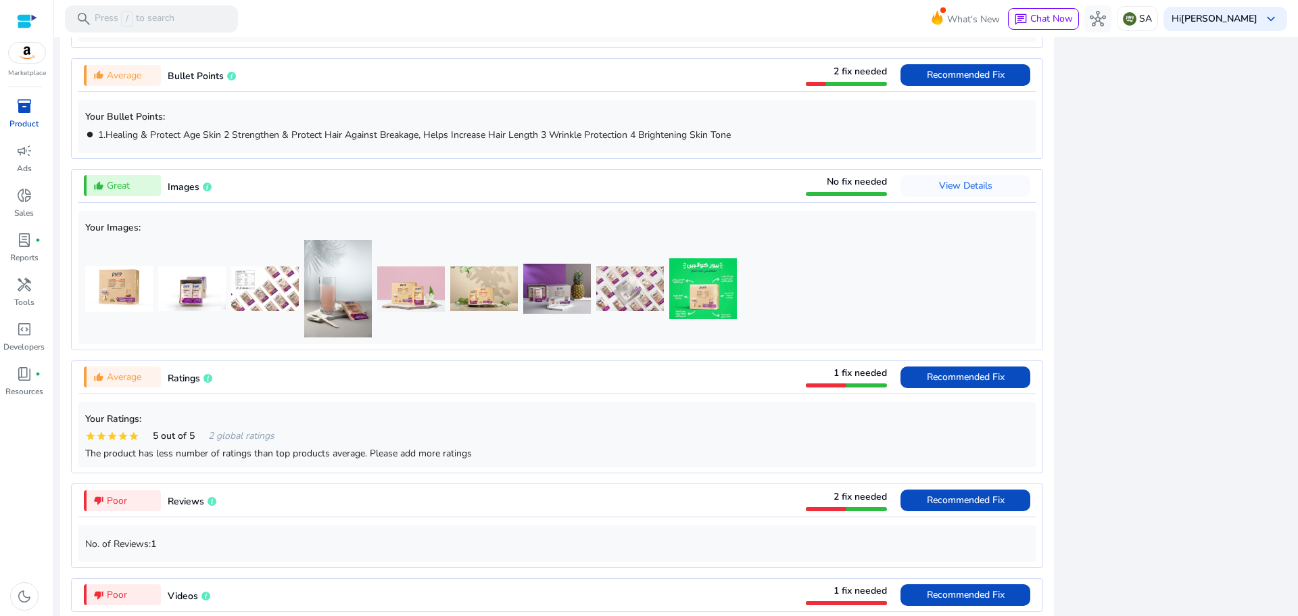
scroll to position [793, 0]
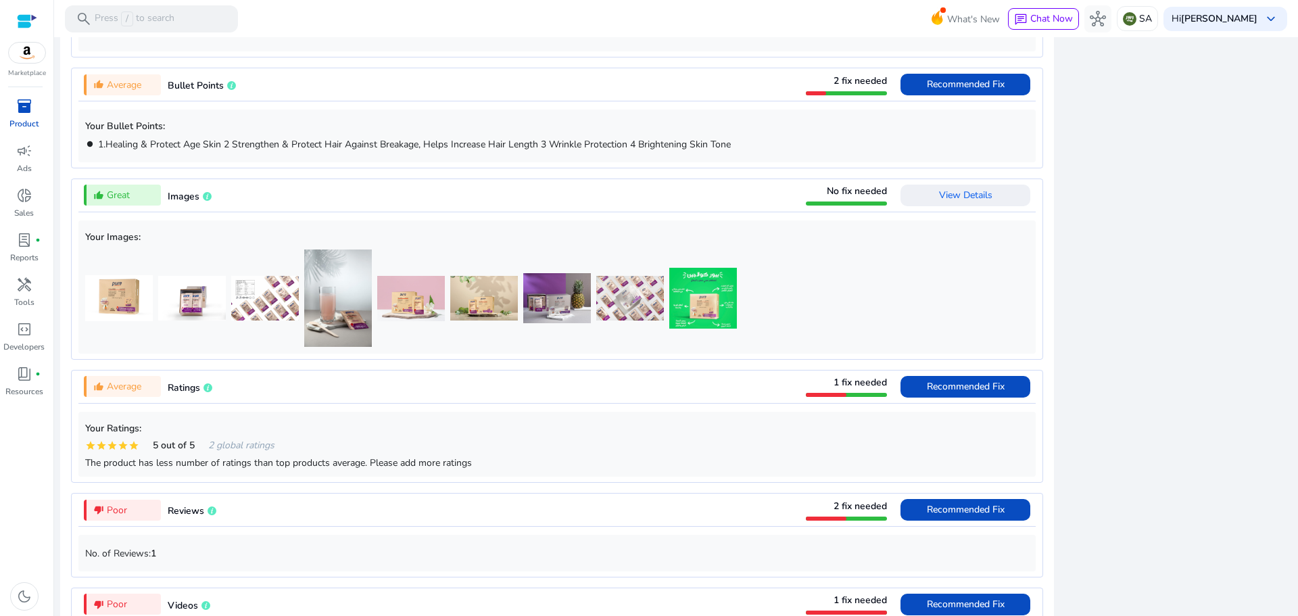
click at [958, 197] on span "View Details" at bounding box center [965, 195] width 53 height 13
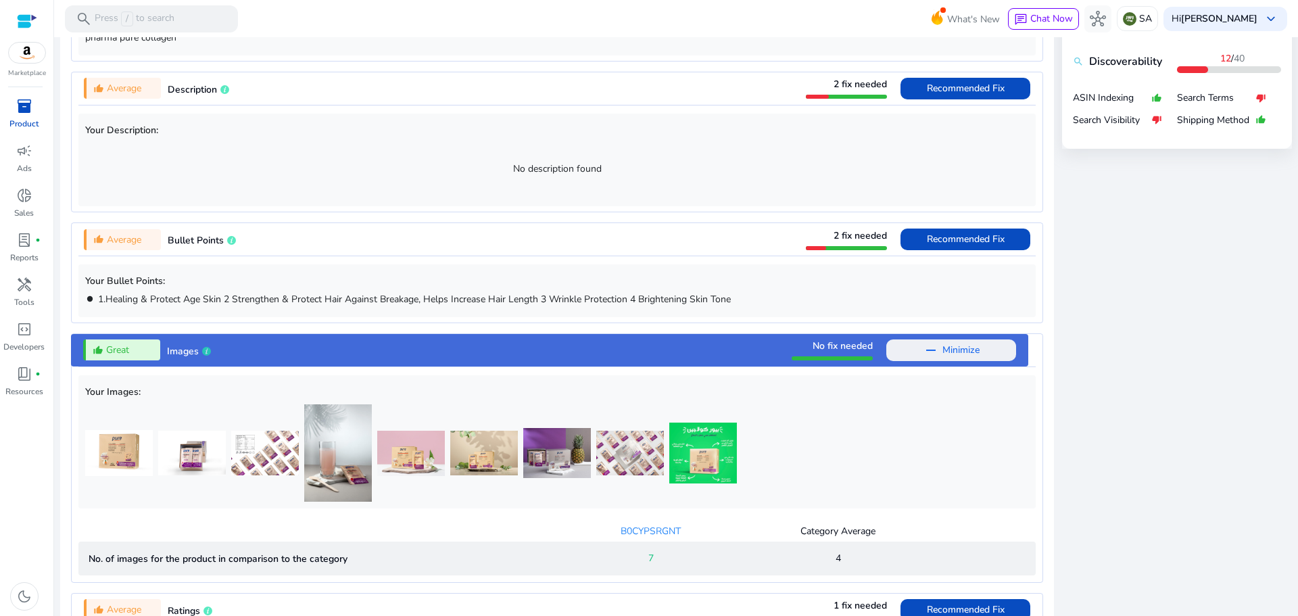
scroll to position [633, 0]
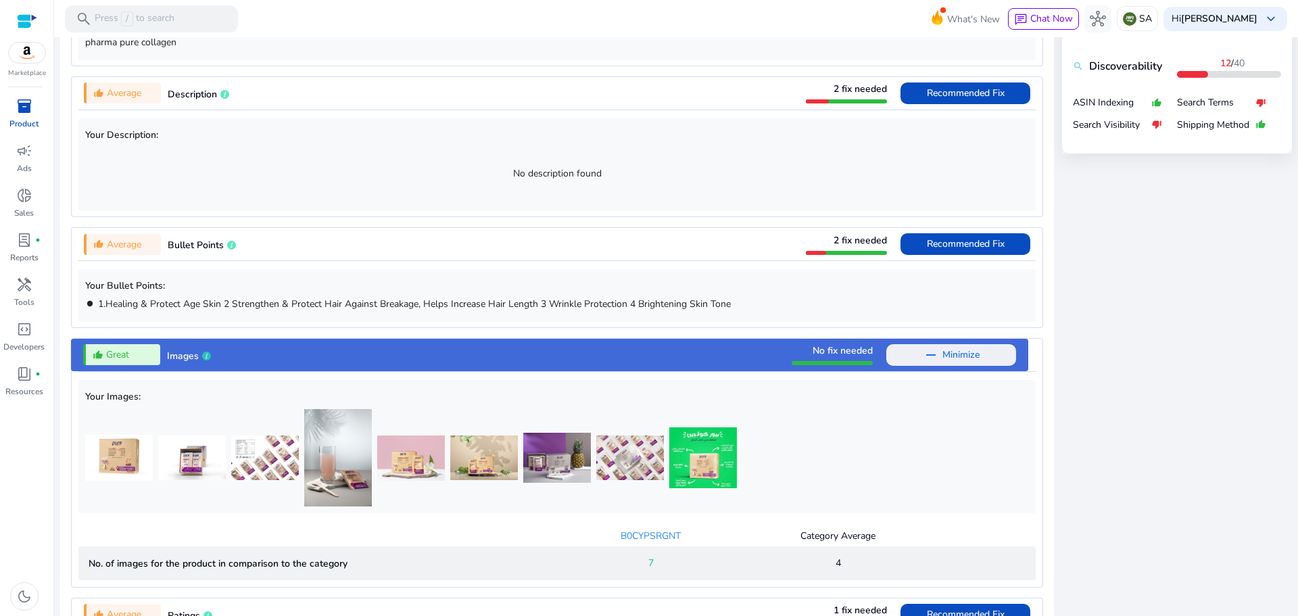
click at [836, 353] on span "No fix needed" at bounding box center [843, 350] width 60 height 13
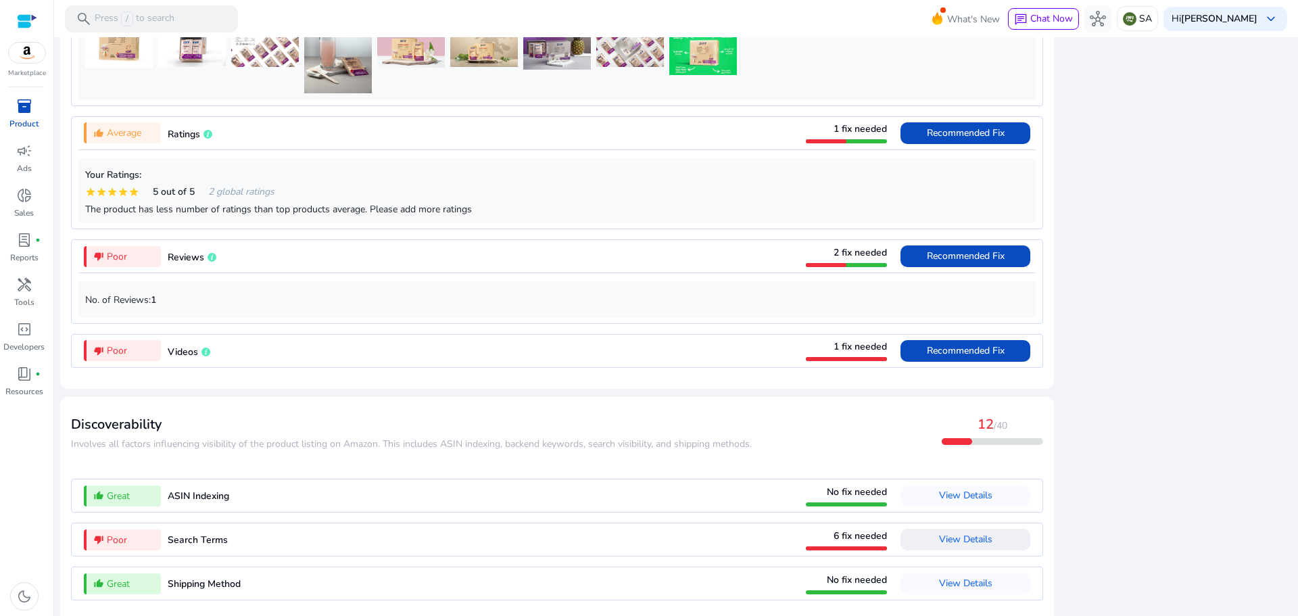
scroll to position [1063, 0]
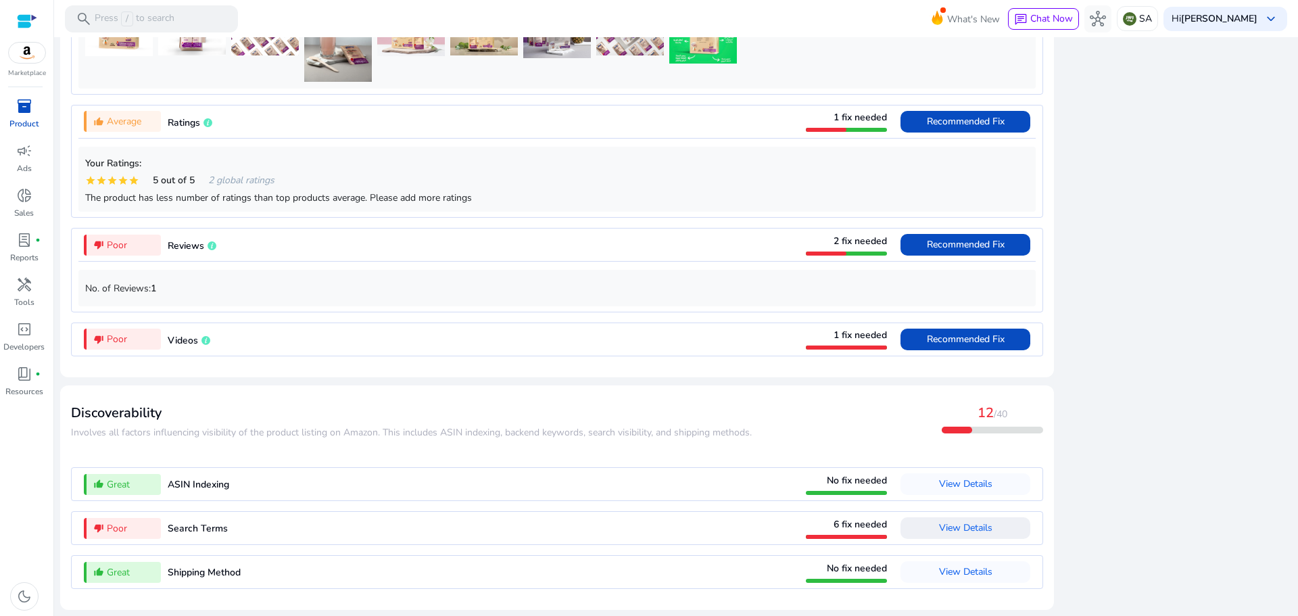
click at [123, 341] on span "Poor" at bounding box center [117, 339] width 20 height 14
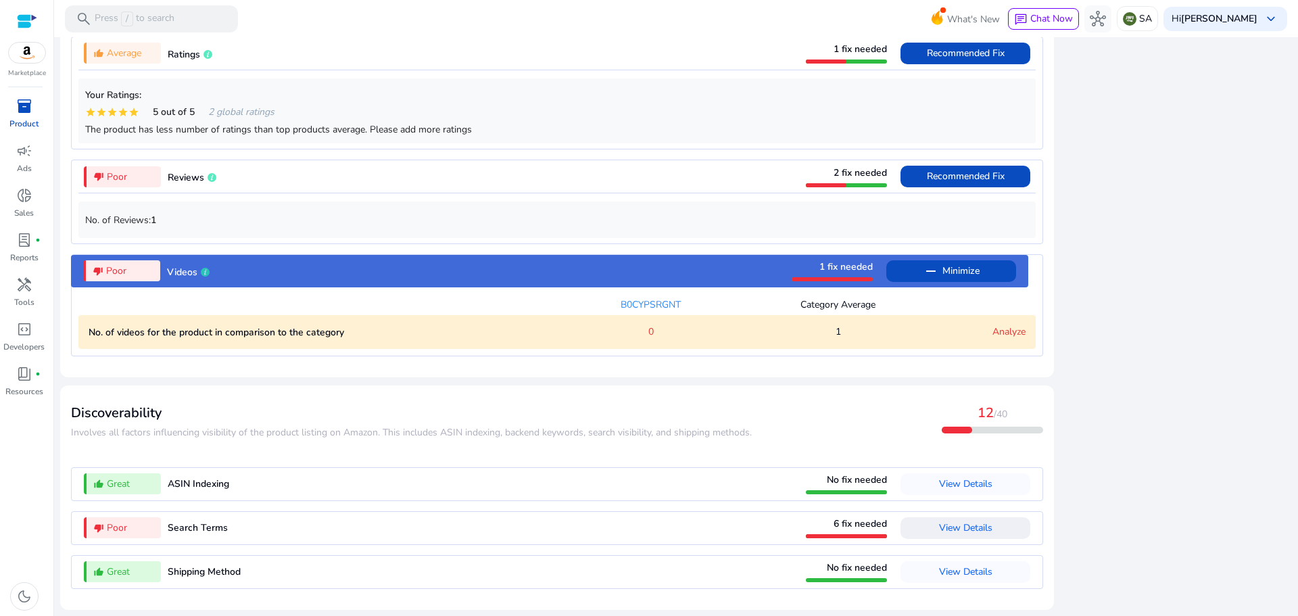
scroll to position [1132, 0]
click at [972, 525] on span "View Details" at bounding box center [965, 527] width 53 height 13
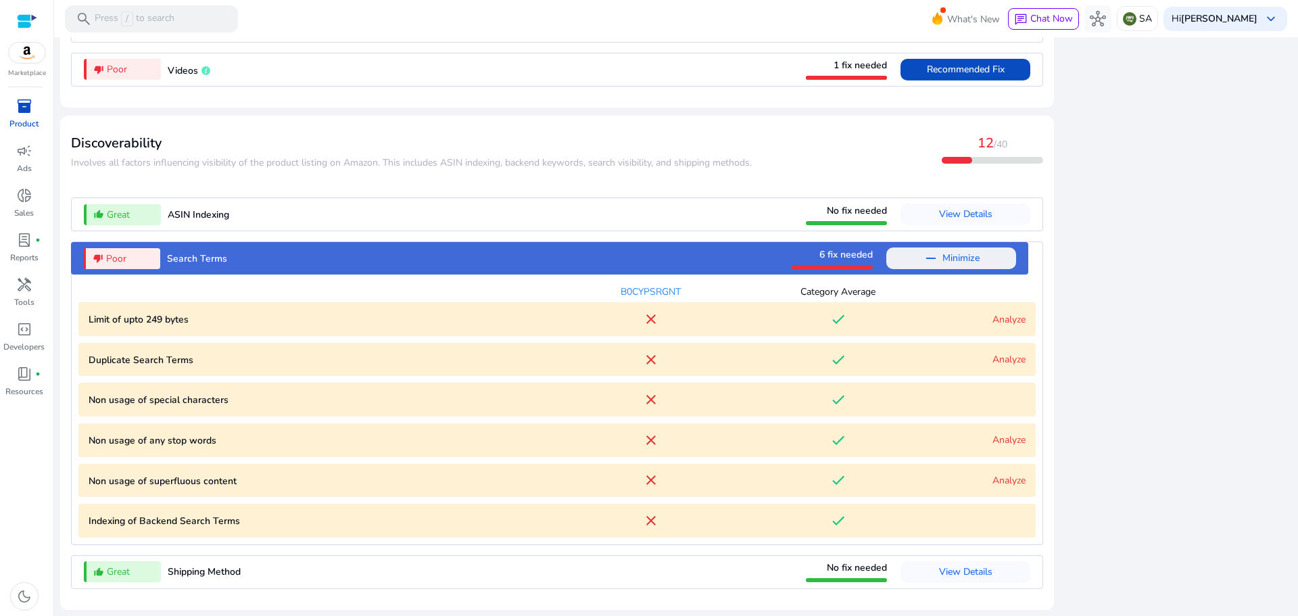
scroll to position [1333, 0]
click at [1005, 437] on link "Analyze" at bounding box center [1008, 439] width 33 height 13
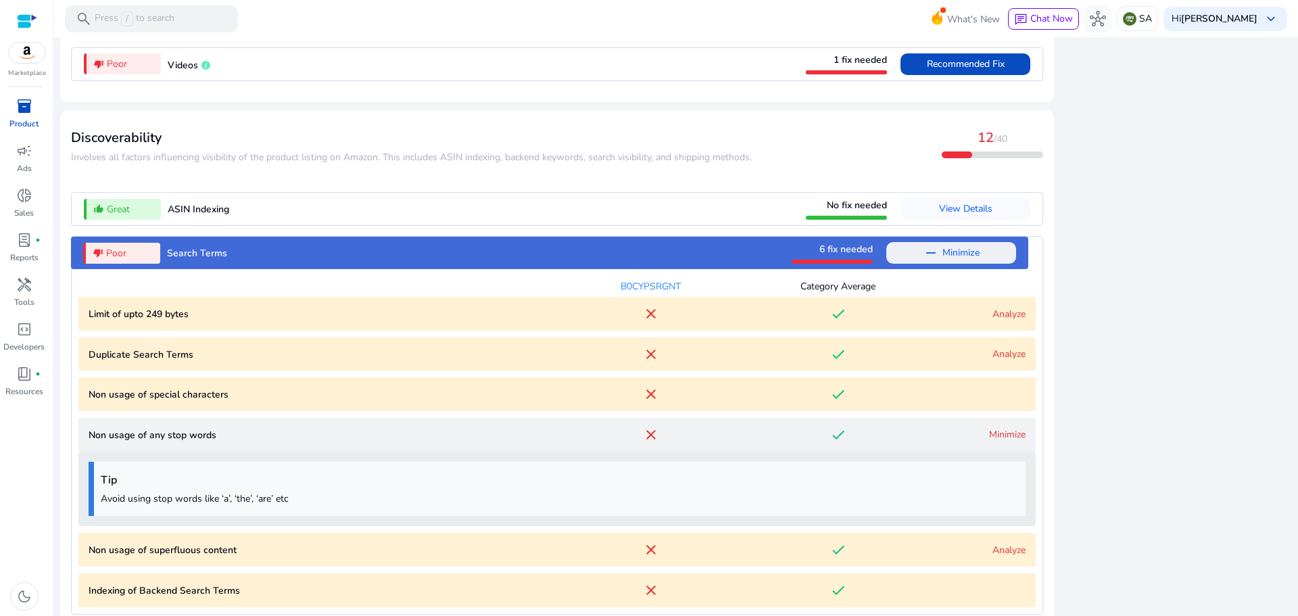
scroll to position [1408, 0]
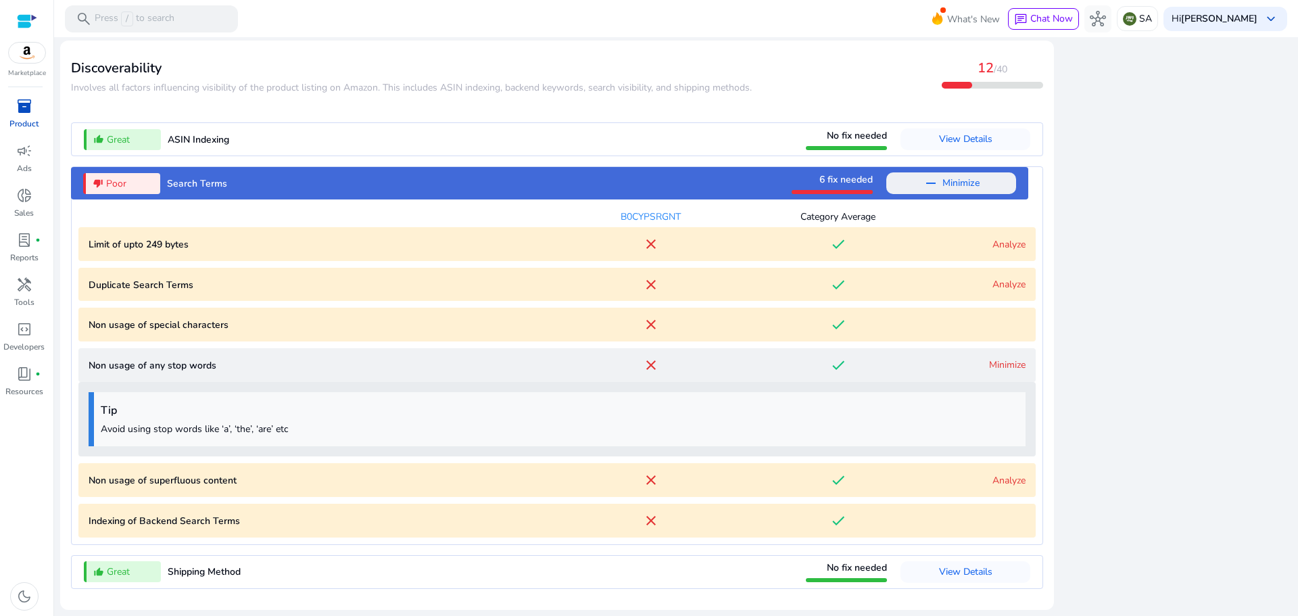
click at [1005, 479] on link "Analyze" at bounding box center [1008, 480] width 33 height 13
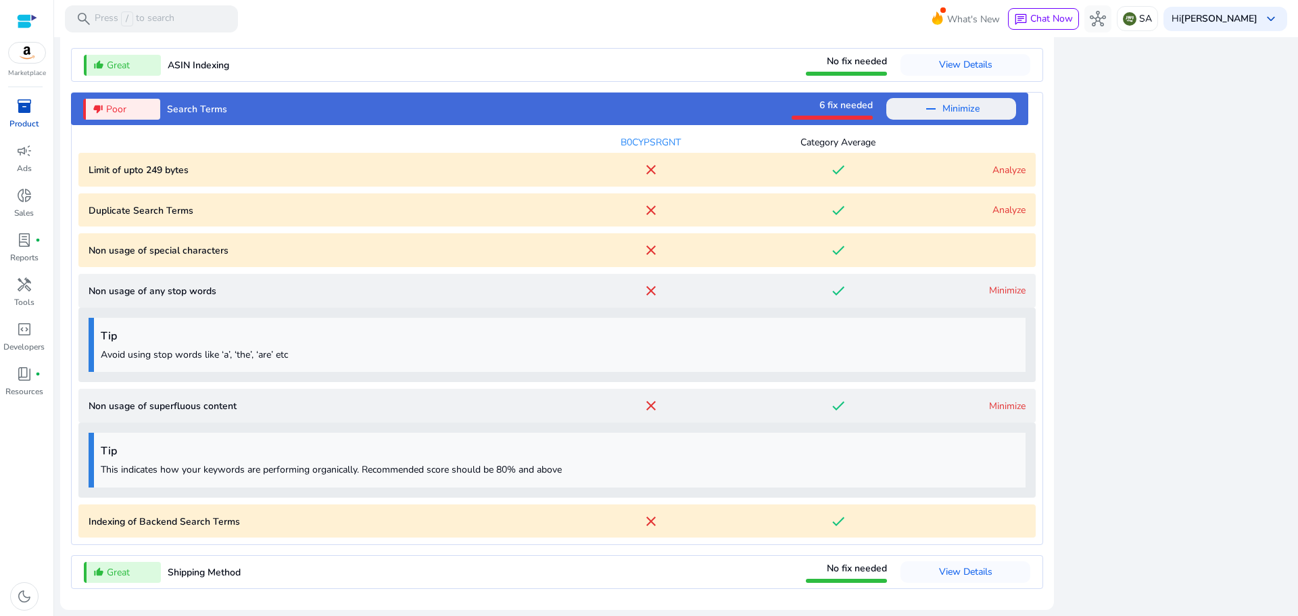
scroll to position [1483, 0]
click at [210, 212] on p "Duplicate Search Terms" at bounding box center [323, 211] width 469 height 14
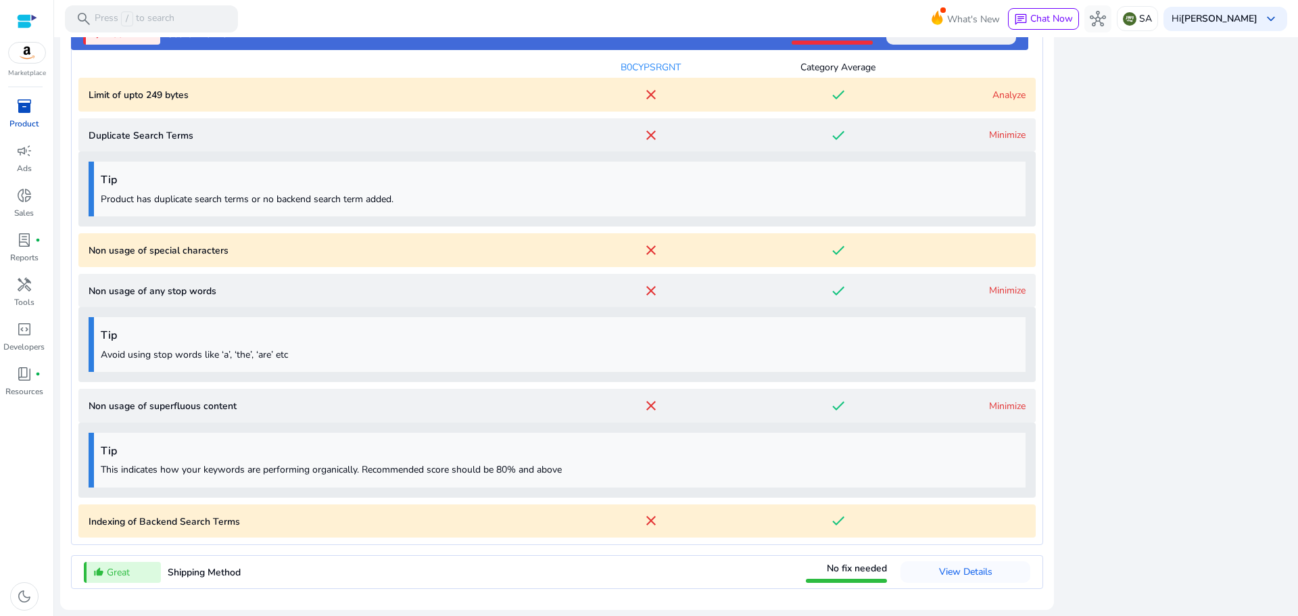
scroll to position [1558, 0]
click at [229, 95] on p "Limit of upto 249 bytes" at bounding box center [323, 95] width 469 height 14
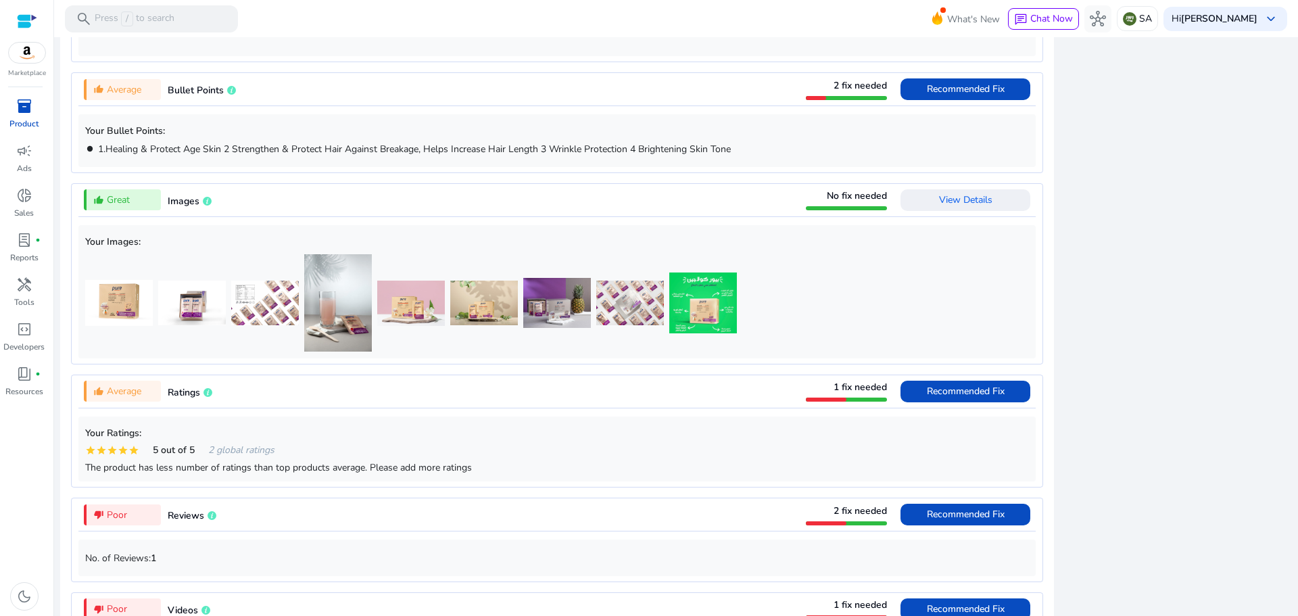
scroll to position [754, 0]
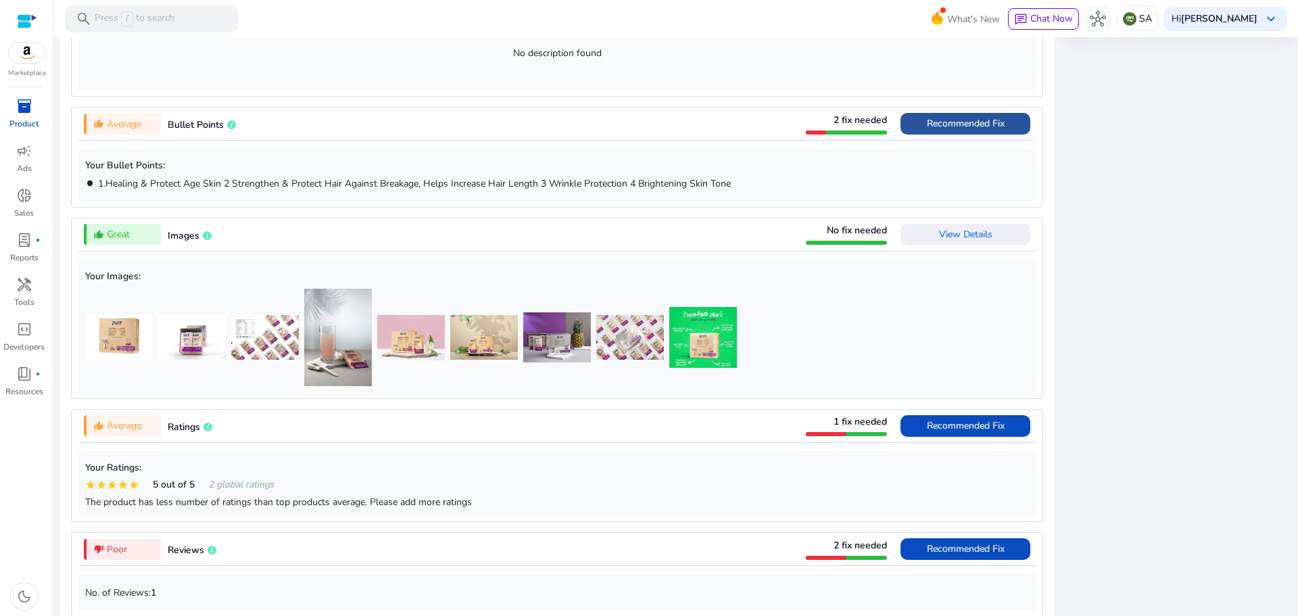
click at [986, 126] on span "Recommended Fix" at bounding box center [966, 123] width 78 height 13
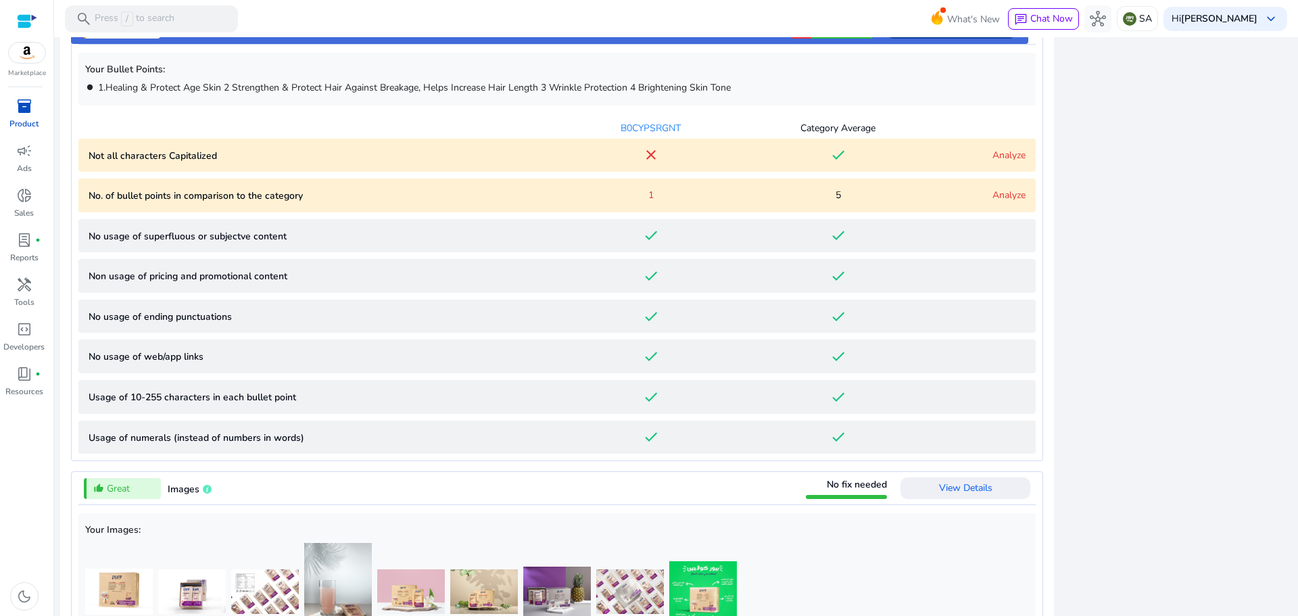
scroll to position [861, 0]
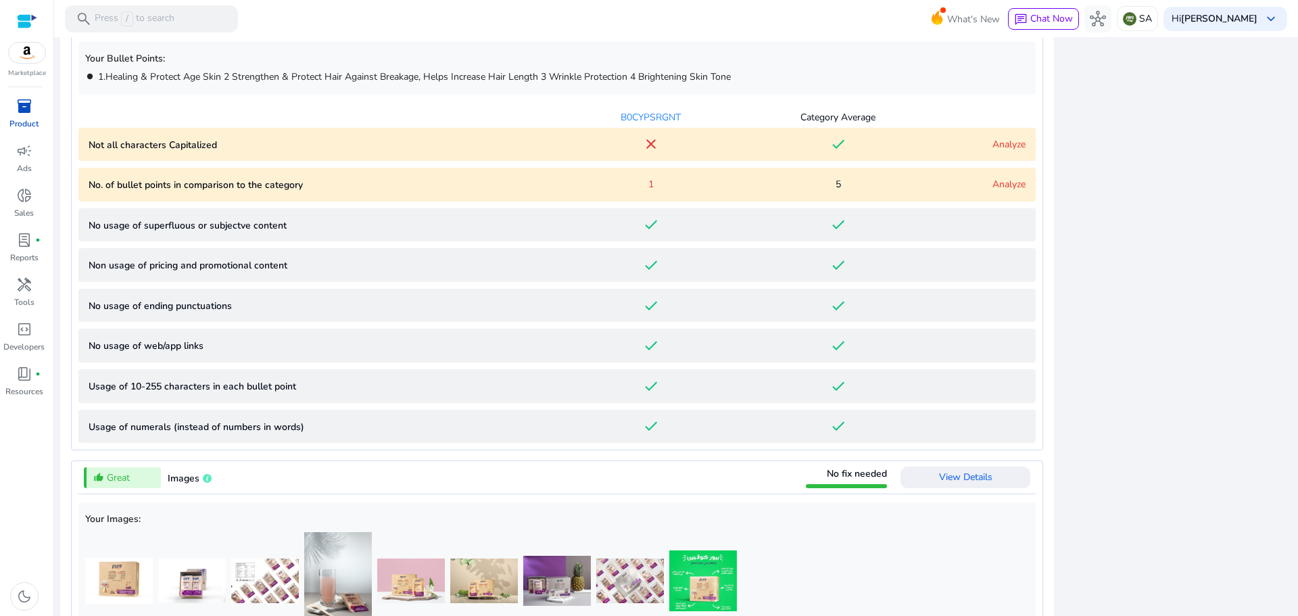
click at [1013, 185] on link "Analyze" at bounding box center [1008, 184] width 33 height 13
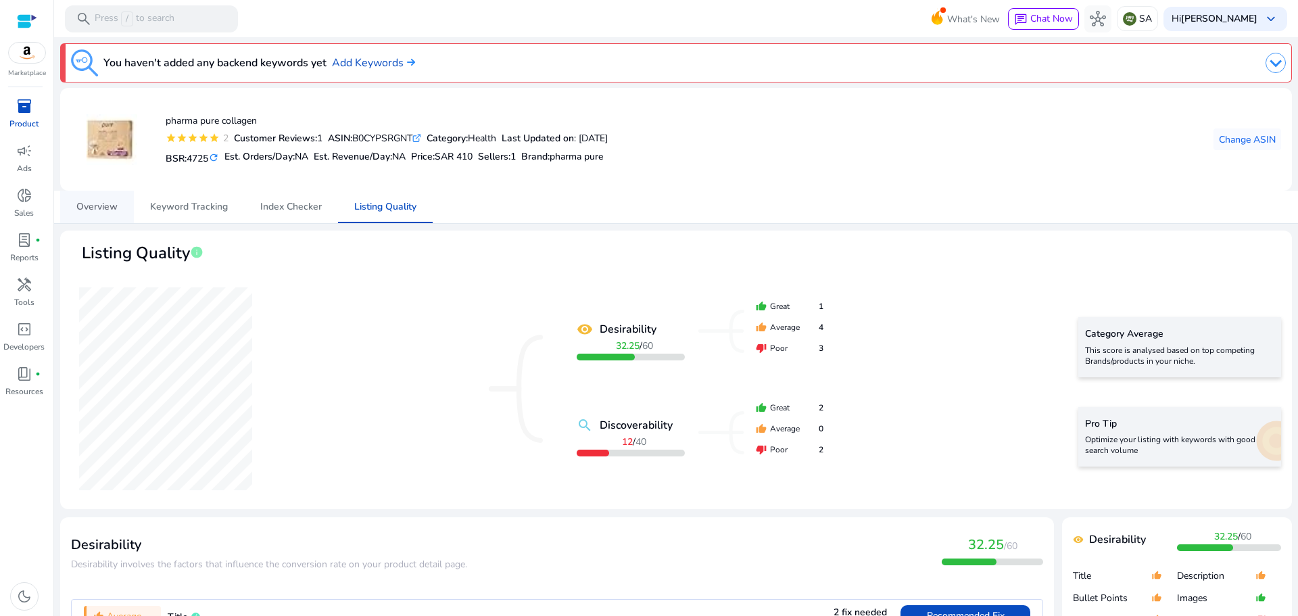
click at [87, 208] on span "Overview" at bounding box center [96, 206] width 41 height 9
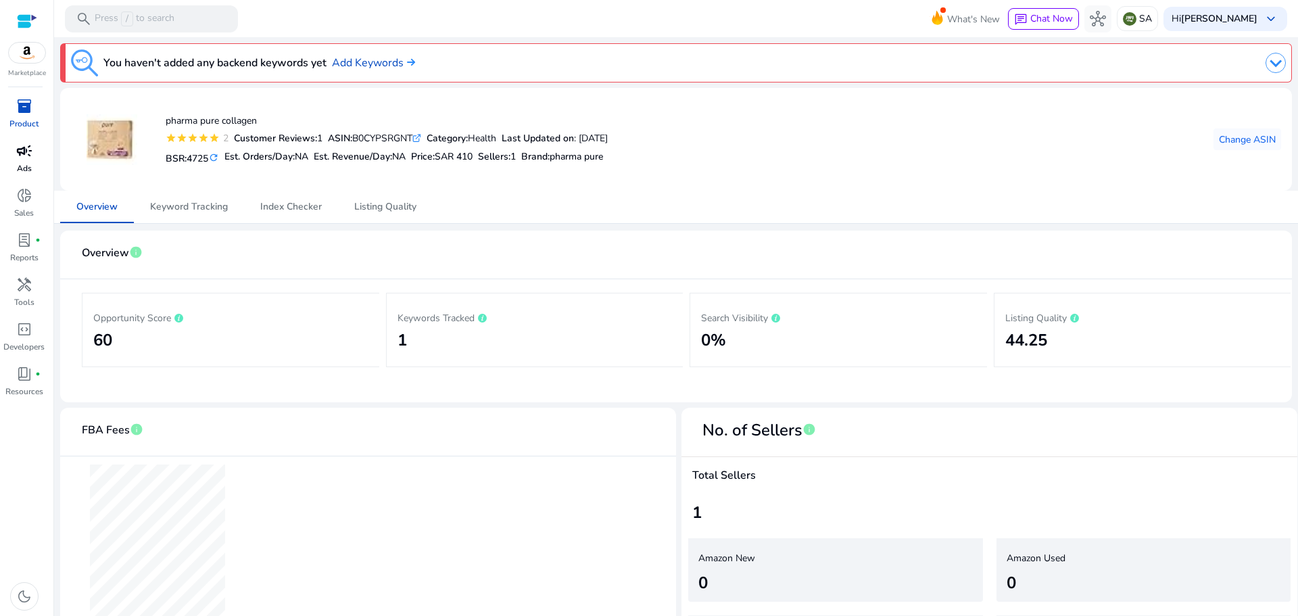
click at [19, 154] on span "campaign" at bounding box center [24, 151] width 16 height 16
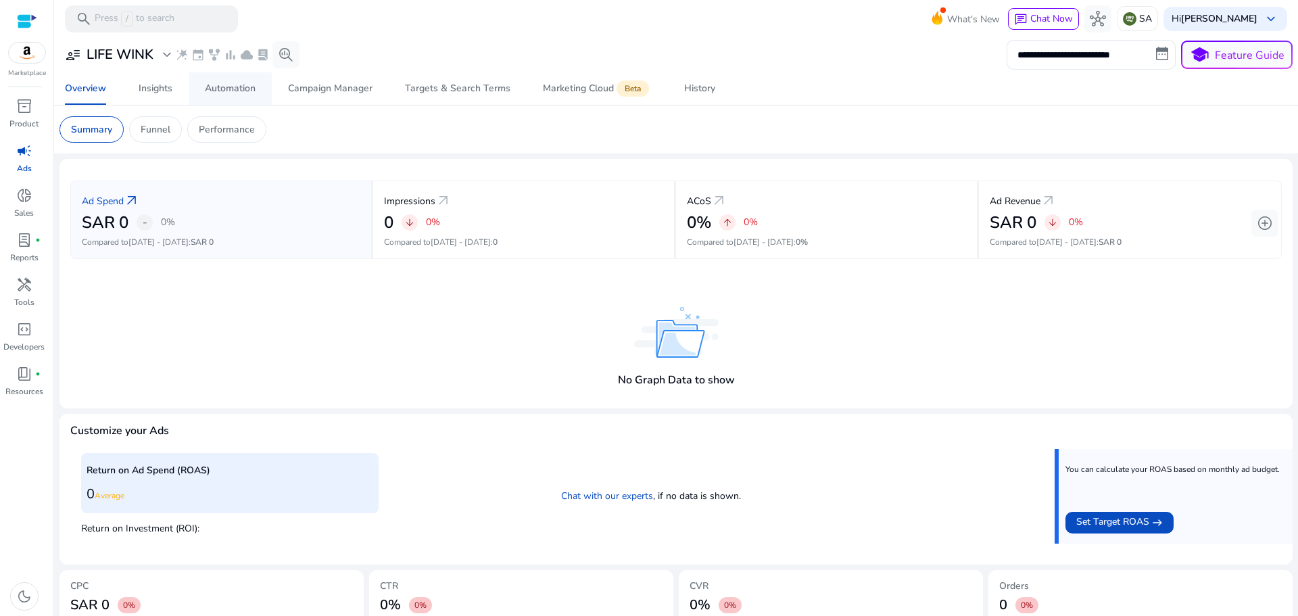
click at [220, 89] on div "Automation" at bounding box center [230, 88] width 51 height 9
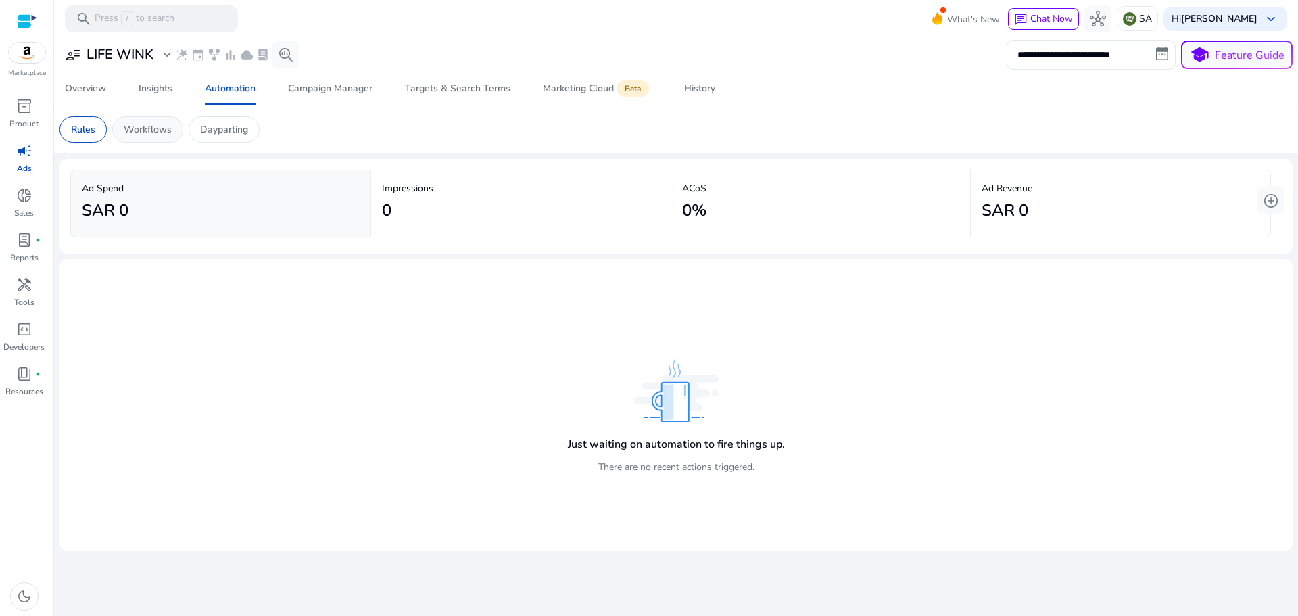
click at [137, 131] on p "Workflows" at bounding box center [148, 129] width 48 height 14
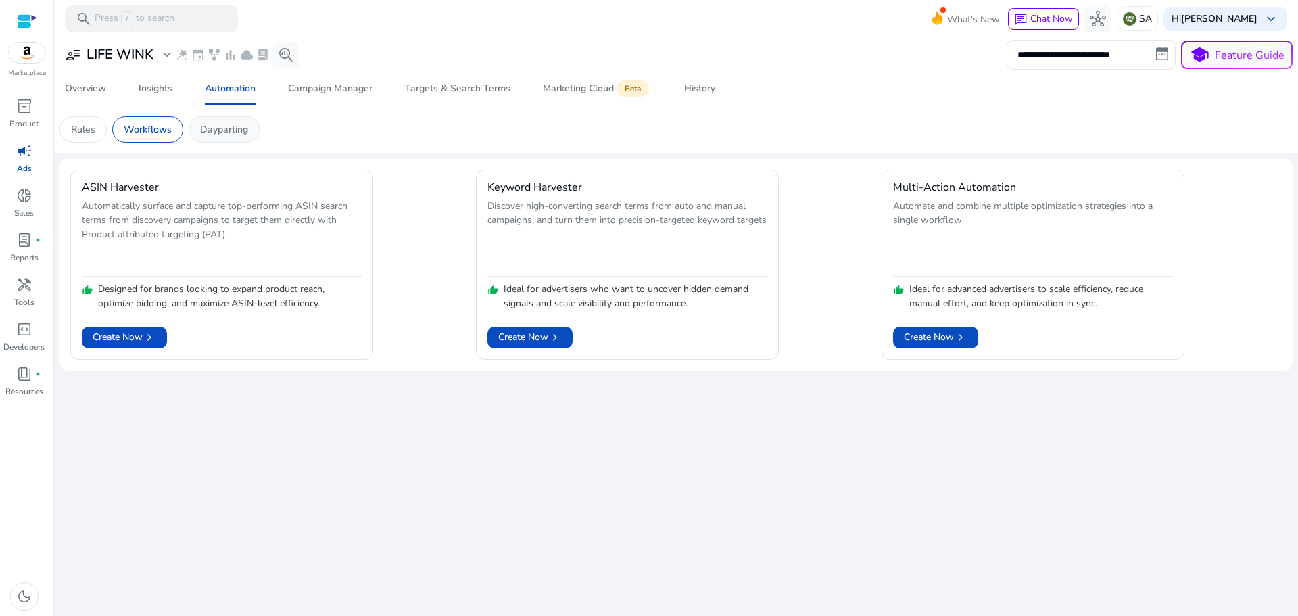
click at [226, 127] on p "Dayparting" at bounding box center [224, 129] width 48 height 14
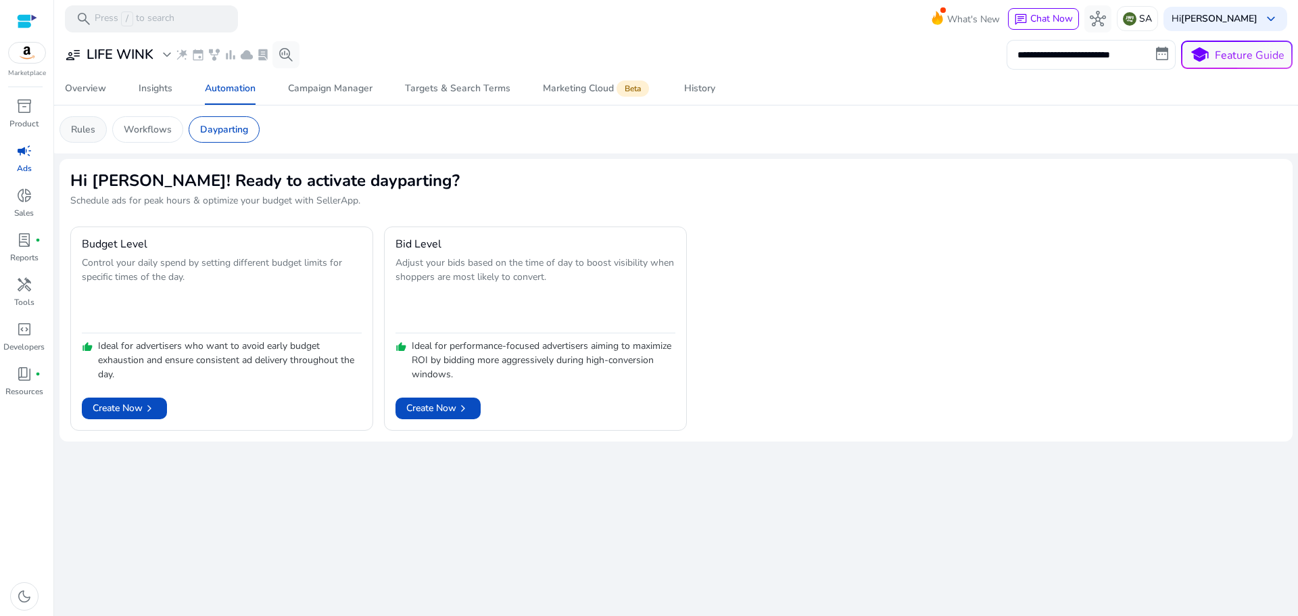
click at [84, 129] on p "Rules" at bounding box center [83, 129] width 24 height 14
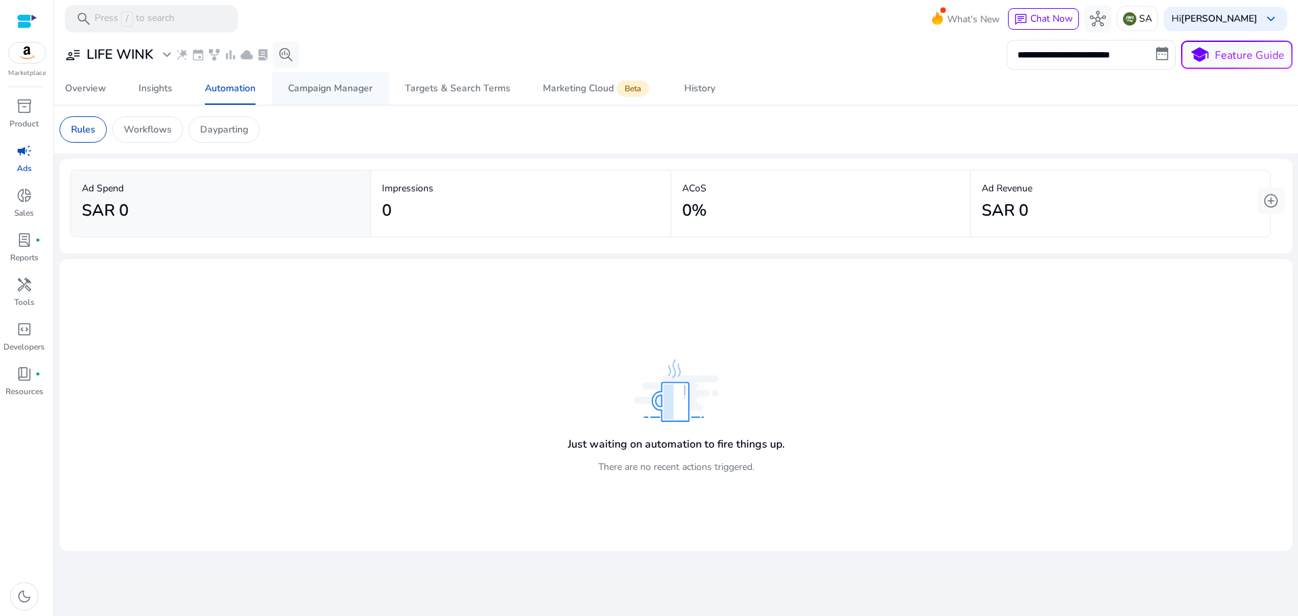
click at [331, 88] on div "Campaign Manager" at bounding box center [330, 88] width 85 height 9
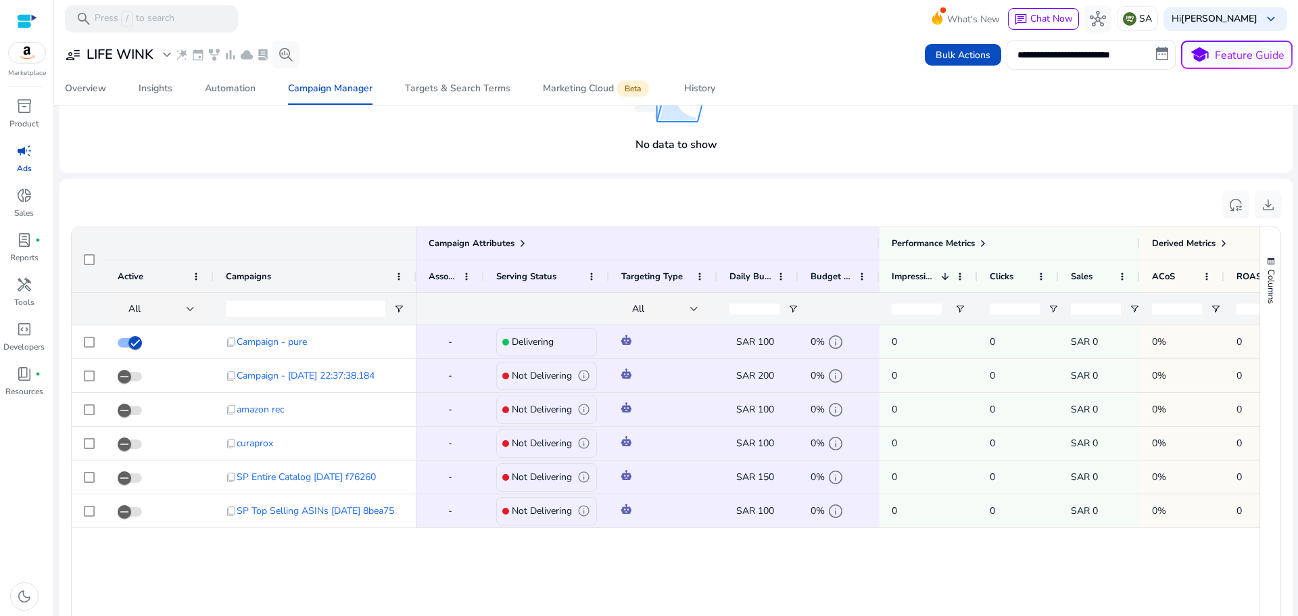
scroll to position [285, 0]
click at [457, 95] on span "Targets & Search Terms" at bounding box center [457, 88] width 105 height 32
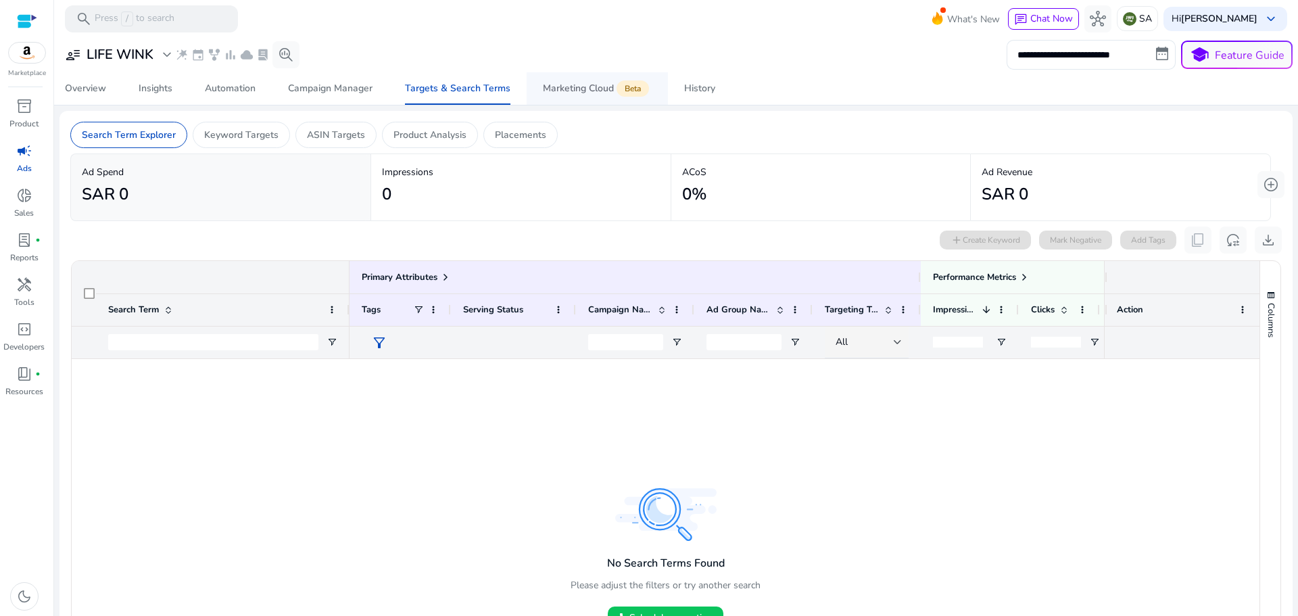
click at [562, 88] on div "Marketing Cloud Beta" at bounding box center [597, 88] width 109 height 11
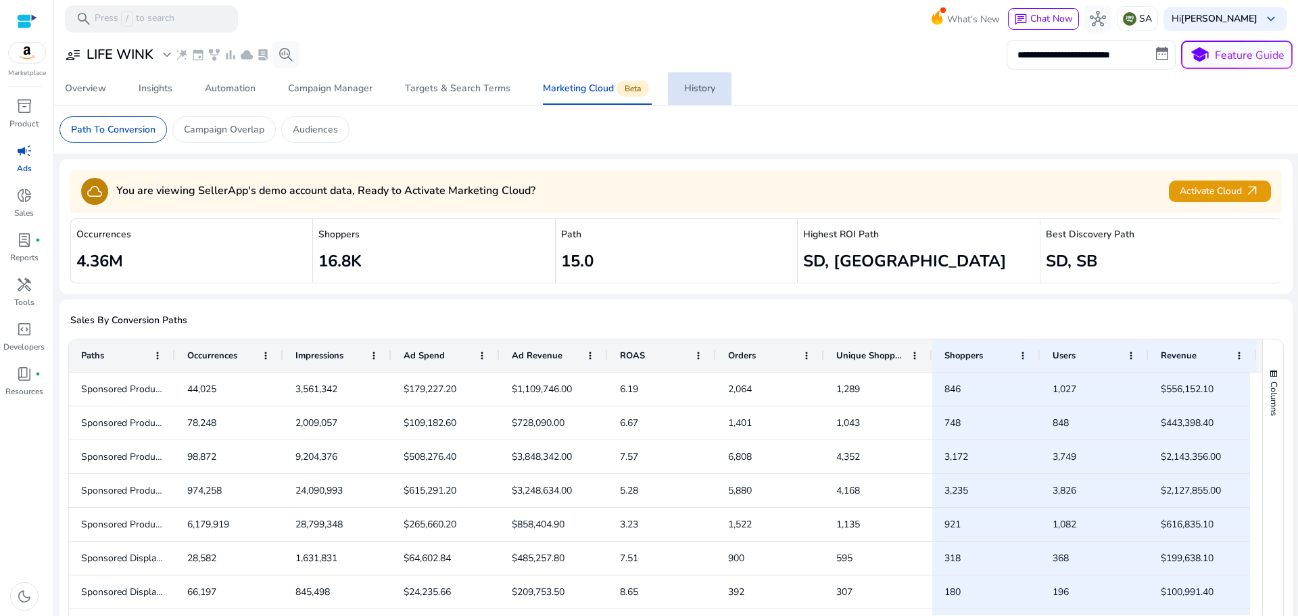
click at [694, 91] on div "History" at bounding box center [699, 88] width 31 height 9
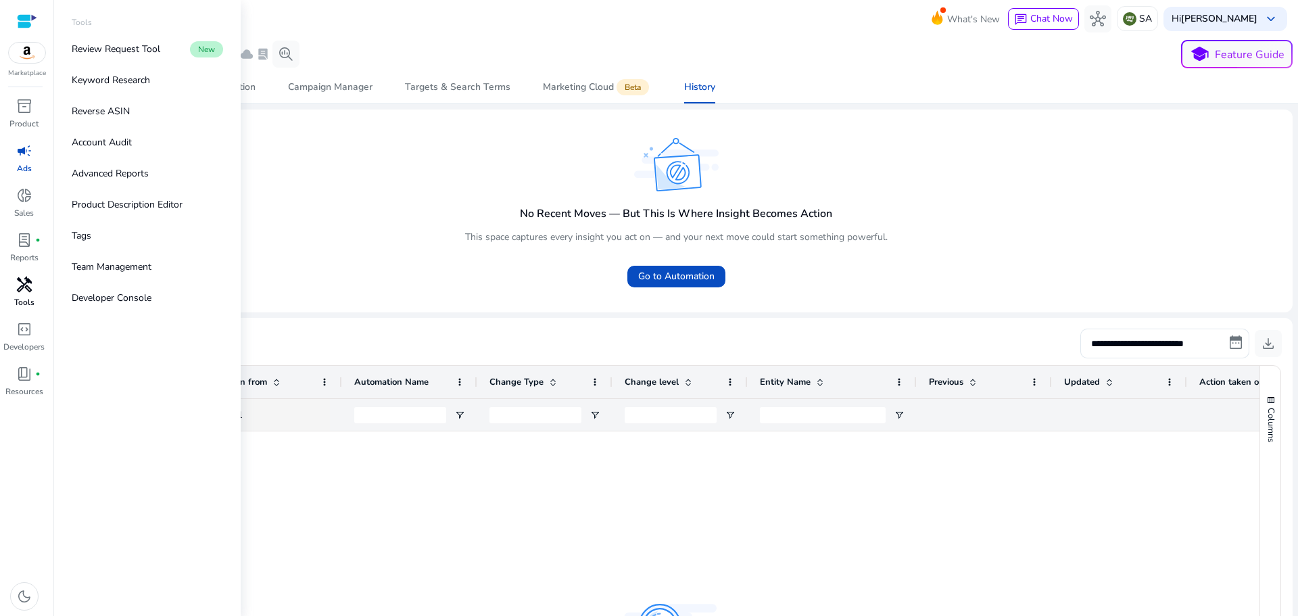
click at [24, 285] on span "handyman" at bounding box center [24, 285] width 16 height 16
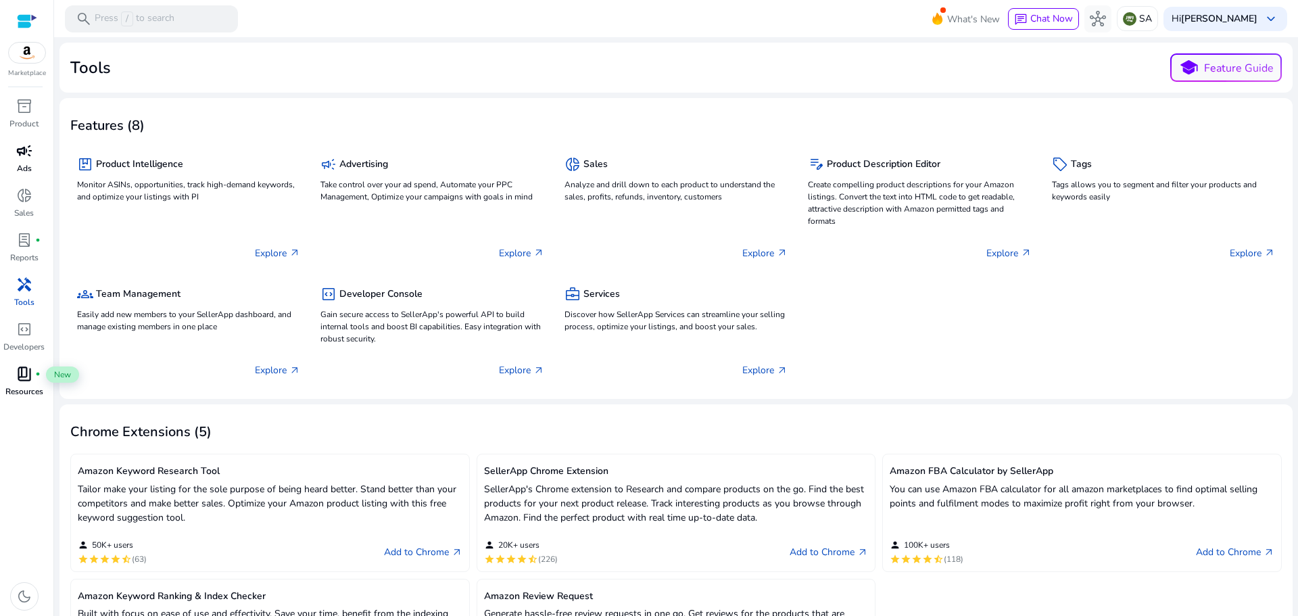
click at [19, 374] on span "book_4" at bounding box center [24, 374] width 16 height 16
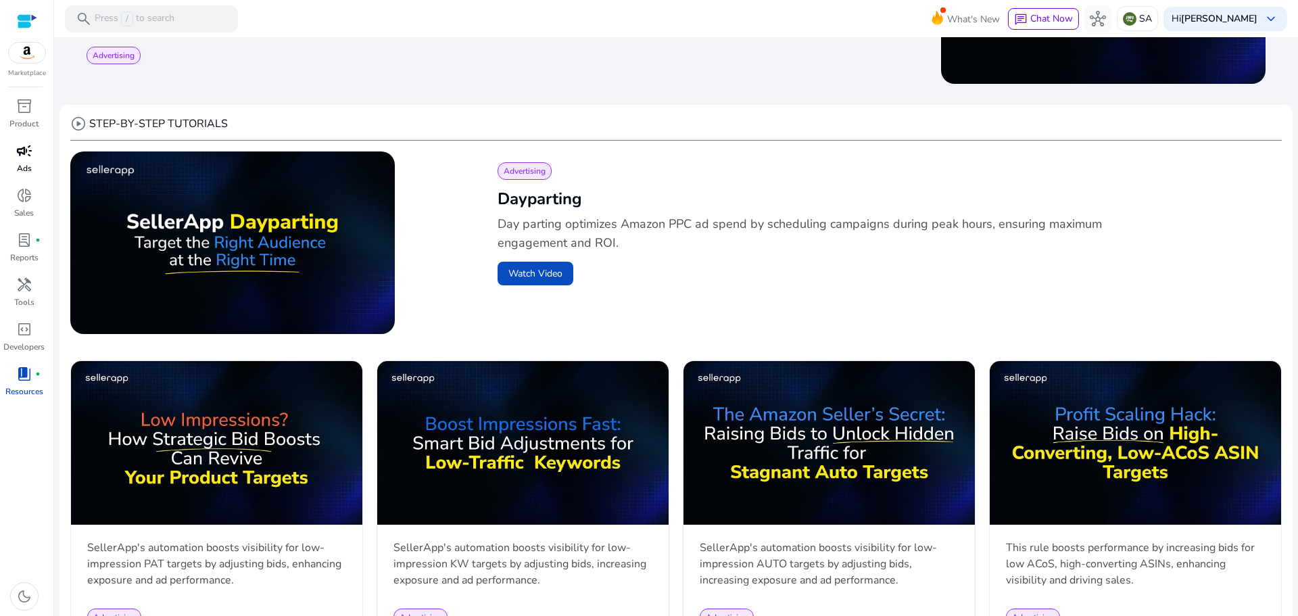
scroll to position [473, 0]
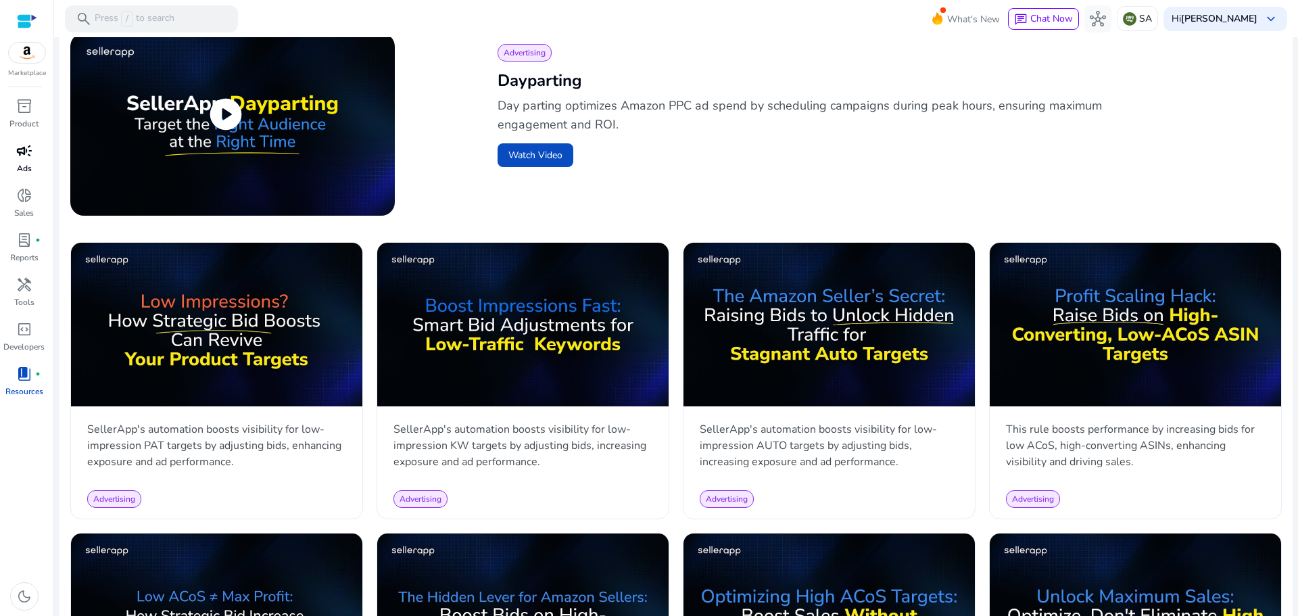
click at [218, 114] on span "play_circle" at bounding box center [226, 114] width 38 height 38
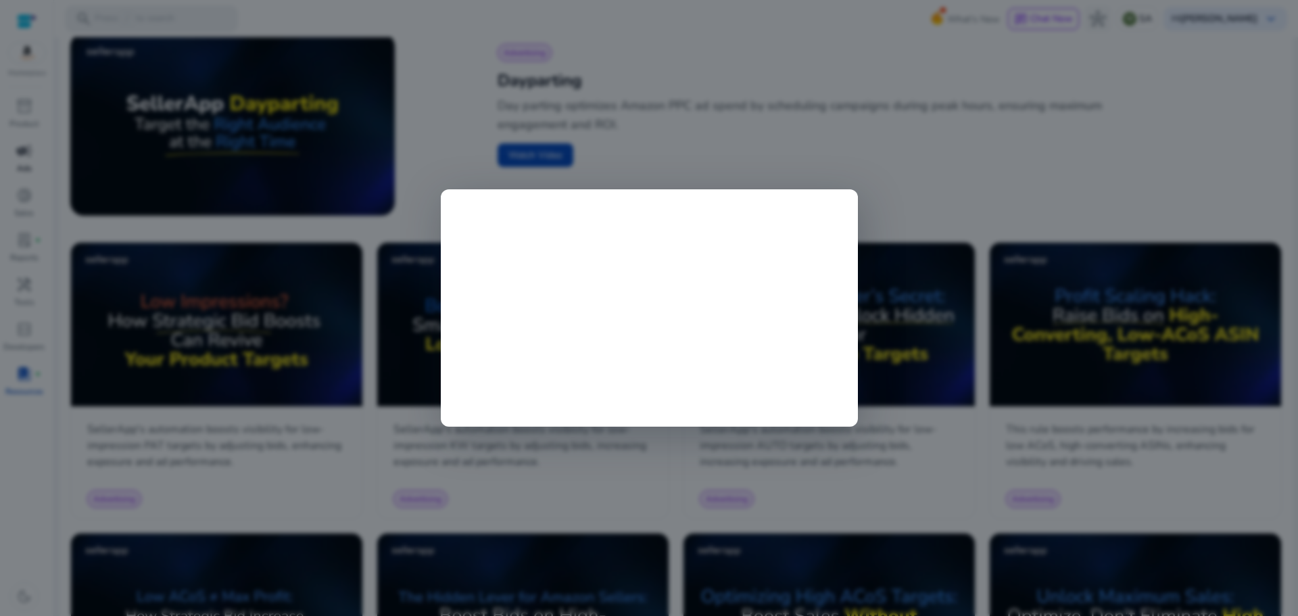
click at [901, 170] on div at bounding box center [649, 308] width 1298 height 616
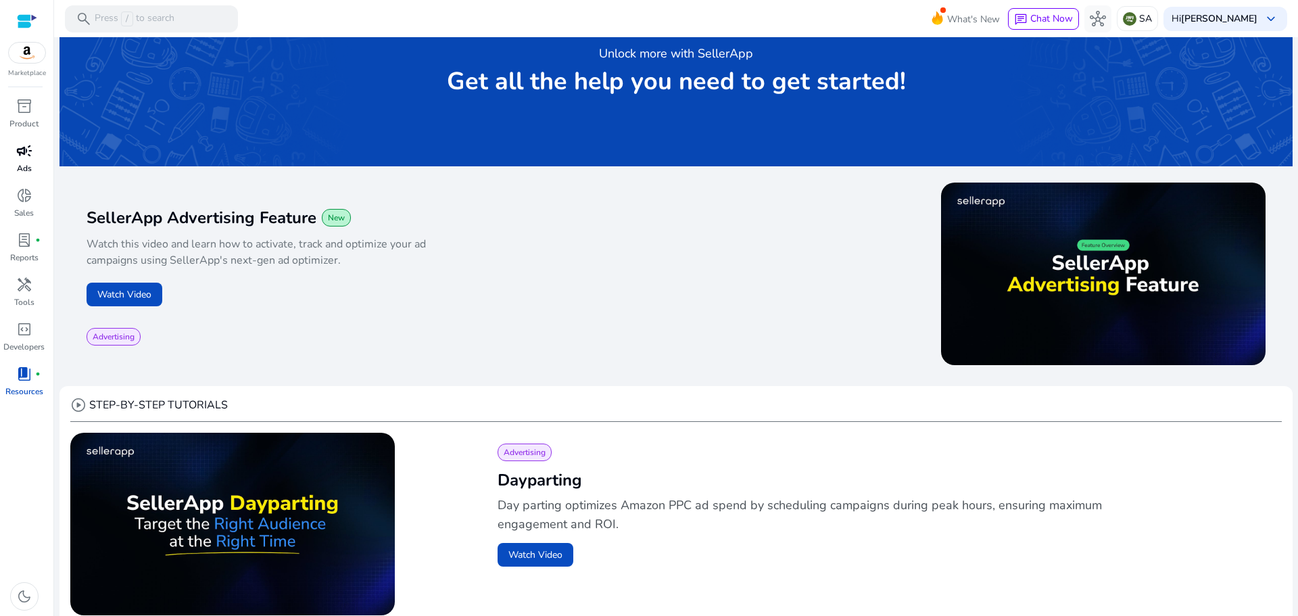
scroll to position [0, 0]
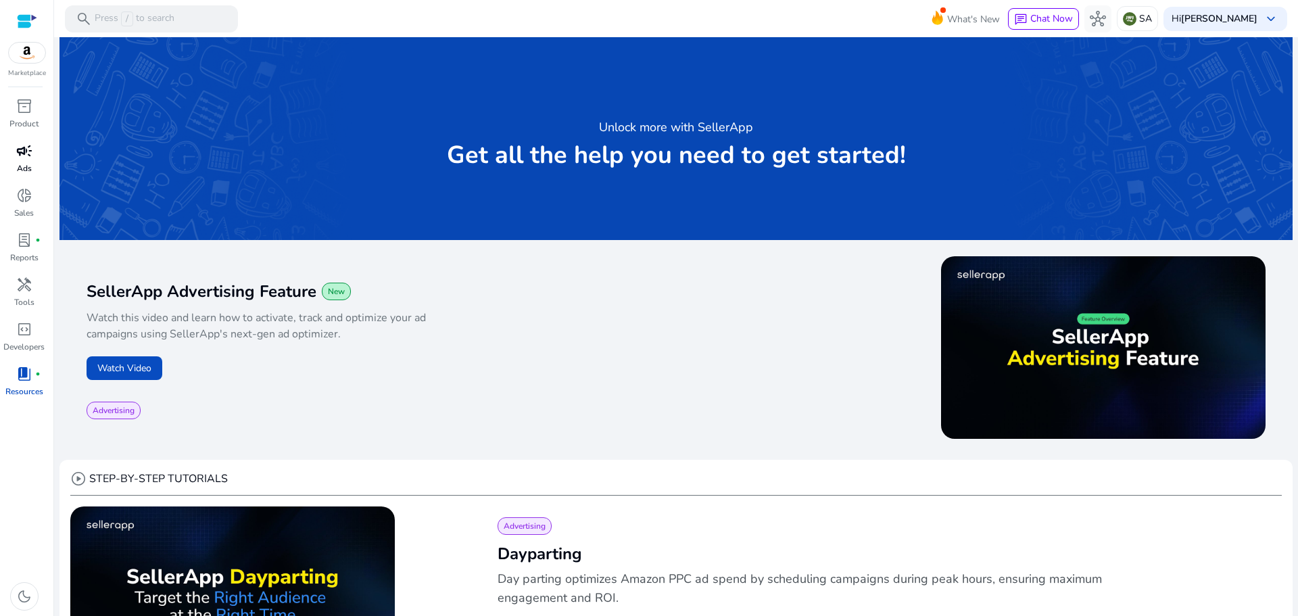
click at [22, 150] on span "campaign" at bounding box center [24, 151] width 16 height 16
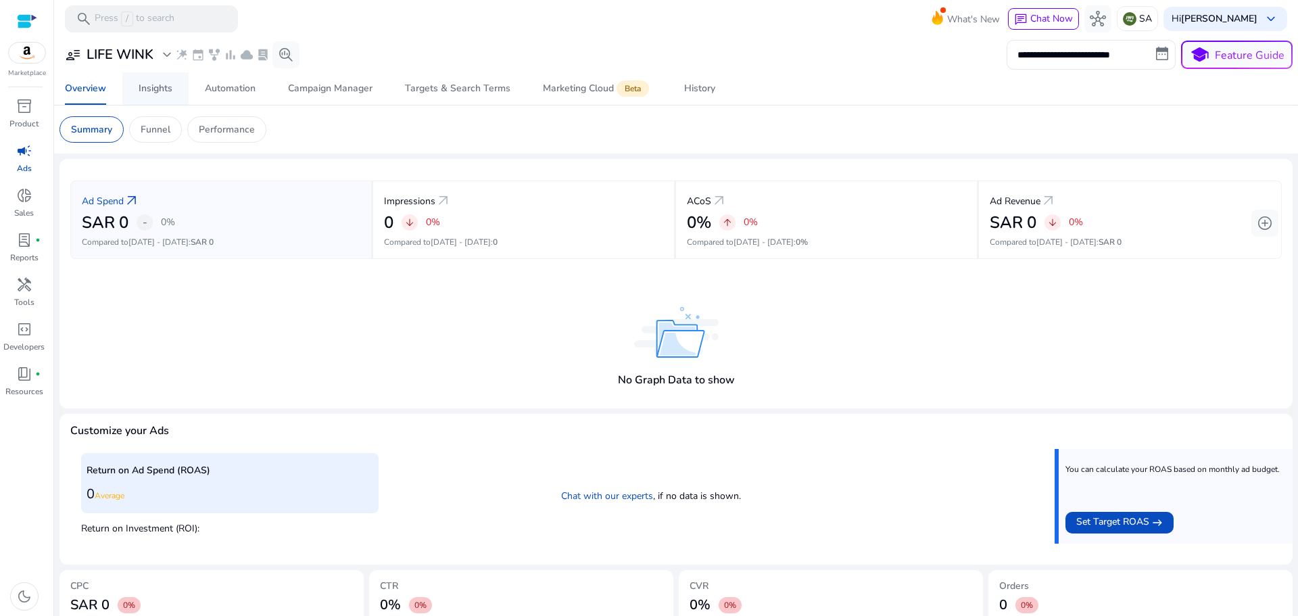
click at [162, 89] on div "Insights" at bounding box center [156, 88] width 34 height 9
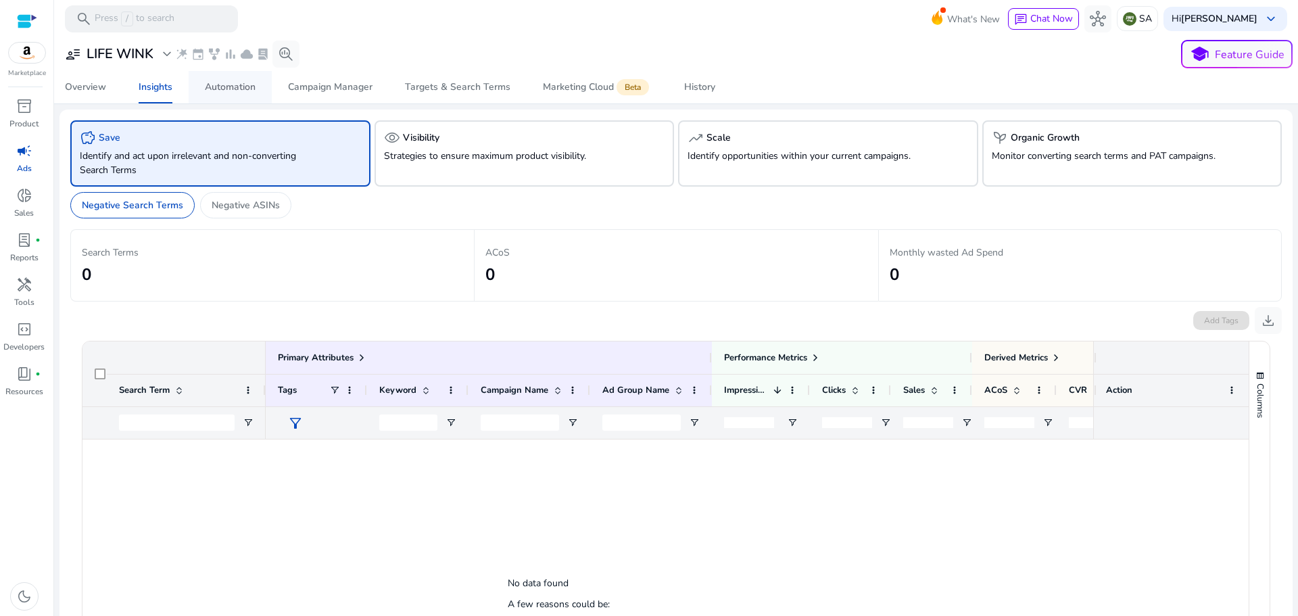
click at [228, 82] on div "Automation" at bounding box center [230, 86] width 51 height 9
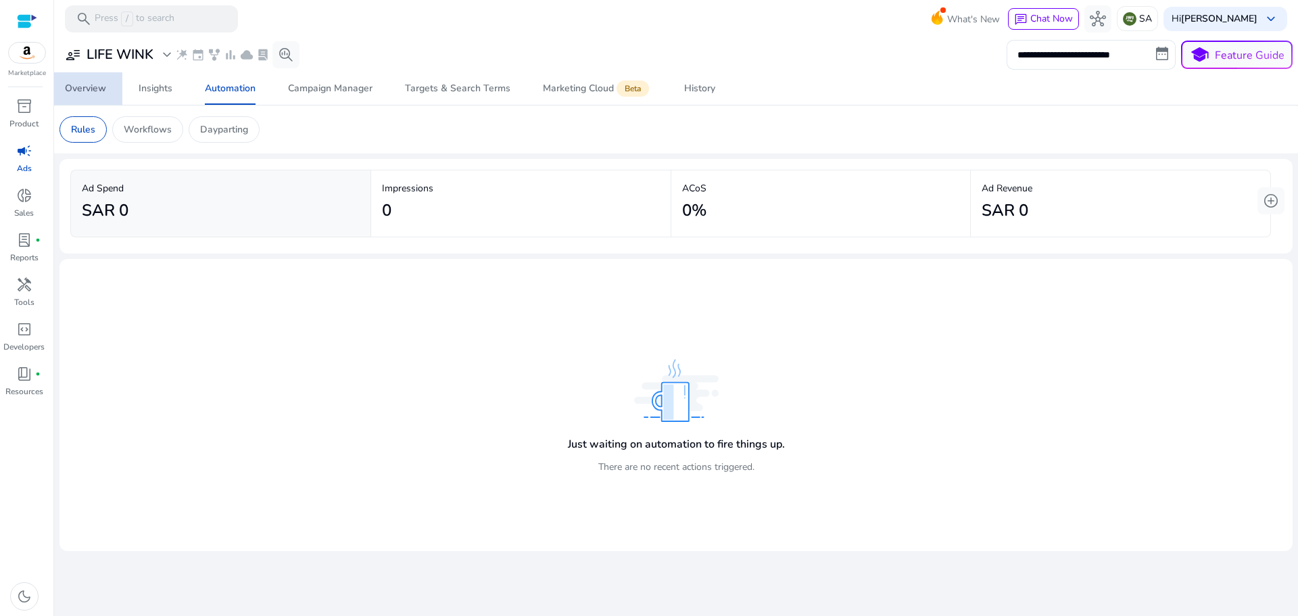
drag, startPoint x: 96, startPoint y: 90, endPoint x: 129, endPoint y: 93, distance: 33.2
click at [95, 90] on div "Overview" at bounding box center [85, 88] width 41 height 9
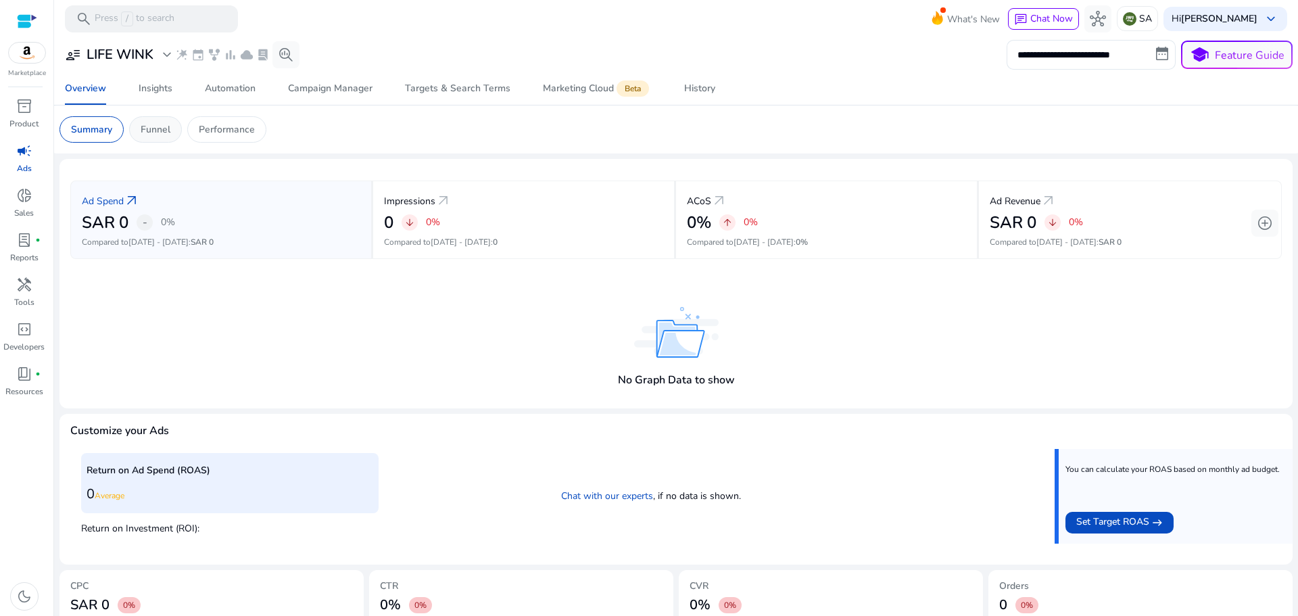
click at [153, 131] on p "Funnel" at bounding box center [156, 129] width 30 height 14
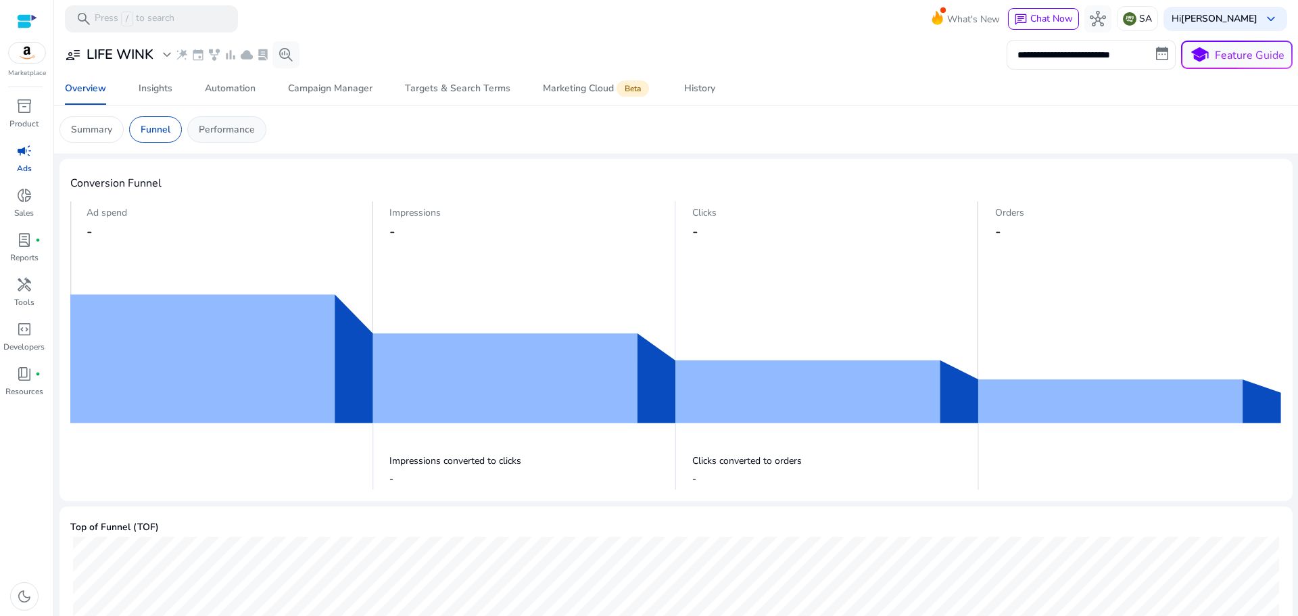
click at [218, 128] on p "Performance" at bounding box center [227, 129] width 56 height 14
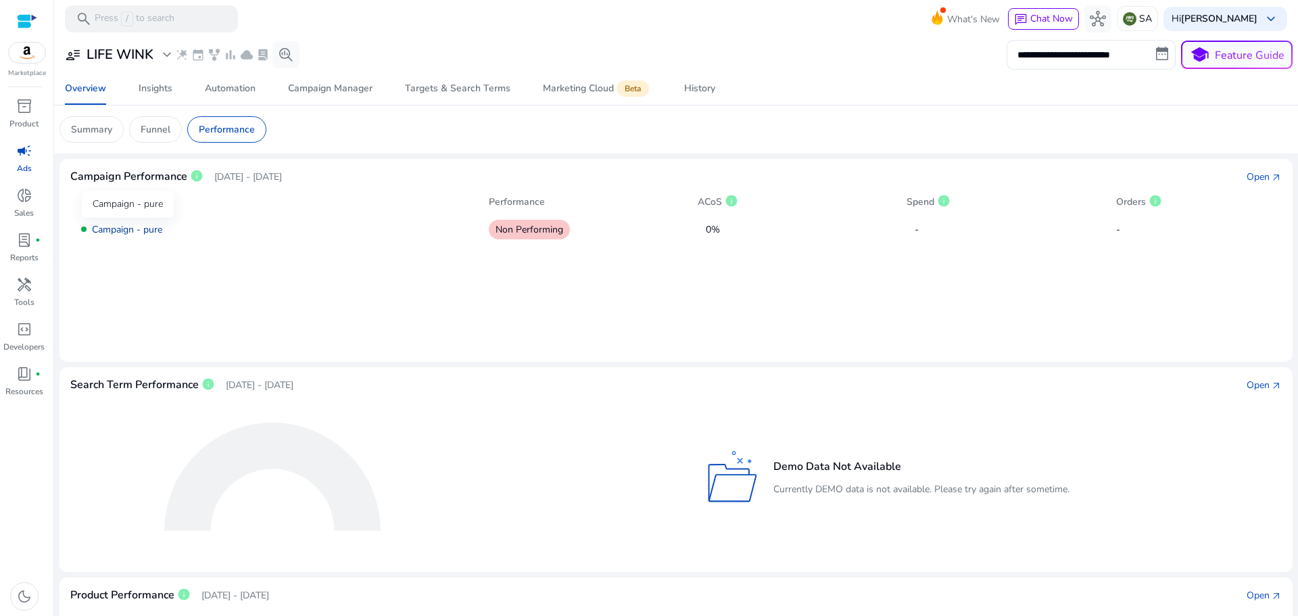
click at [124, 226] on link "Campaign - pure" at bounding box center [127, 229] width 70 height 13
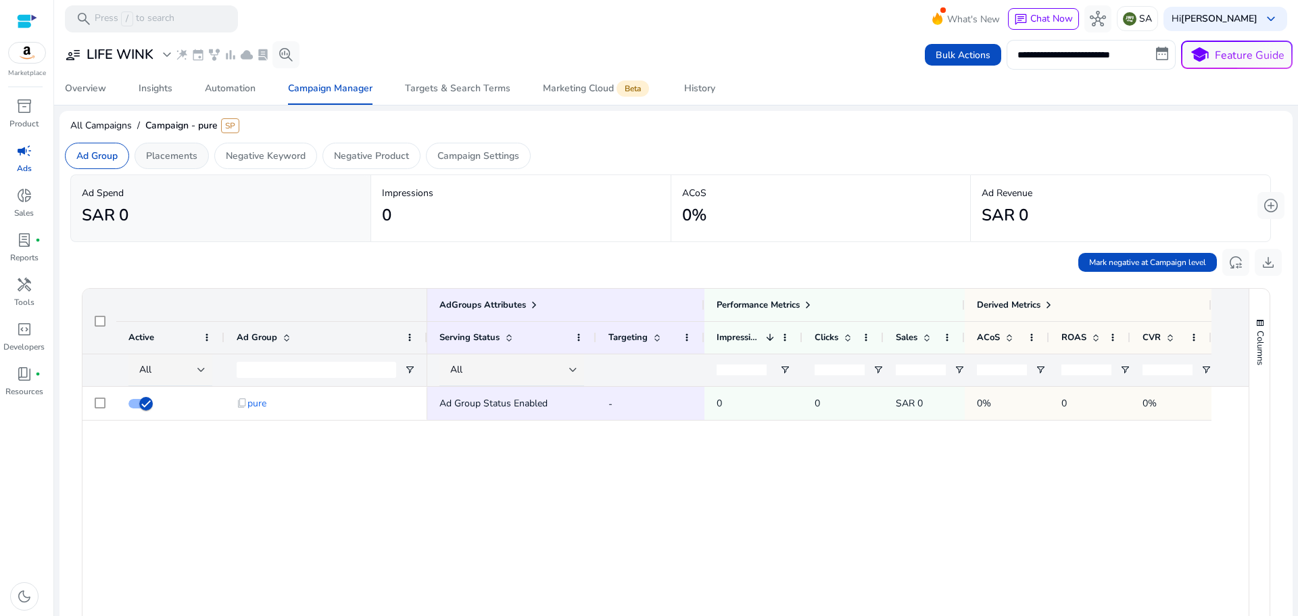
click at [178, 159] on p "Placements" at bounding box center [171, 156] width 51 height 14
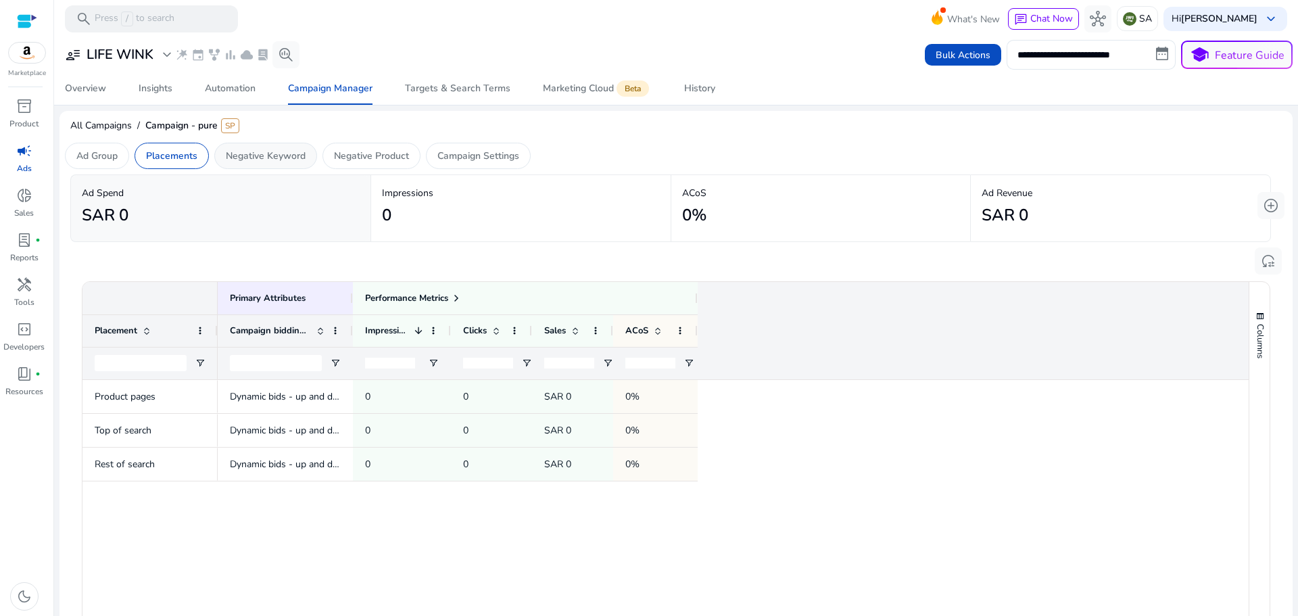
click at [242, 153] on p "Negative Keyword" at bounding box center [266, 156] width 80 height 14
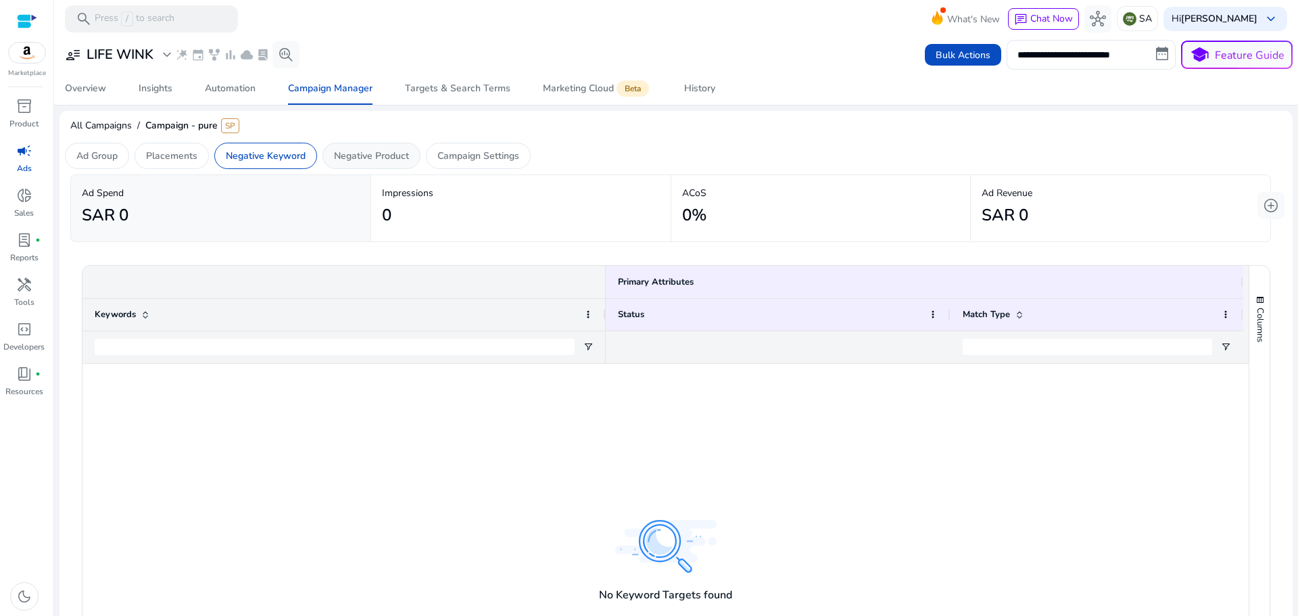
click at [352, 155] on p "Negative Product" at bounding box center [371, 156] width 75 height 14
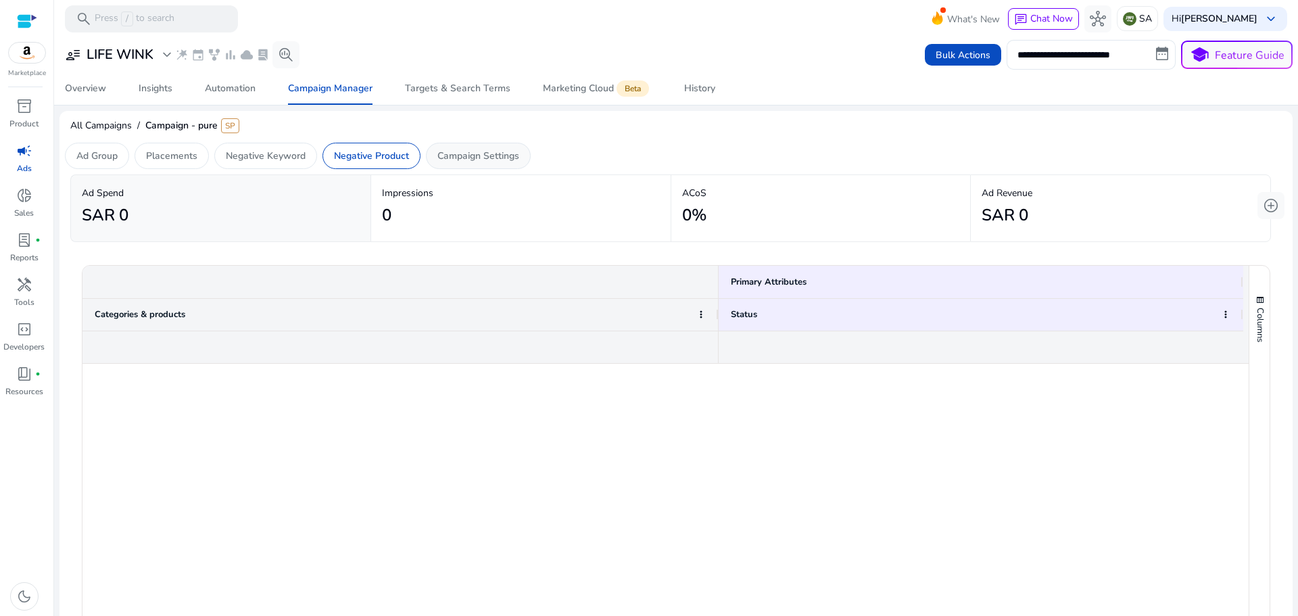
click at [478, 154] on p "Campaign Settings" at bounding box center [478, 156] width 82 height 14
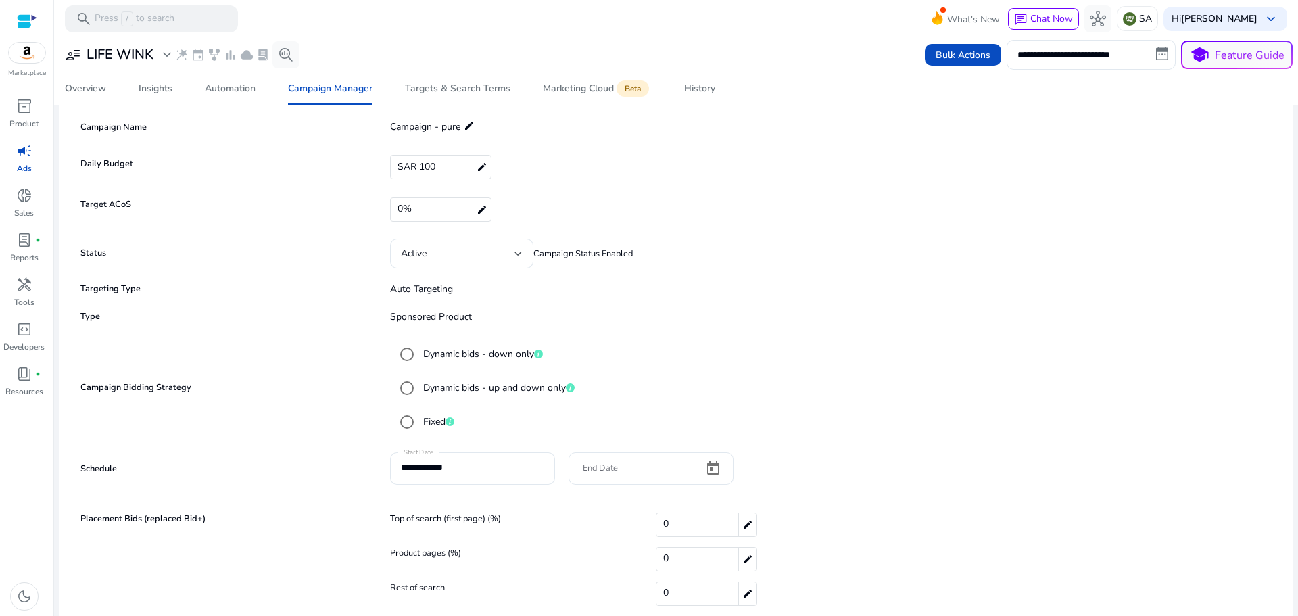
scroll to position [74, 0]
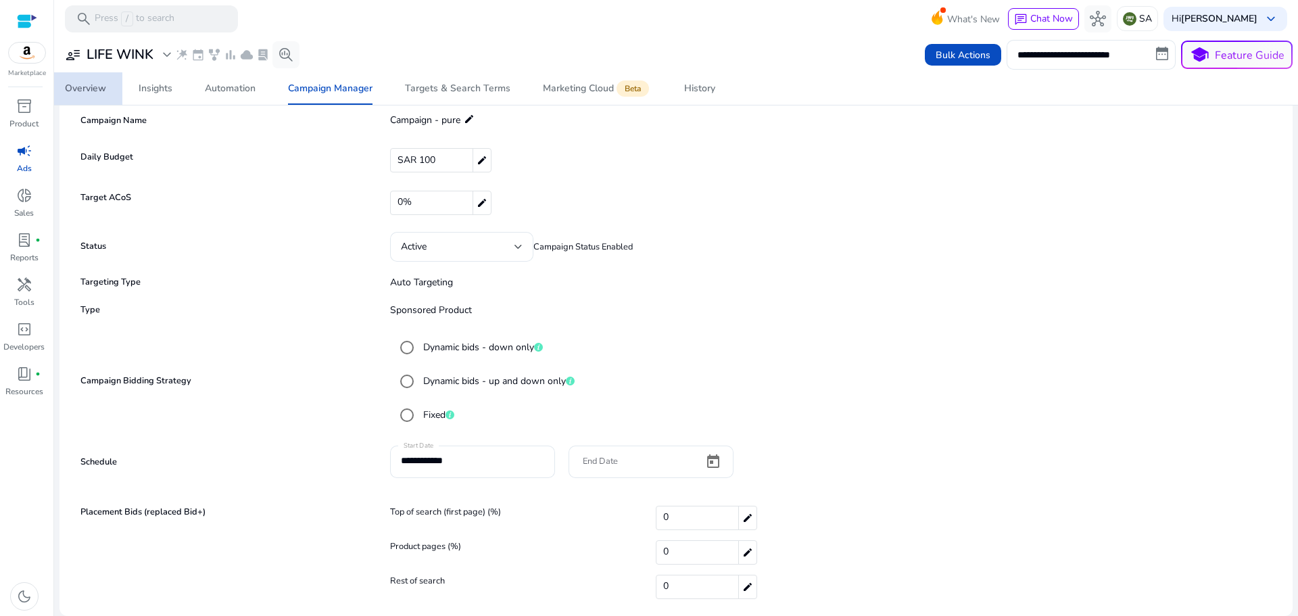
click at [90, 91] on div "Overview" at bounding box center [85, 88] width 41 height 9
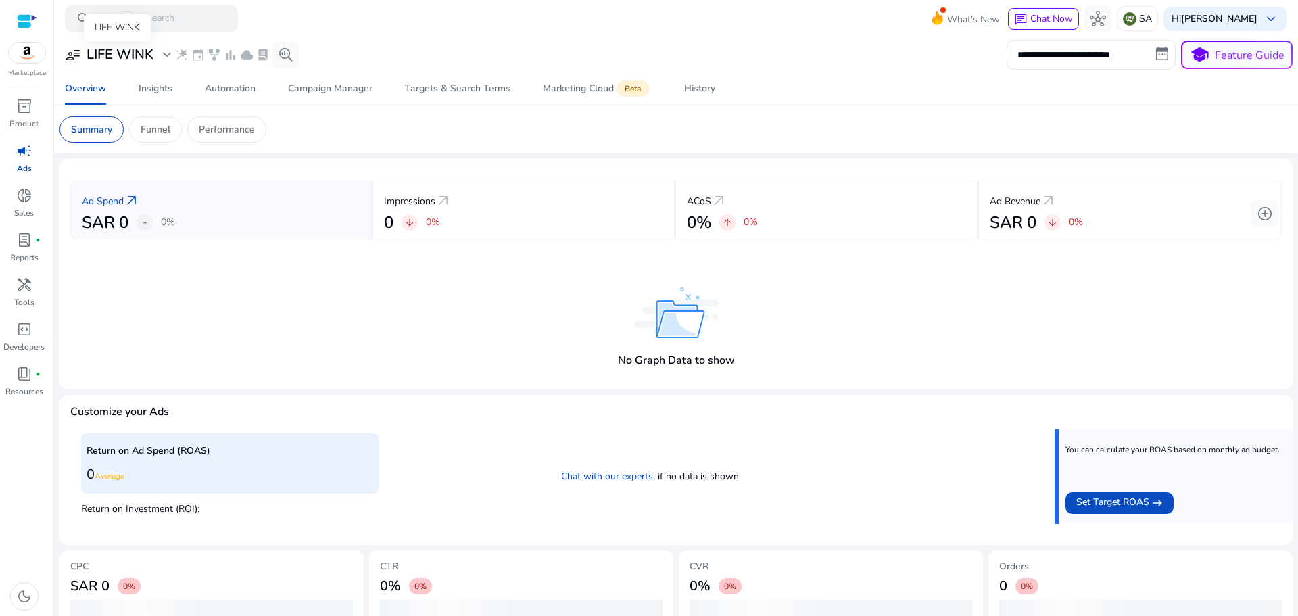
click at [165, 57] on span "expand_more" at bounding box center [167, 55] width 16 height 16
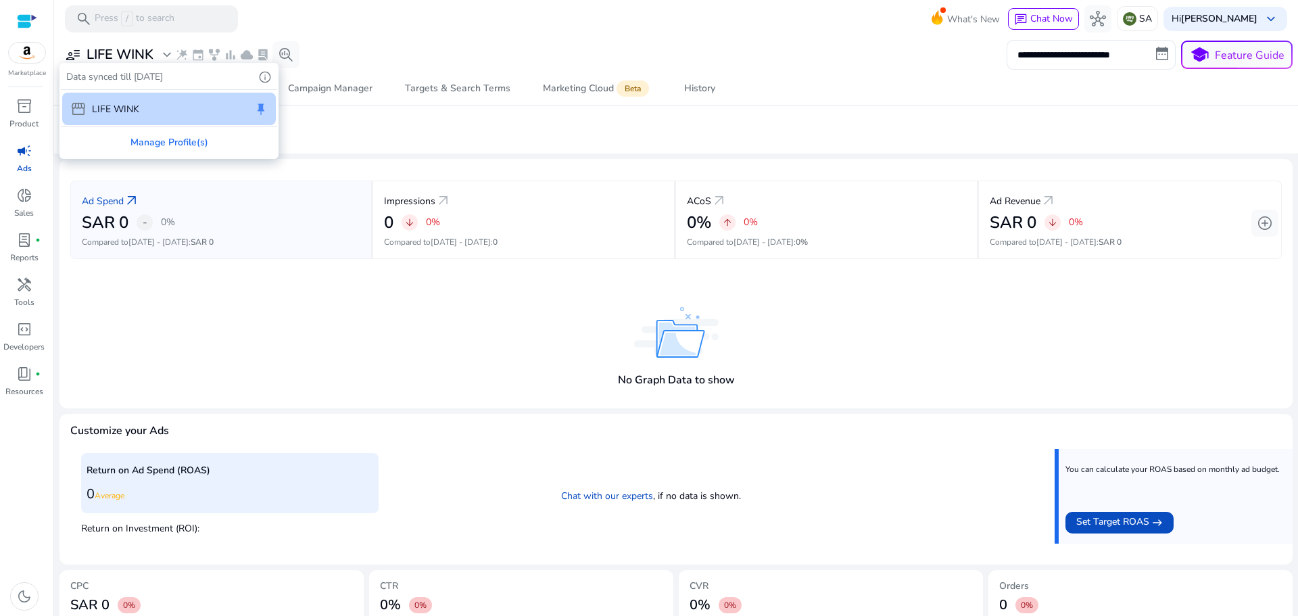
click at [165, 57] on div at bounding box center [649, 308] width 1298 height 616
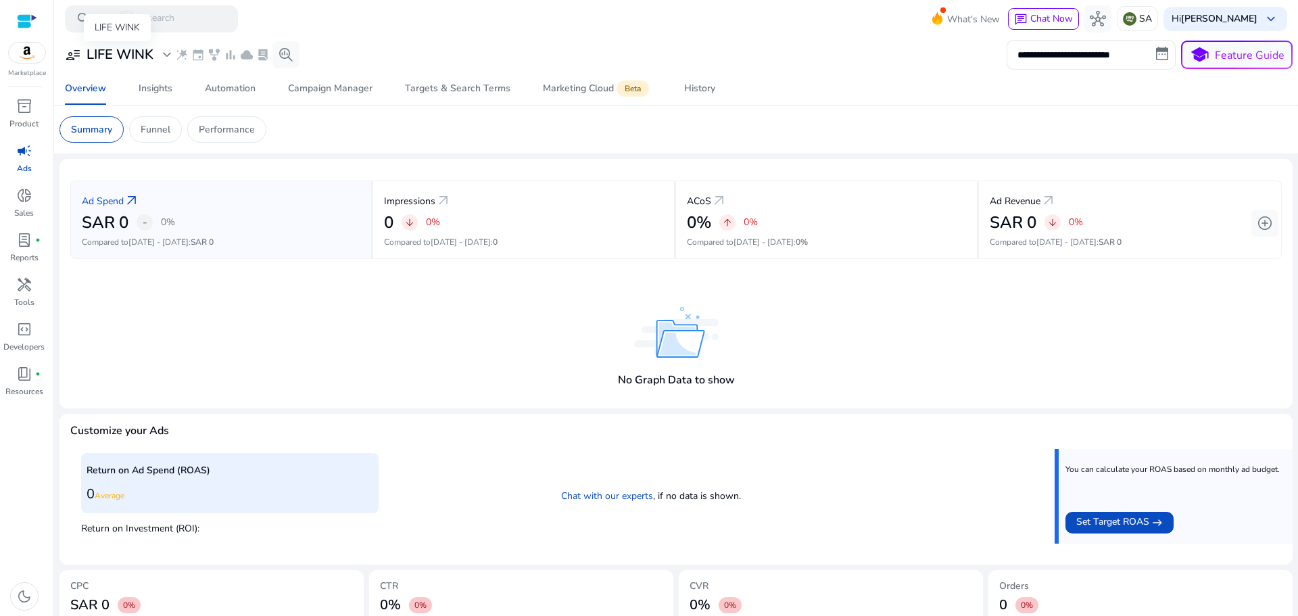
click at [165, 57] on span "expand_more" at bounding box center [167, 55] width 16 height 16
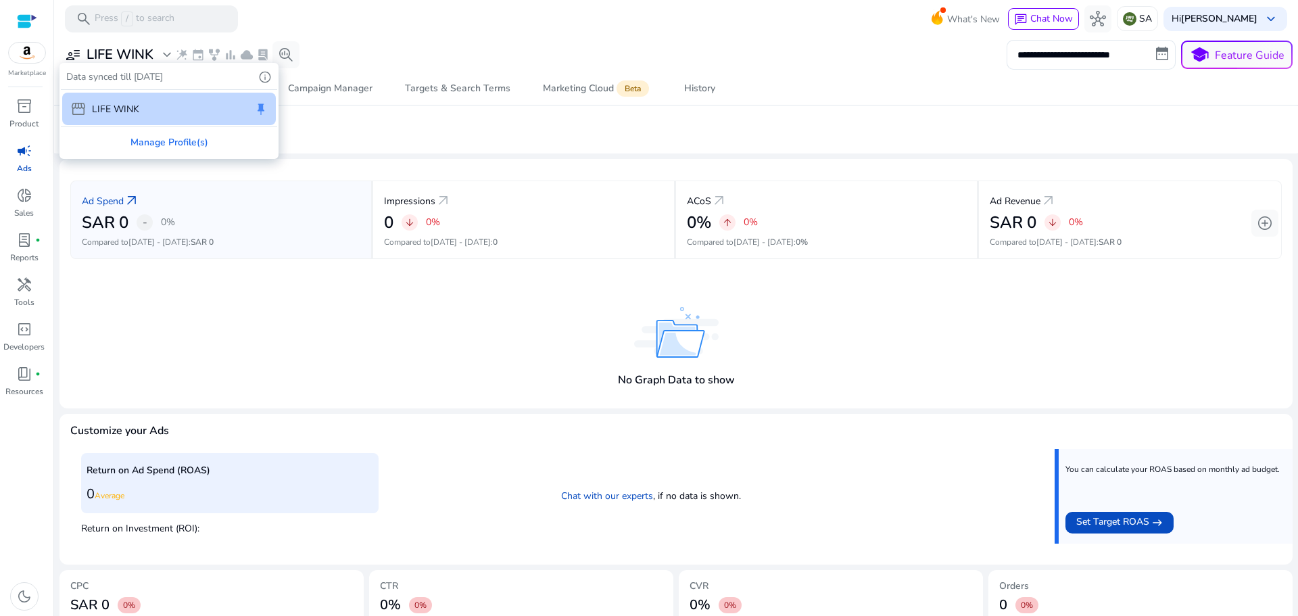
click at [508, 41] on div at bounding box center [649, 308] width 1298 height 616
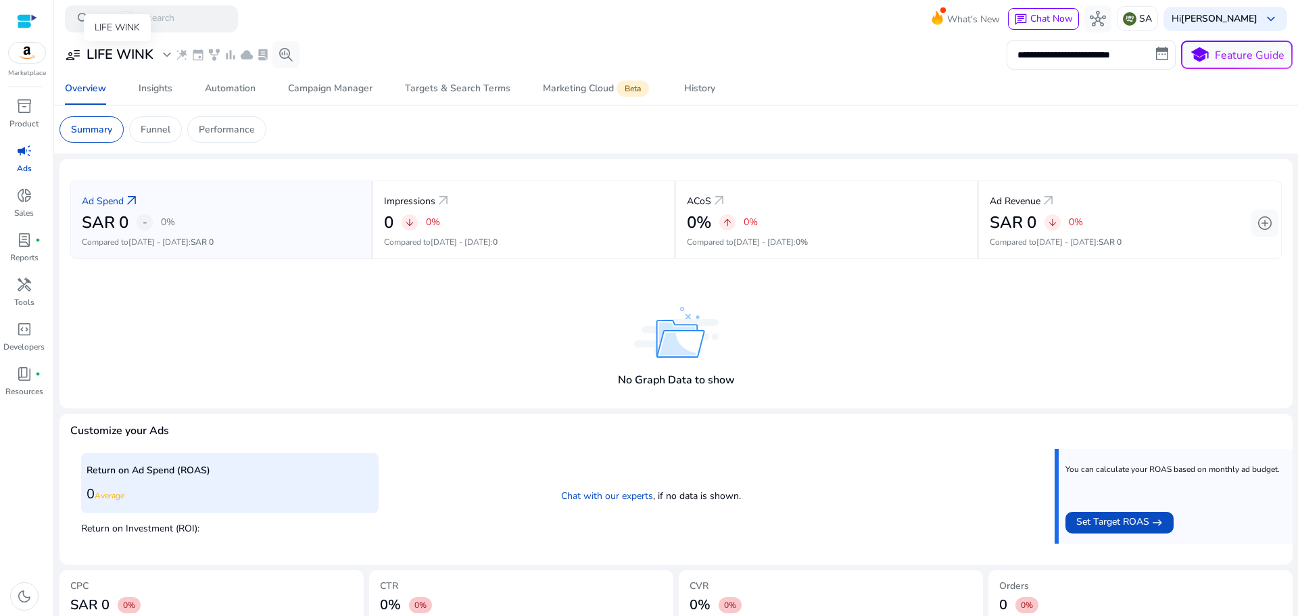
click at [74, 50] on span "user_attributes" at bounding box center [73, 55] width 16 height 16
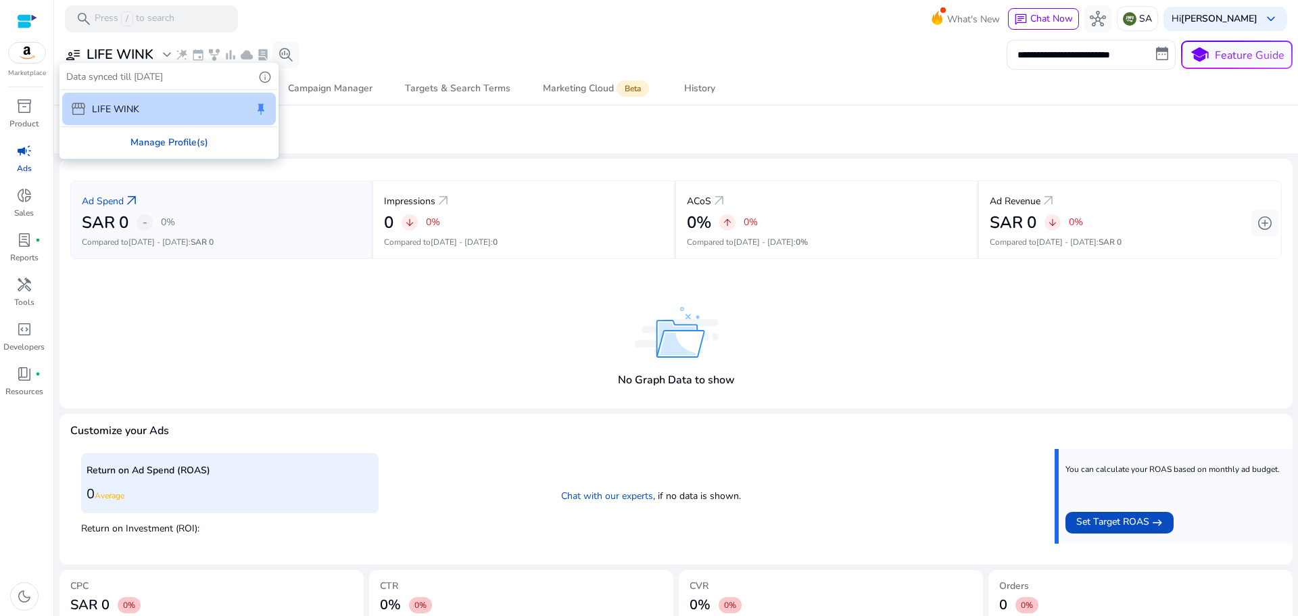
click at [168, 141] on div "Manage Profile(s)" at bounding box center [169, 142] width 216 height 30
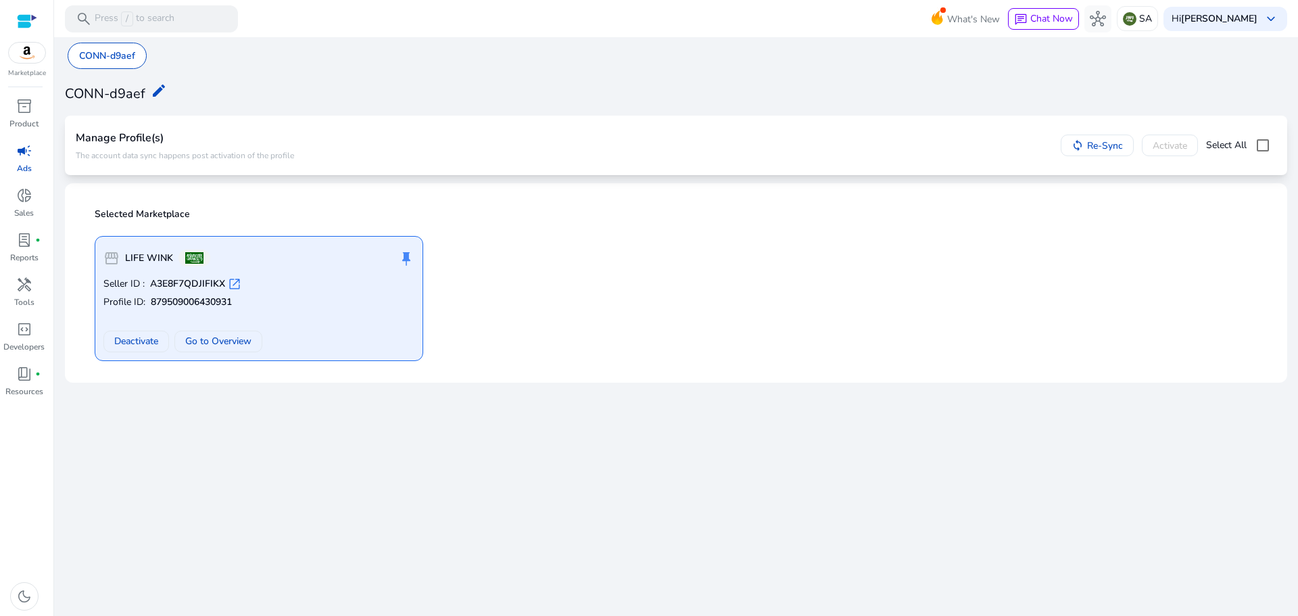
click at [20, 148] on span "campaign" at bounding box center [24, 151] width 16 height 16
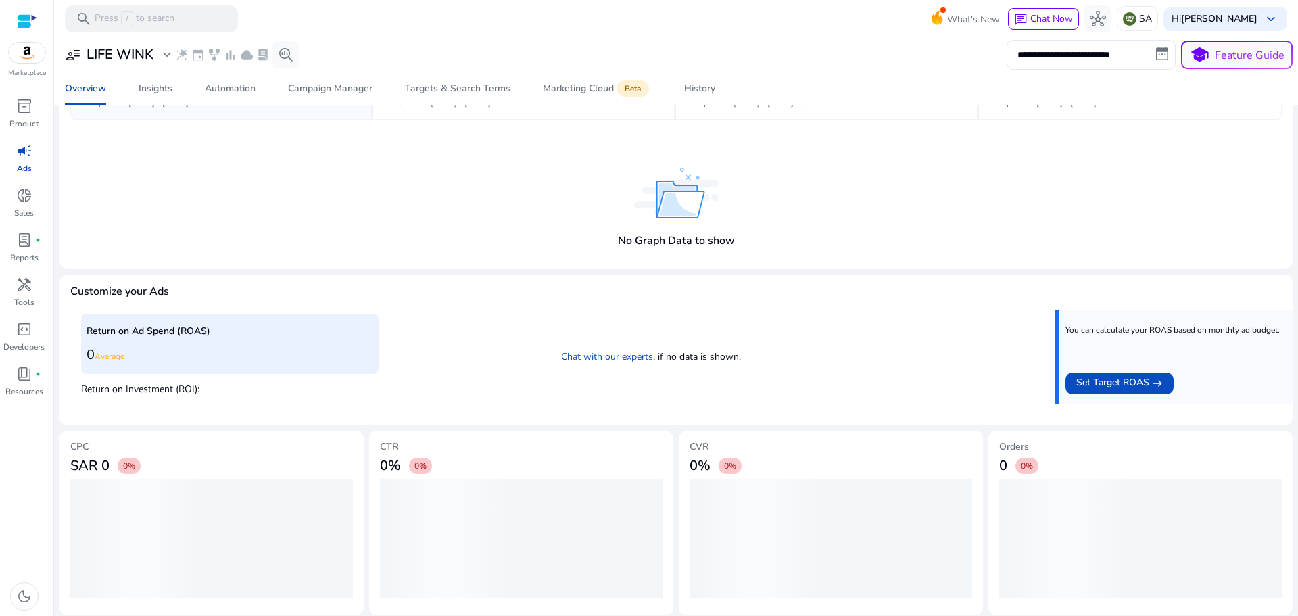
scroll to position [144, 0]
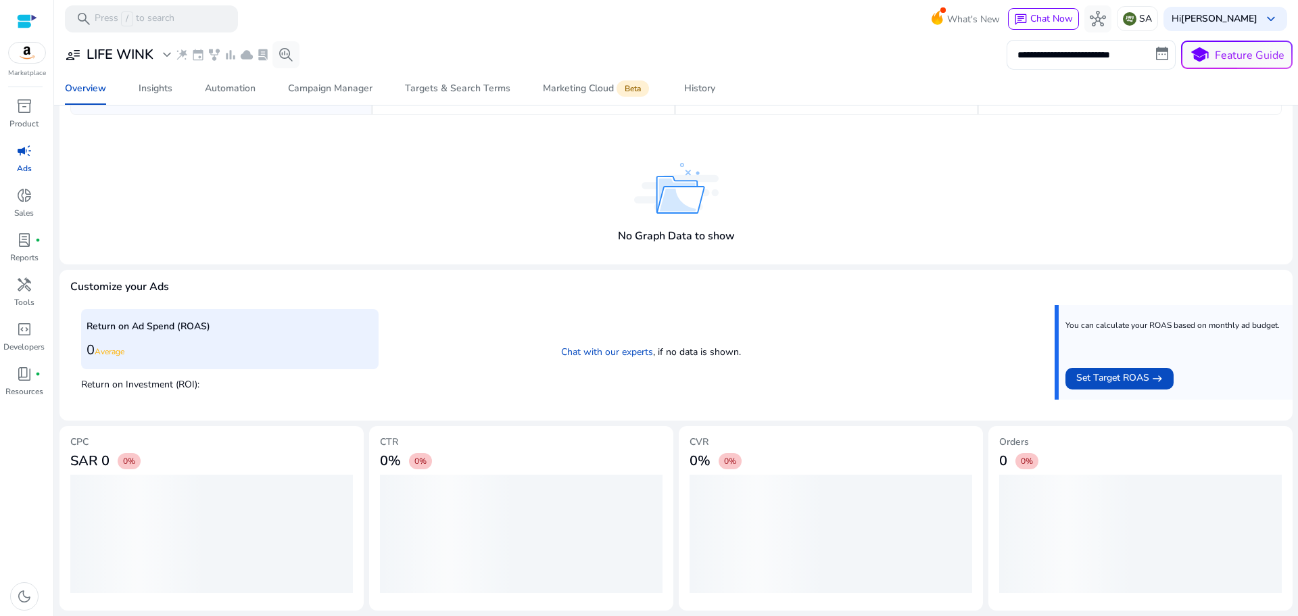
click at [301, 335] on div "Return on Ad Spend (ROAS) 0 Average" at bounding box center [229, 339] width 297 height 60
